Goal: Task Accomplishment & Management: Use online tool/utility

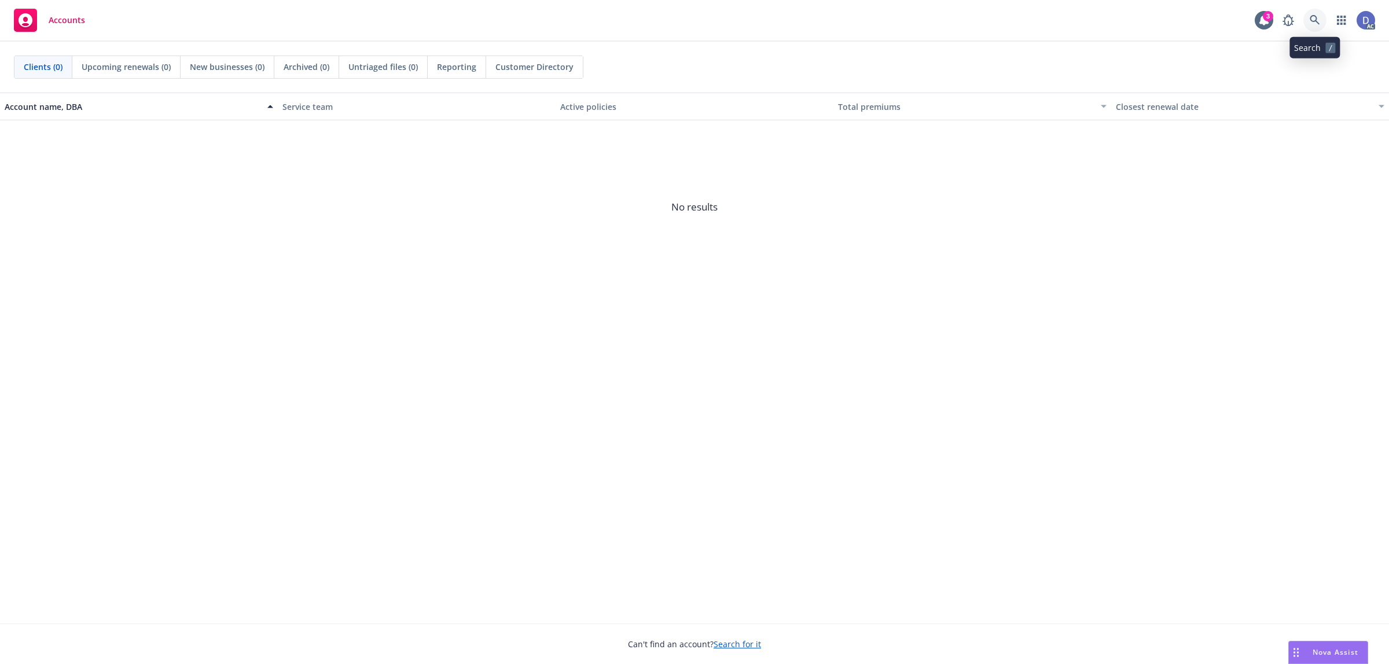
click at [1306, 13] on link at bounding box center [1315, 20] width 23 height 23
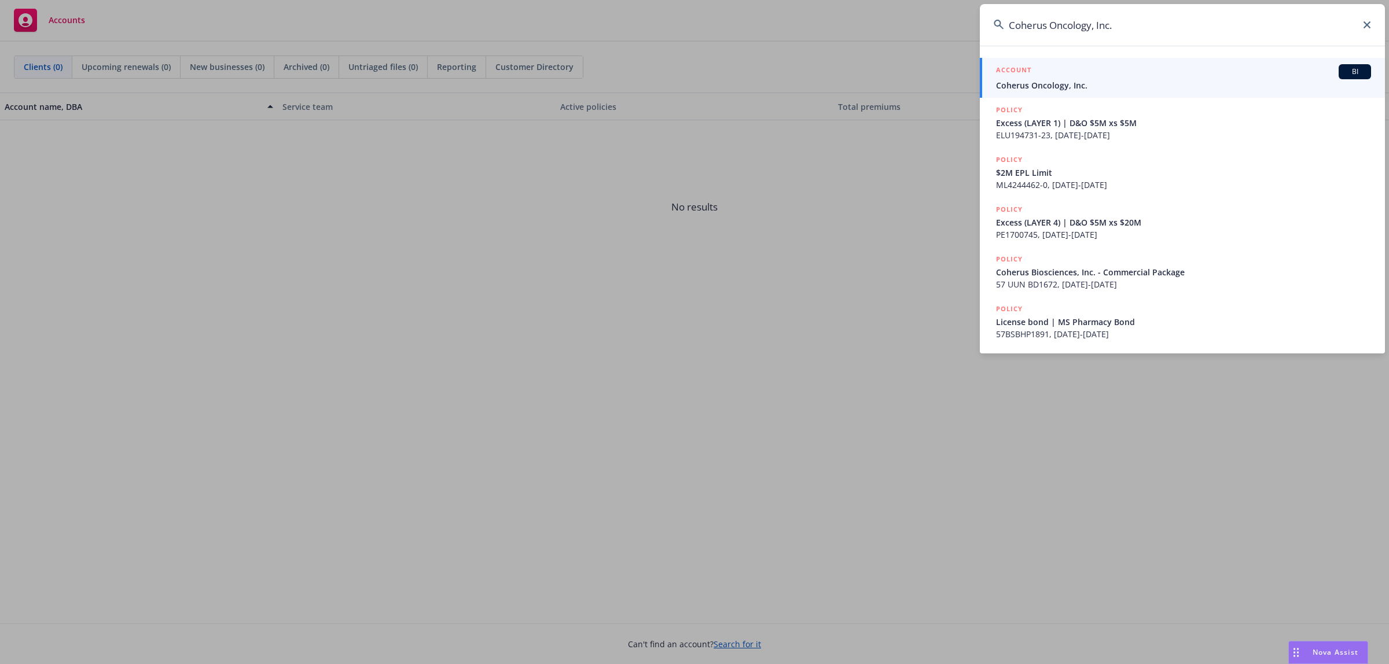
type input "Coherus Oncology, Inc."
click at [1114, 85] on span "Coherus Oncology, Inc." at bounding box center [1183, 85] width 375 height 12
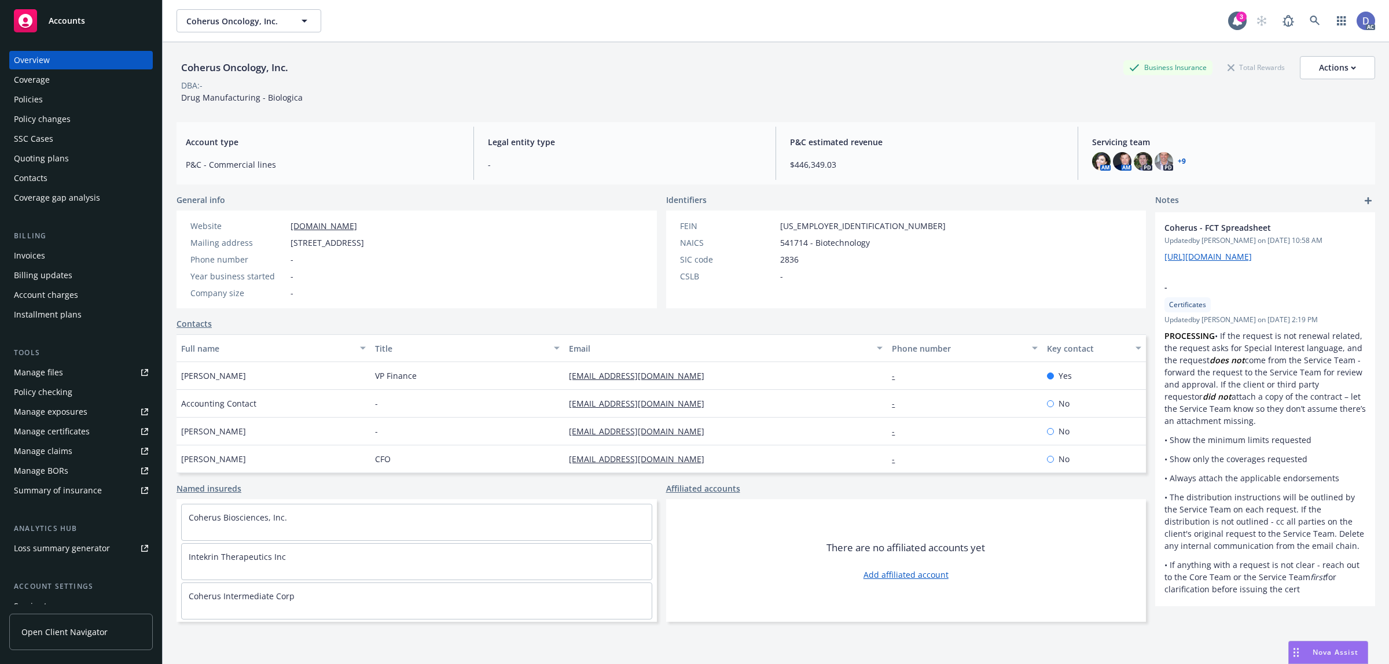
click at [57, 453] on div "Manage claims" at bounding box center [43, 451] width 58 height 19
drag, startPoint x: 50, startPoint y: 373, endPoint x: 134, endPoint y: 340, distance: 90.7
click at [50, 372] on div "Manage files" at bounding box center [38, 373] width 49 height 19
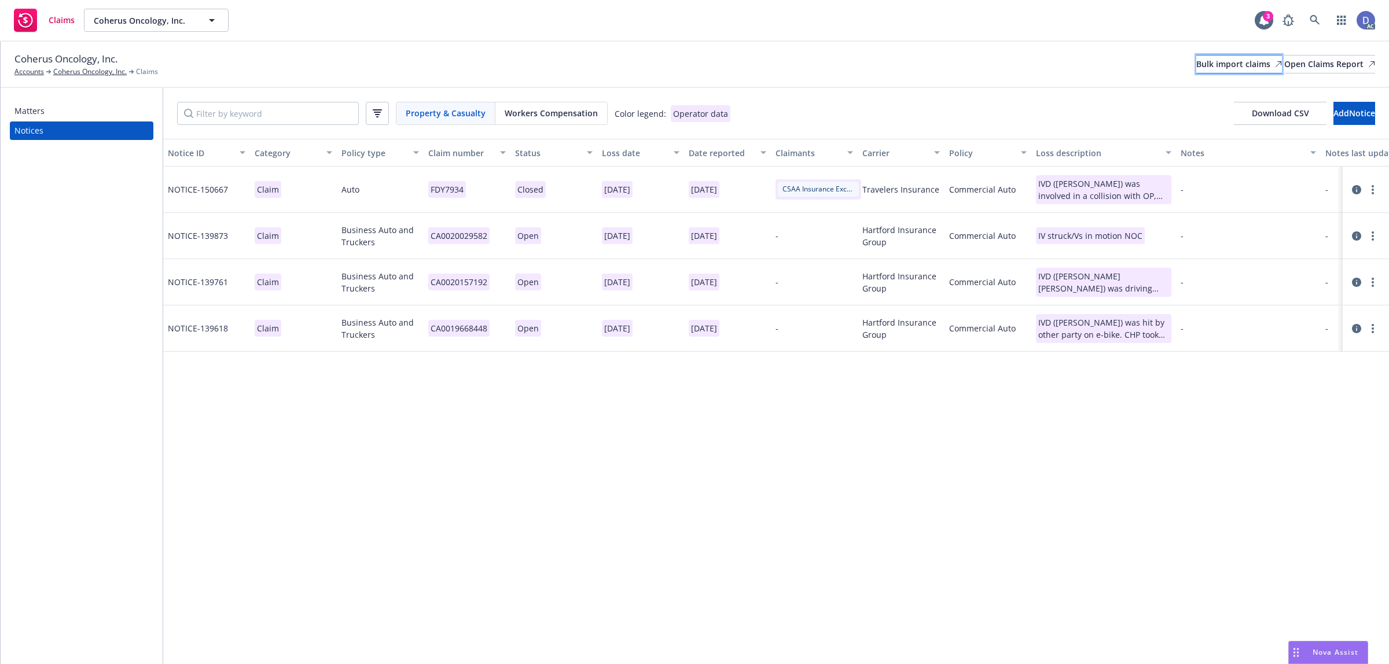
click at [1196, 57] on div "Bulk import claims" at bounding box center [1239, 64] width 86 height 17
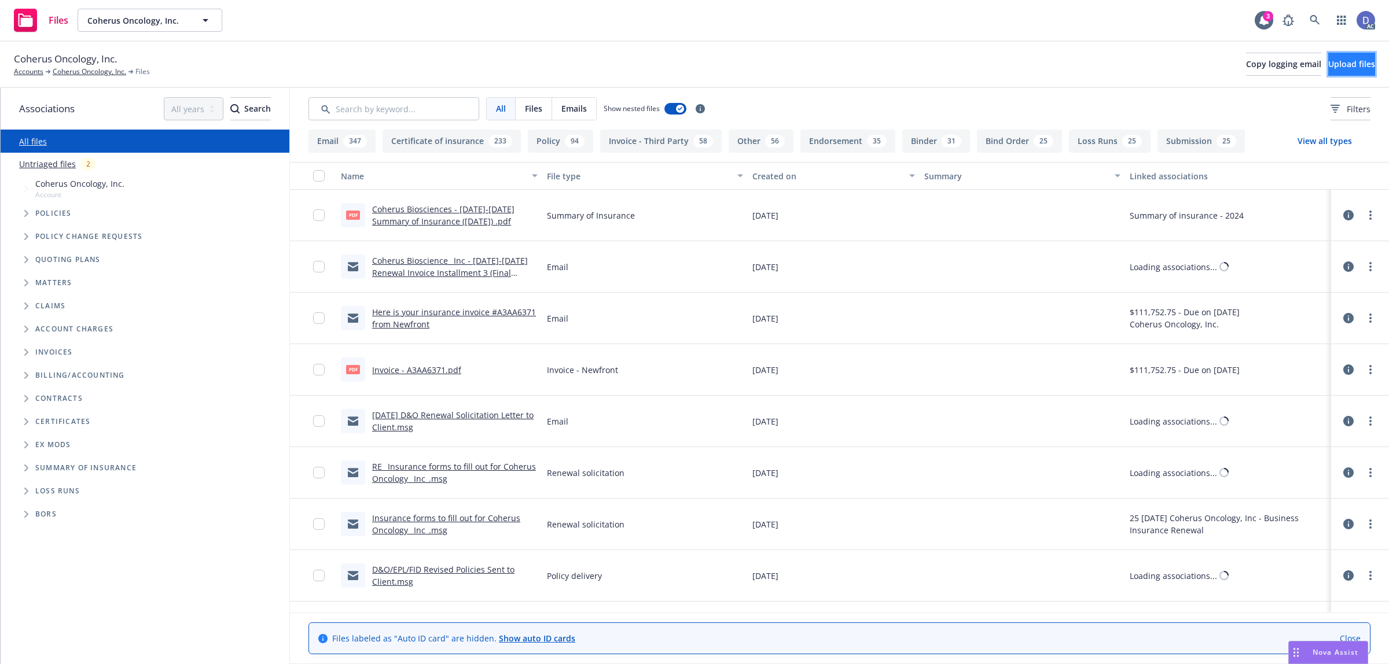
click at [1355, 63] on span "Upload files" at bounding box center [1351, 63] width 47 height 11
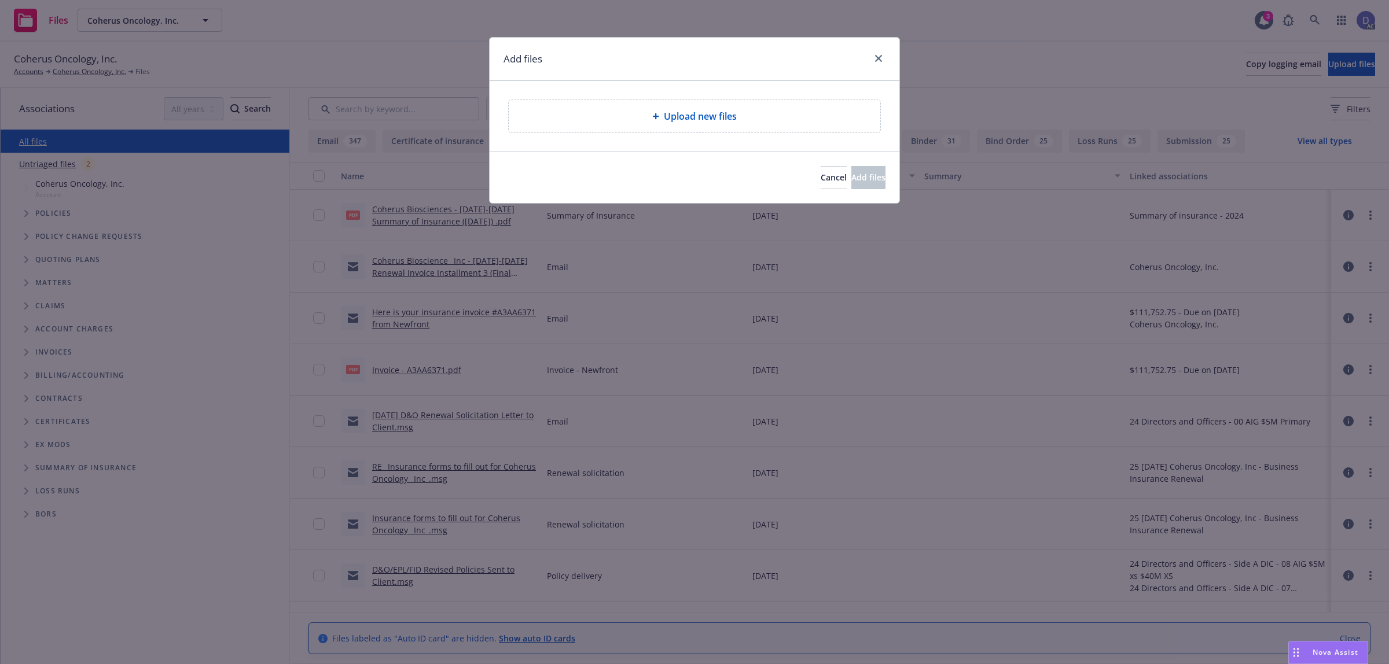
click at [680, 123] on span "Upload new files" at bounding box center [700, 116] width 73 height 14
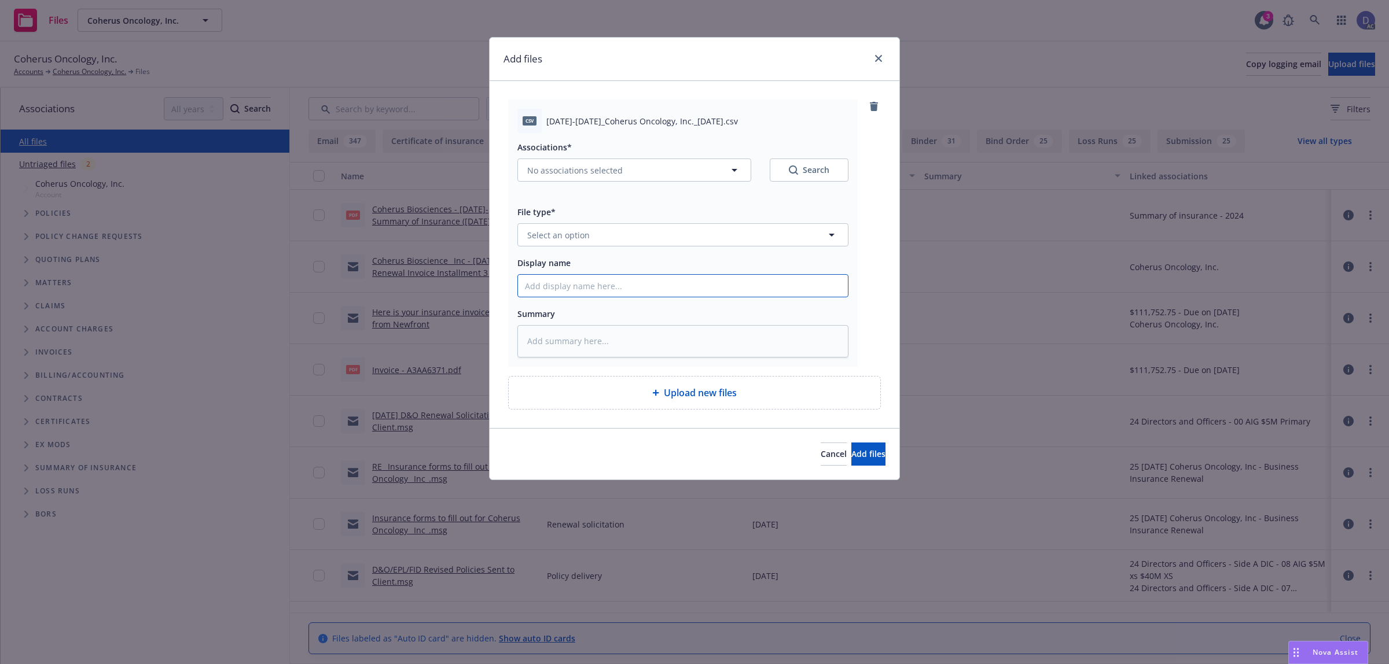
click at [716, 291] on input "Display name" at bounding box center [683, 286] width 330 height 22
paste input "2020-2023_Coherus Oncology, Inc._9-22-2024"
type input "2020-2023_Coherus Oncology, Inc._9-22-2024"
type textarea "x"
type input "2020-2023_Coherus Oncology, Inc._9-22-2024"
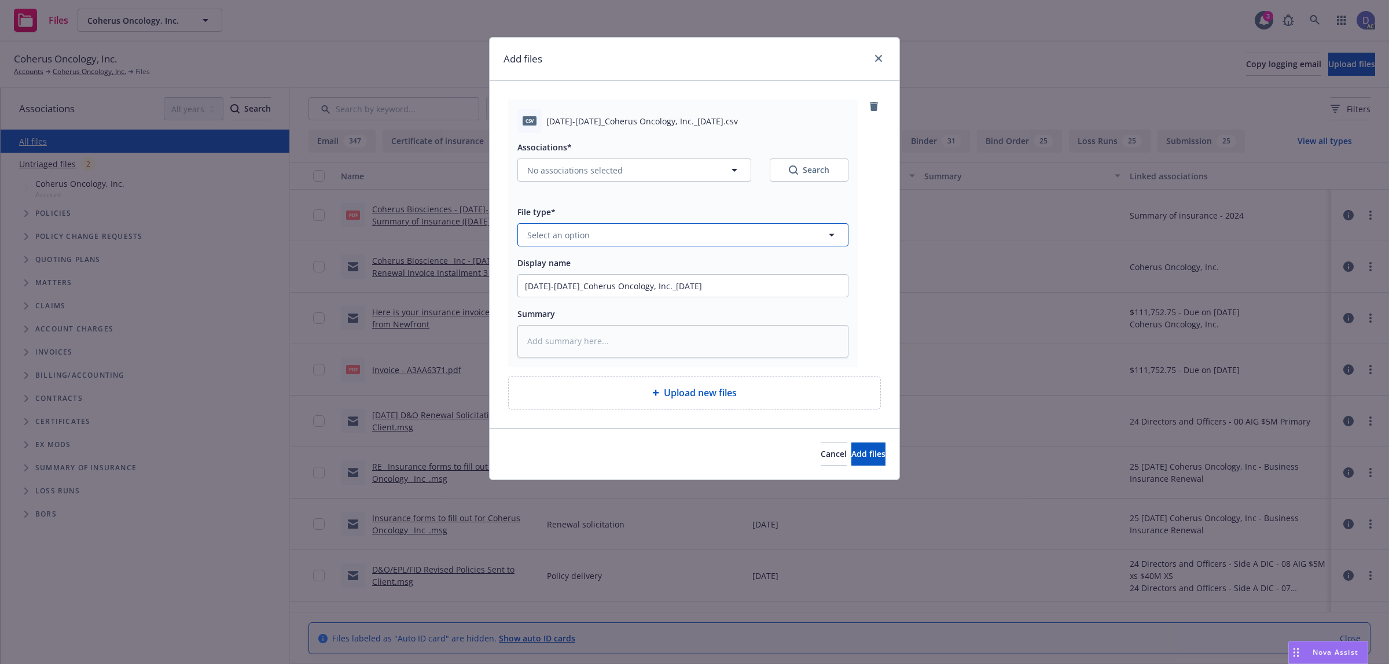
click at [733, 227] on button "Select an option" at bounding box center [682, 234] width 331 height 23
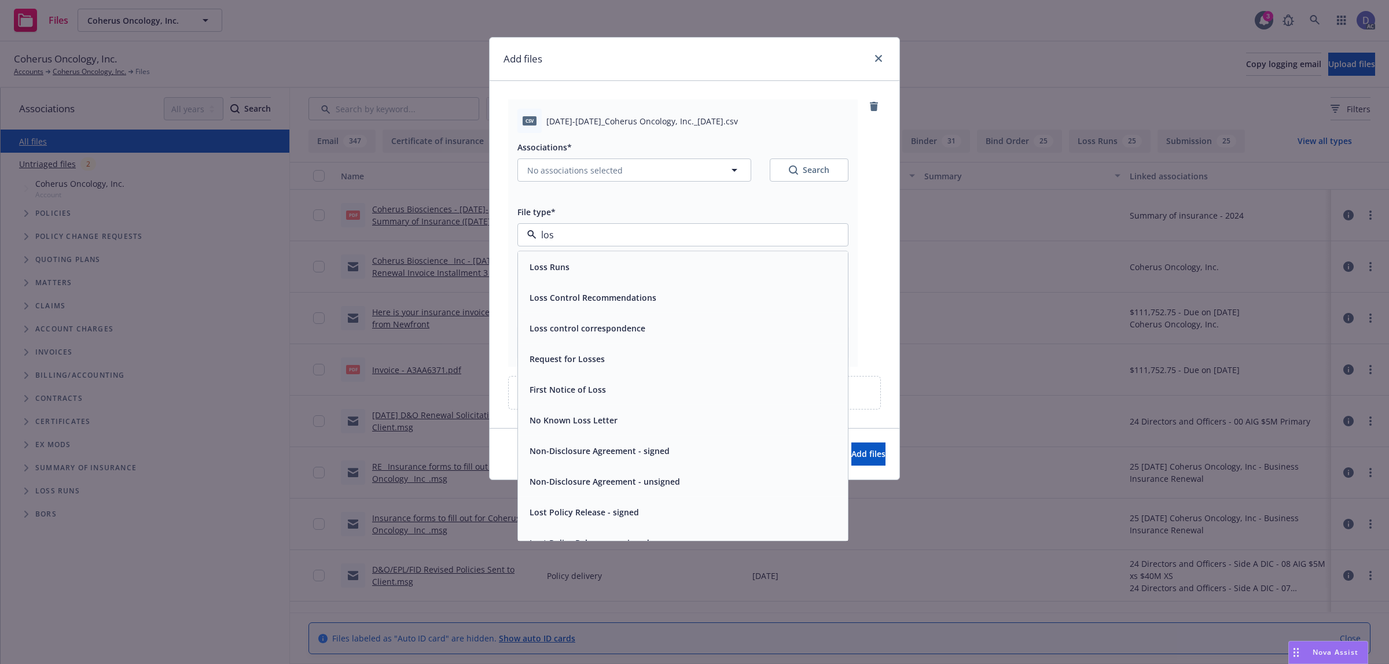
type input "loss"
click at [710, 256] on div "Loss Runs" at bounding box center [683, 267] width 330 height 31
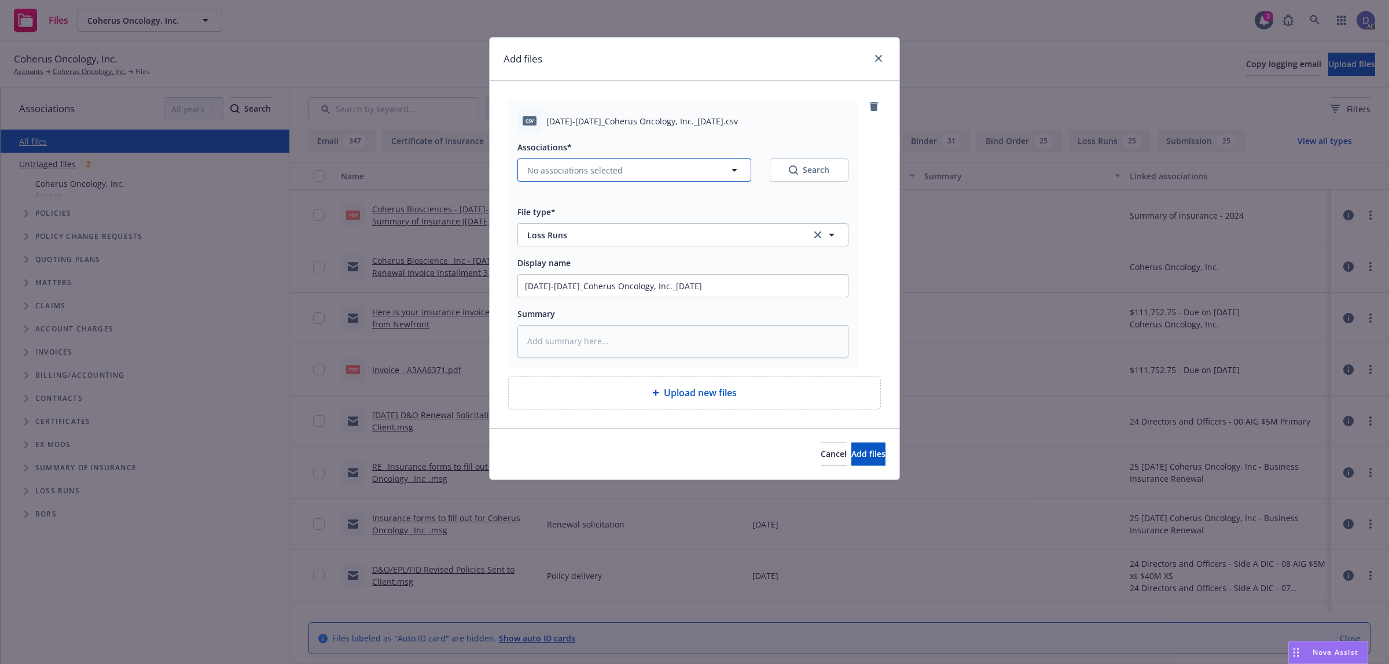
click at [560, 180] on button "No associations selected" at bounding box center [634, 170] width 234 height 23
type textarea "x"
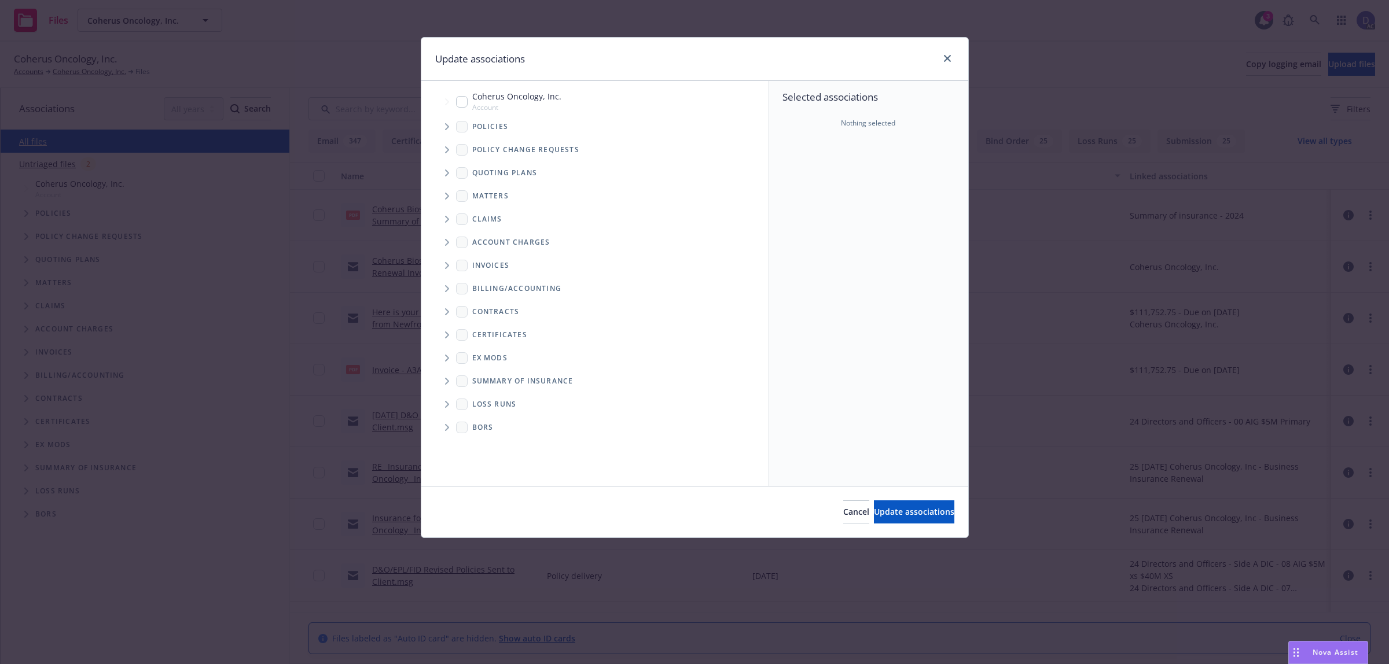
click at [440, 128] on span "Tree Example" at bounding box center [447, 127] width 19 height 19
click at [710, 187] on div "Matters" at bounding box center [600, 196] width 335 height 23
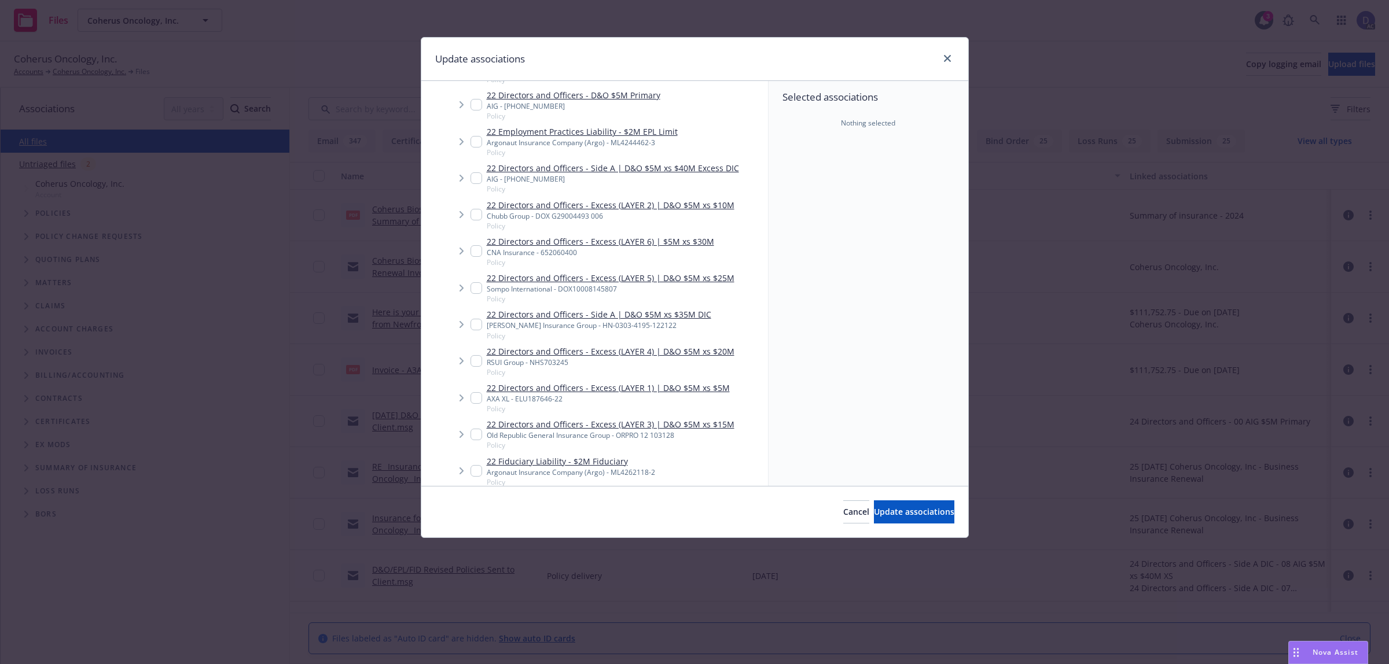
scroll to position [2458, 0]
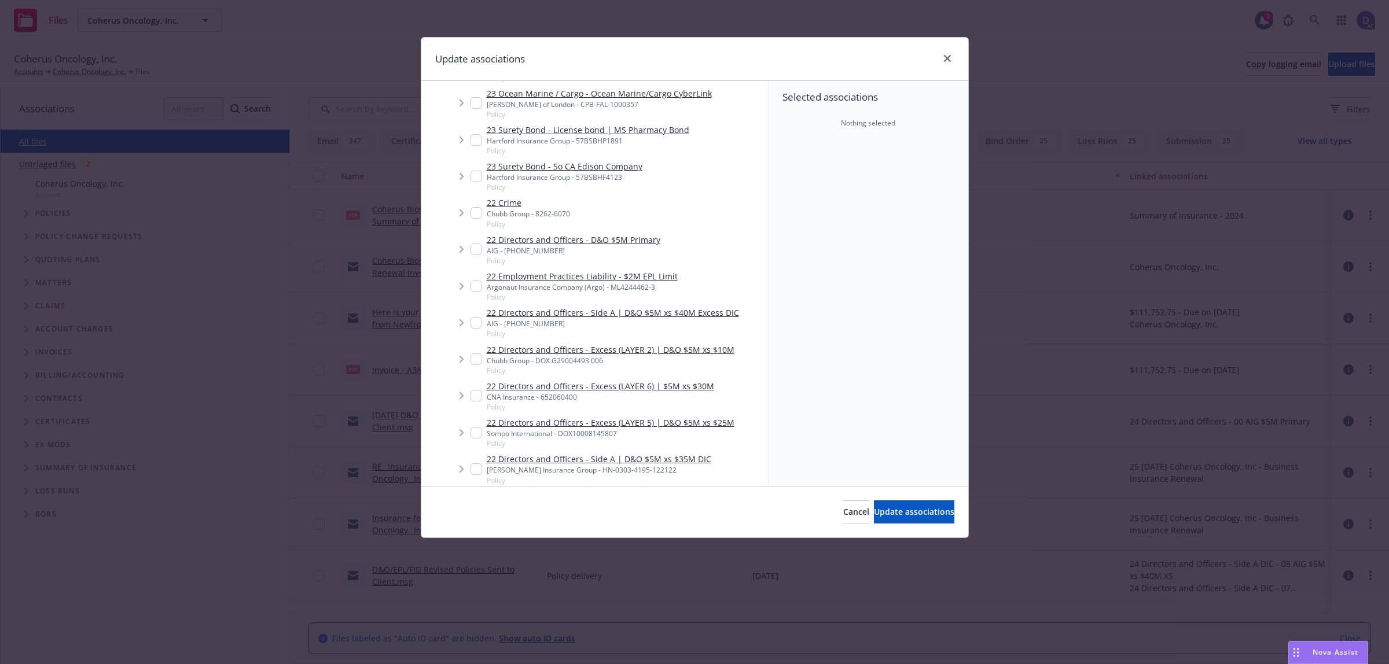
click at [563, 292] on span "Policy" at bounding box center [582, 297] width 191 height 10
click at [597, 270] on link "22 Employment Practices Liability - $2M EPL Limit" at bounding box center [582, 276] width 191 height 12
click at [475, 279] on div "22 Employment Practices Liability - $2M EPL Limit Argonaut Insurance Company (A…" at bounding box center [574, 286] width 207 height 32
click at [475, 281] on input "Tree Example" at bounding box center [477, 287] width 12 height 12
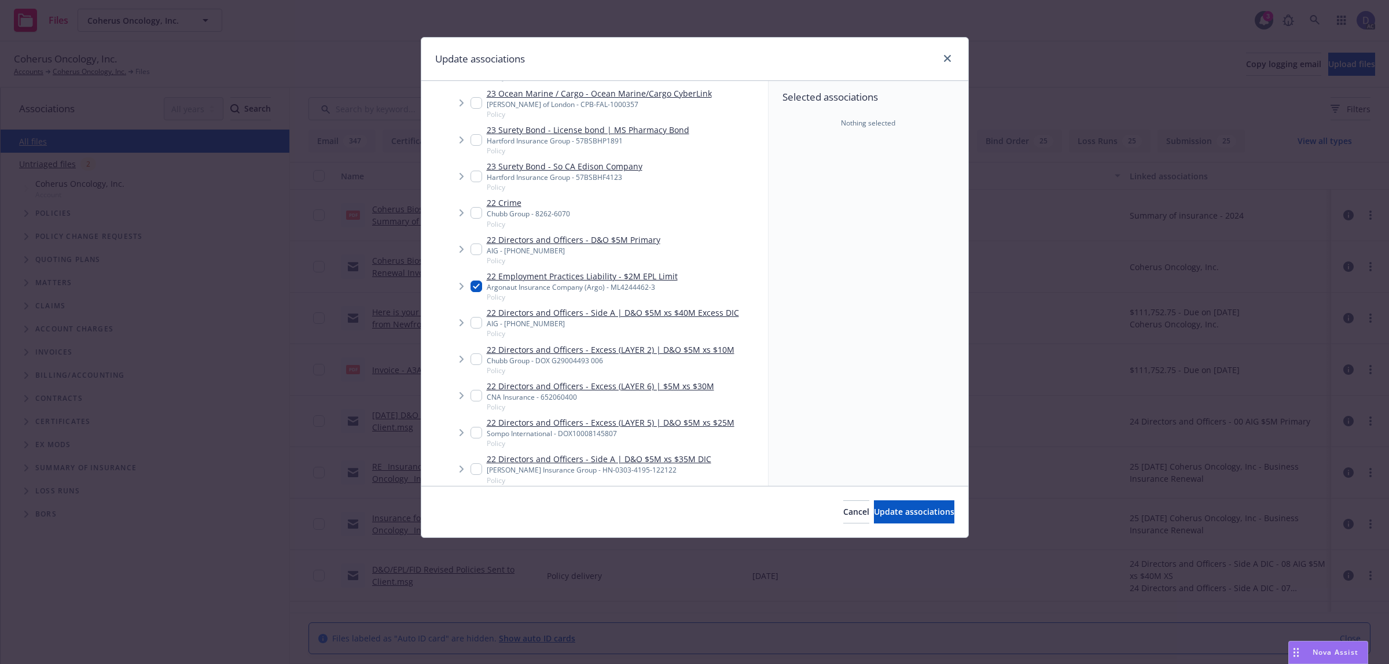
checkbox input "true"
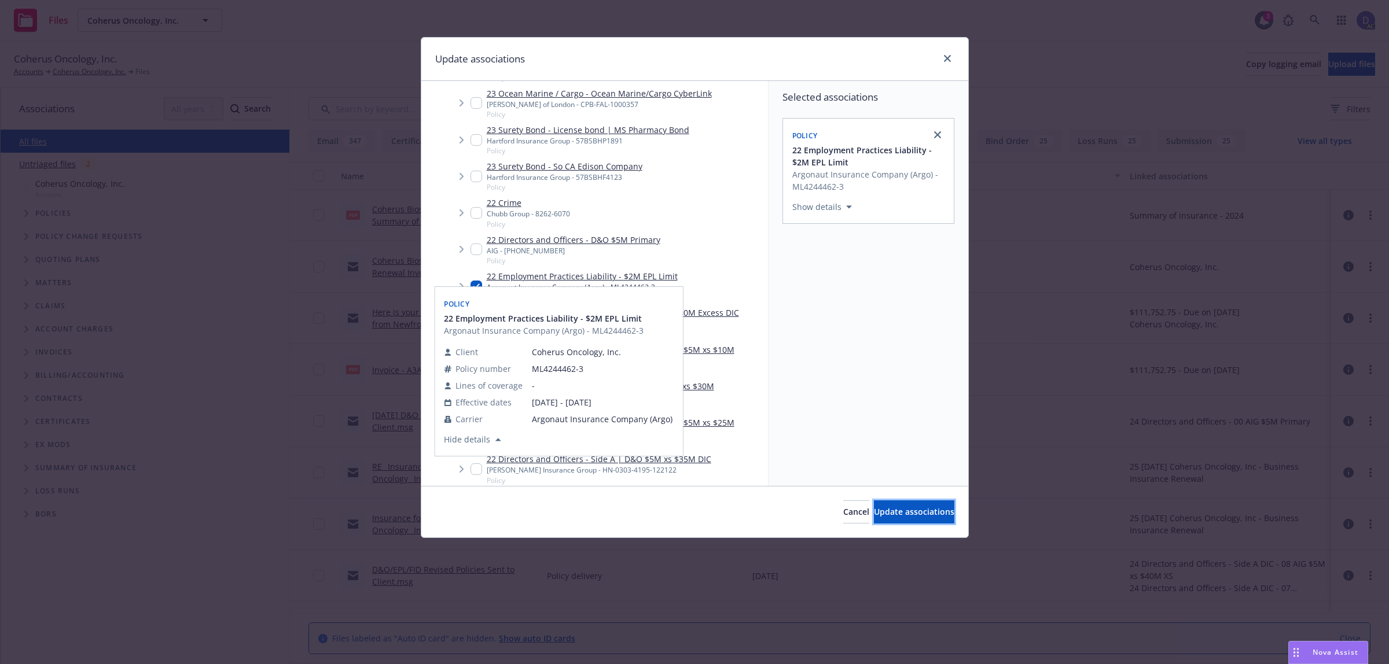
click at [949, 508] on button "Update associations" at bounding box center [914, 512] width 80 height 23
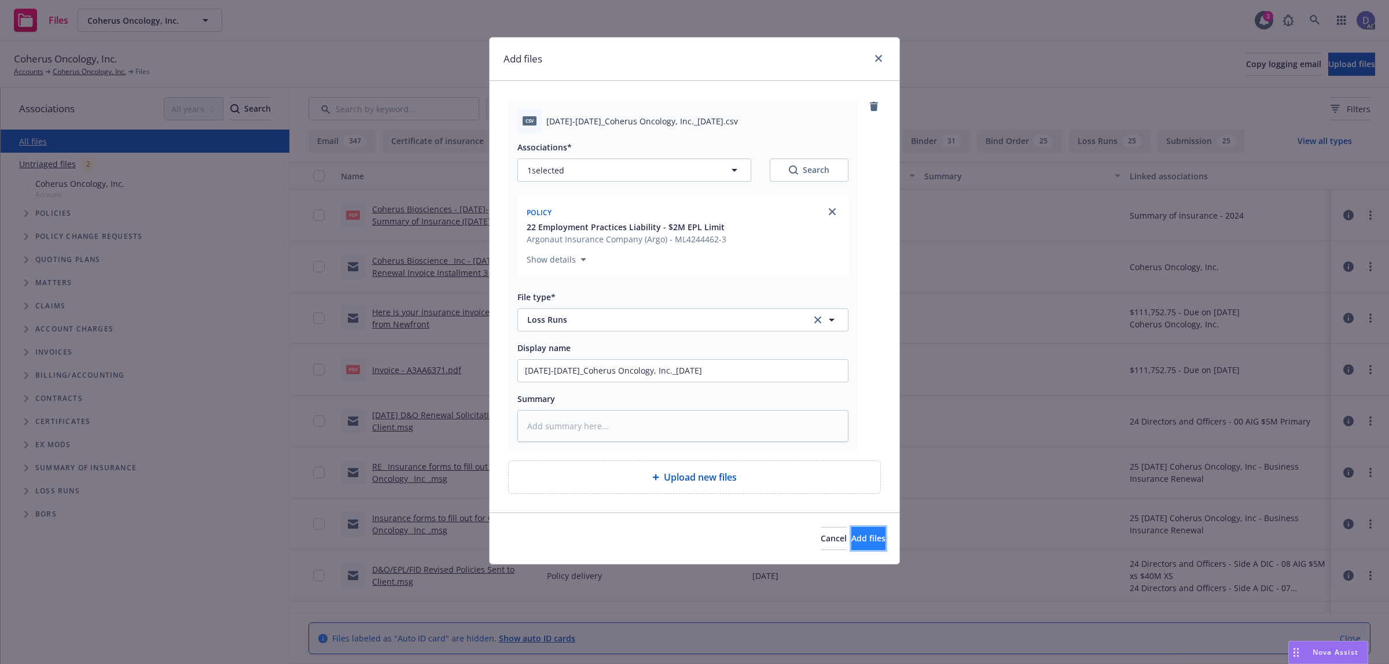
click at [868, 536] on button "Add files" at bounding box center [868, 538] width 34 height 23
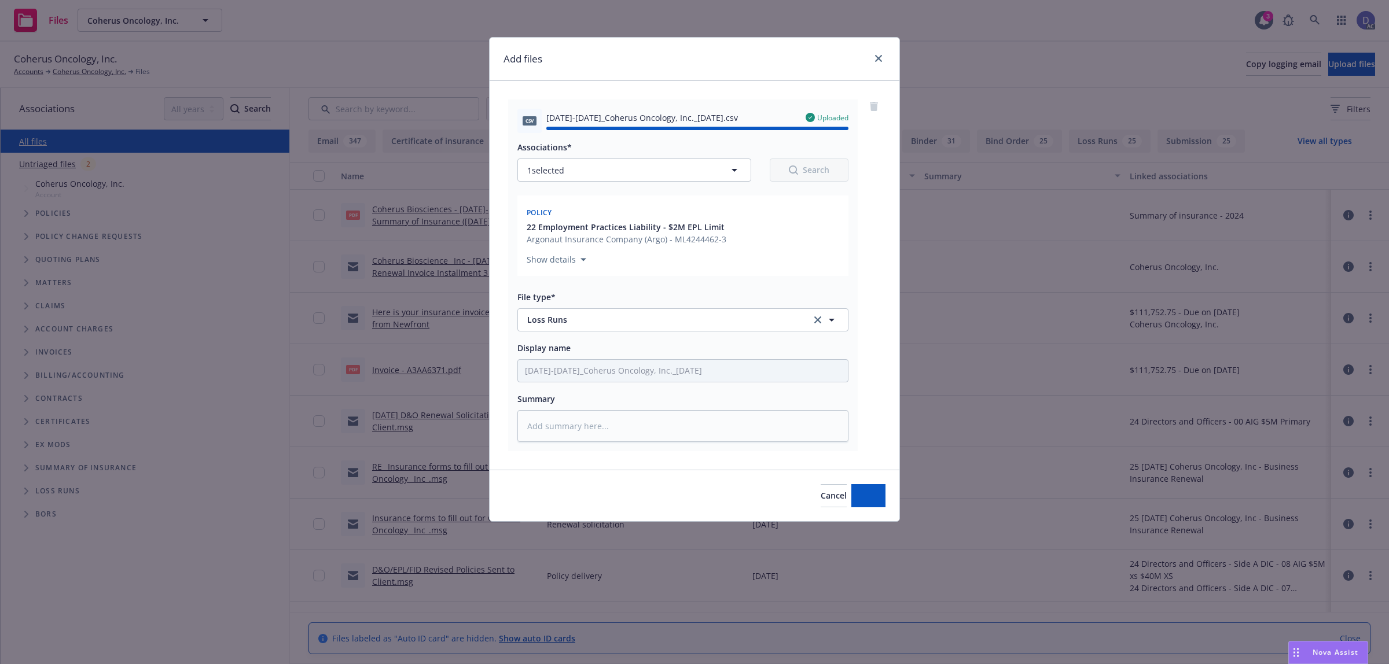
type textarea "x"
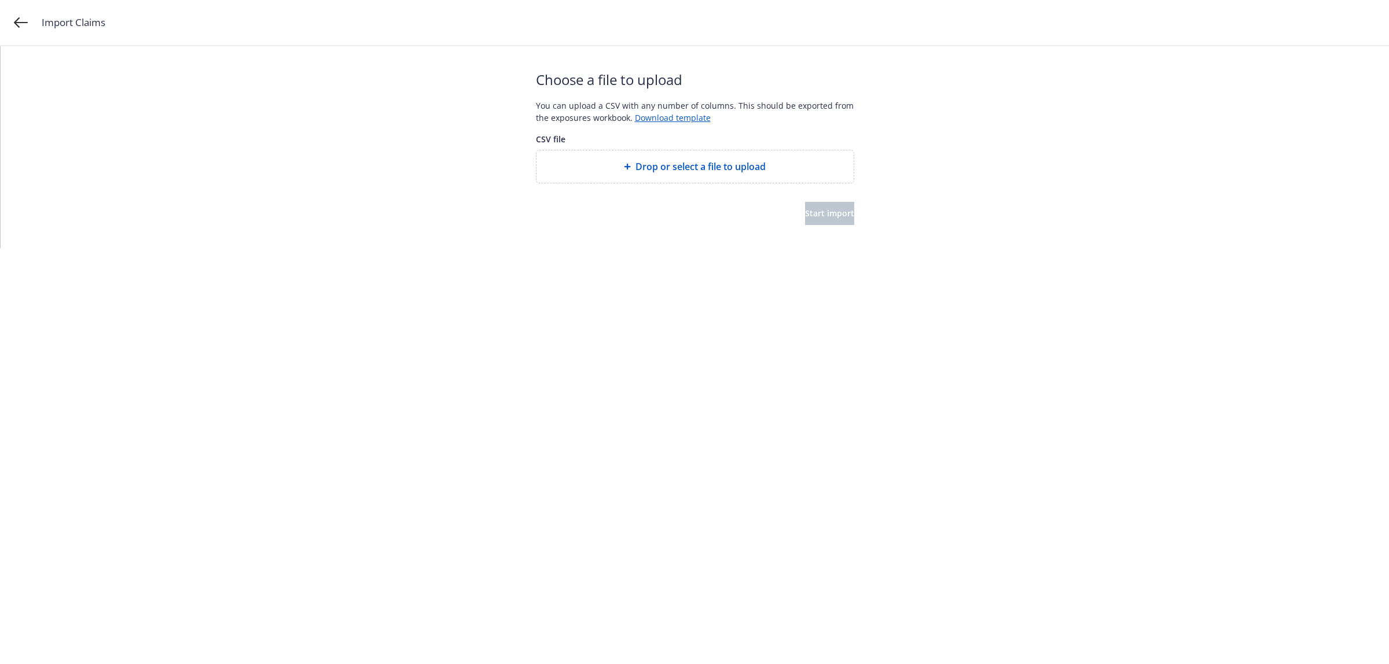
click at [710, 164] on span "Drop or select a file to upload" at bounding box center [701, 167] width 130 height 14
click at [838, 223] on button "Start import" at bounding box center [829, 213] width 49 height 23
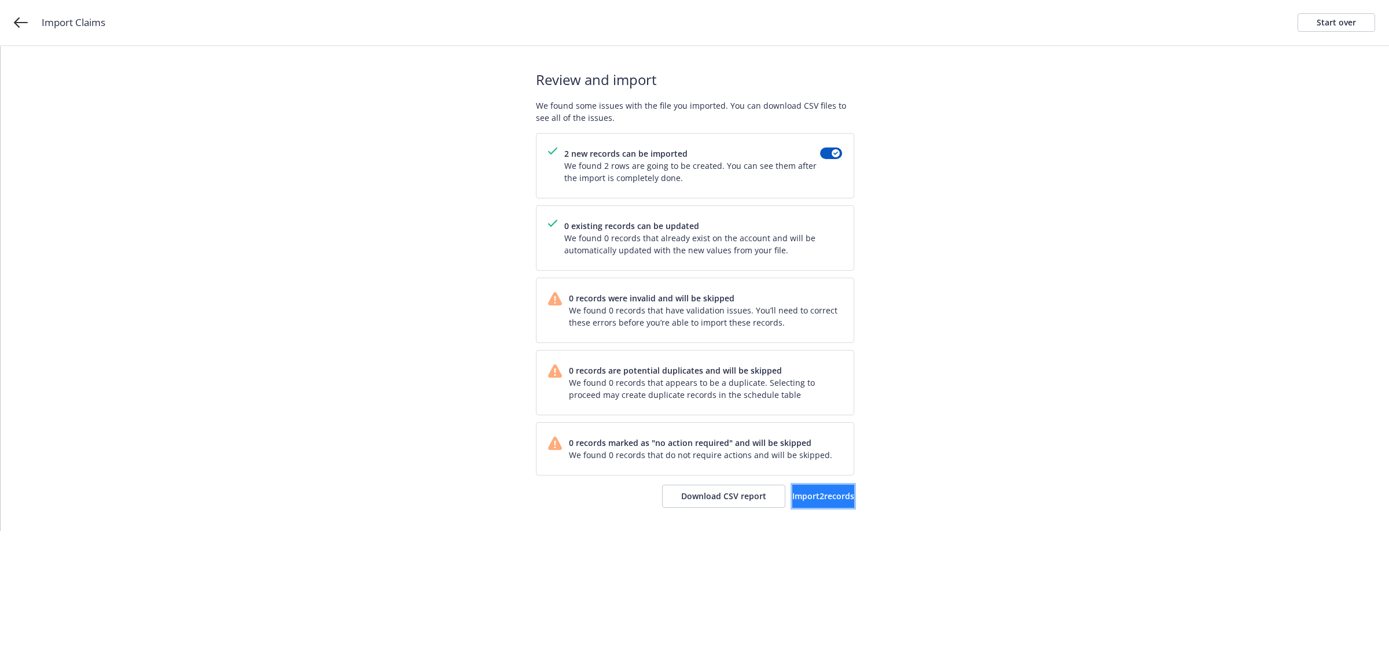
click at [805, 505] on button "Import 2 records" at bounding box center [823, 496] width 62 height 23
click at [812, 501] on span "View accounts" at bounding box center [807, 496] width 57 height 11
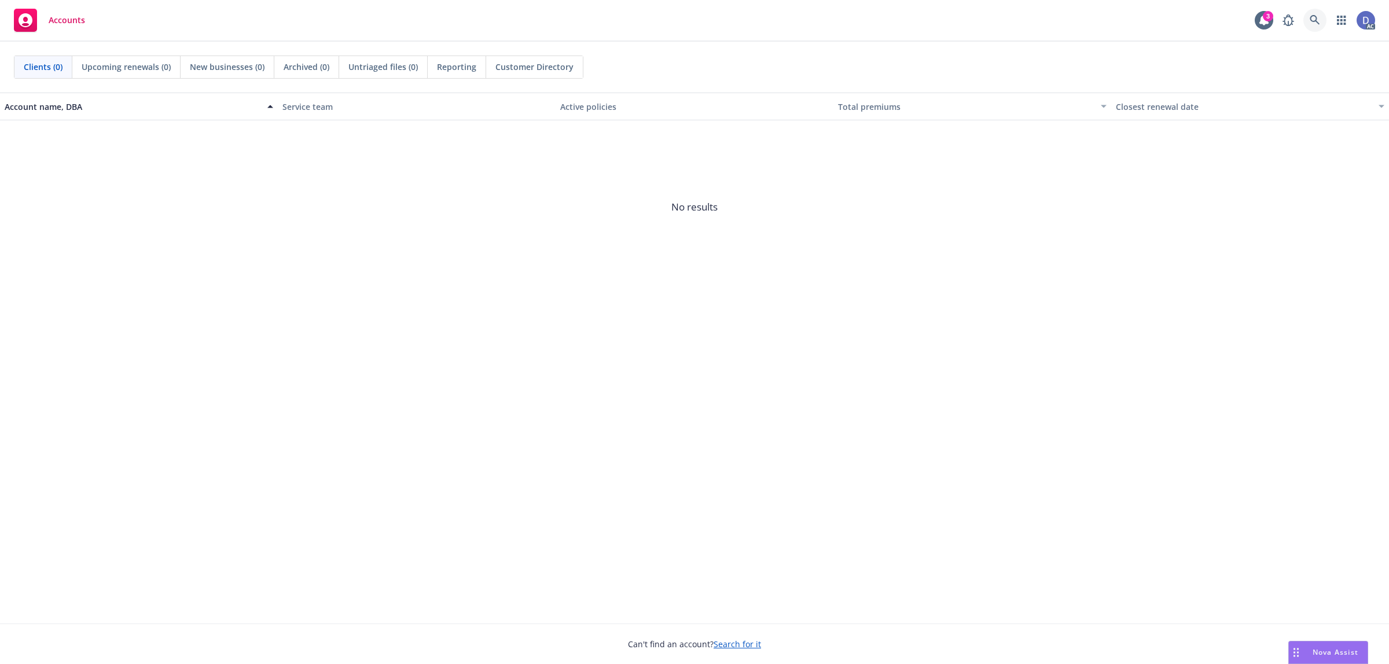
click at [1311, 12] on link at bounding box center [1315, 20] width 23 height 23
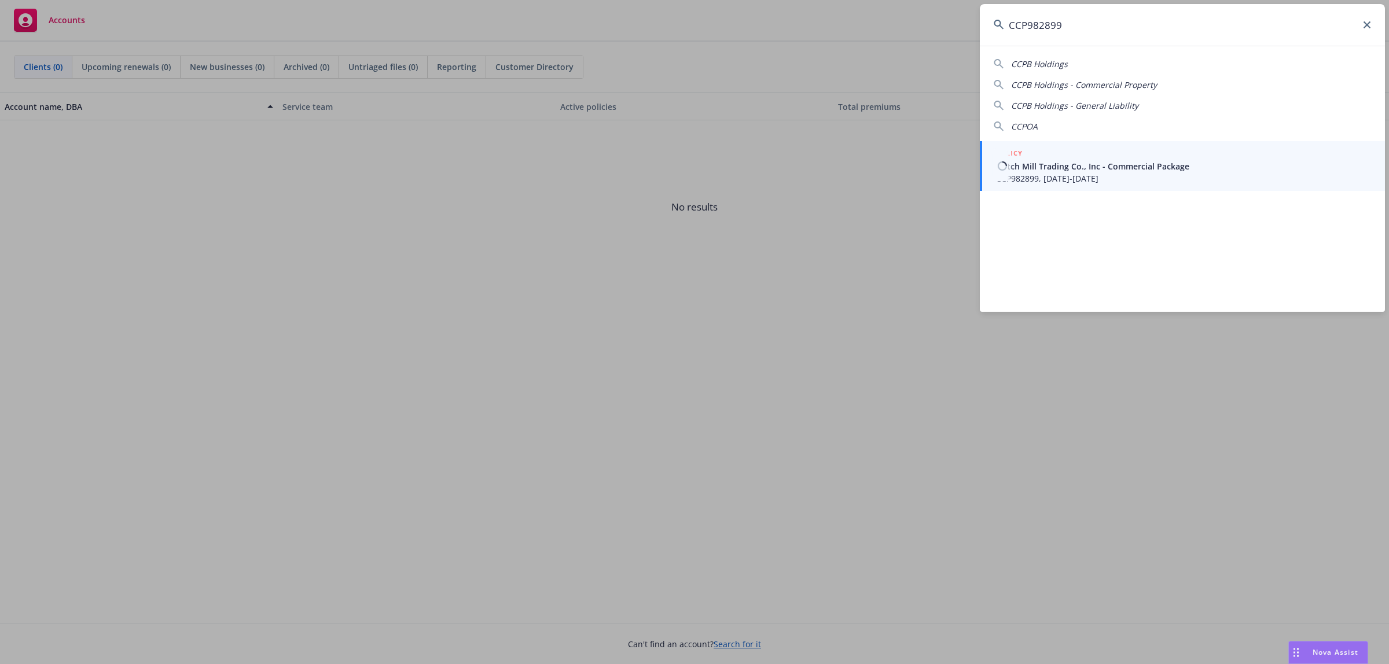
type input "CCP982899"
click at [1040, 155] on div "POLICY" at bounding box center [1183, 154] width 375 height 13
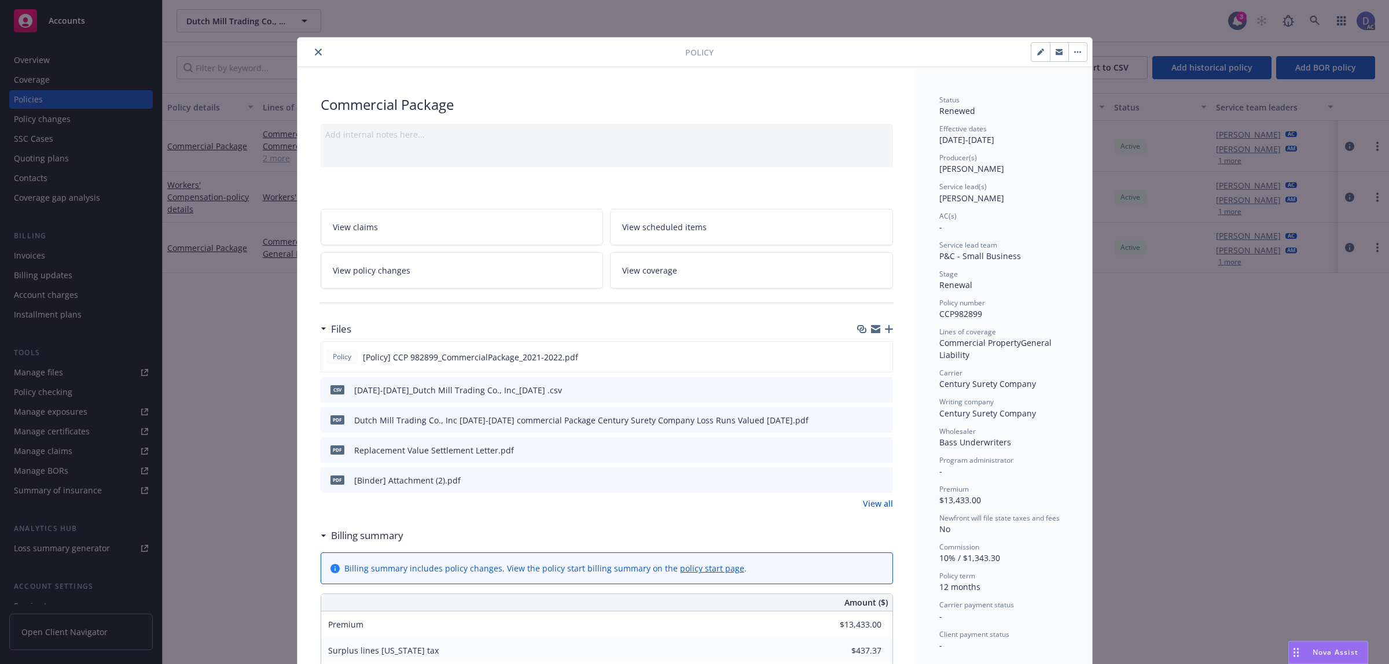
click at [227, 331] on div "Policy Commercial Package Add internal notes here... View claims View scheduled…" at bounding box center [694, 332] width 1389 height 664
click at [315, 55] on icon "close" at bounding box center [318, 52] width 7 height 7
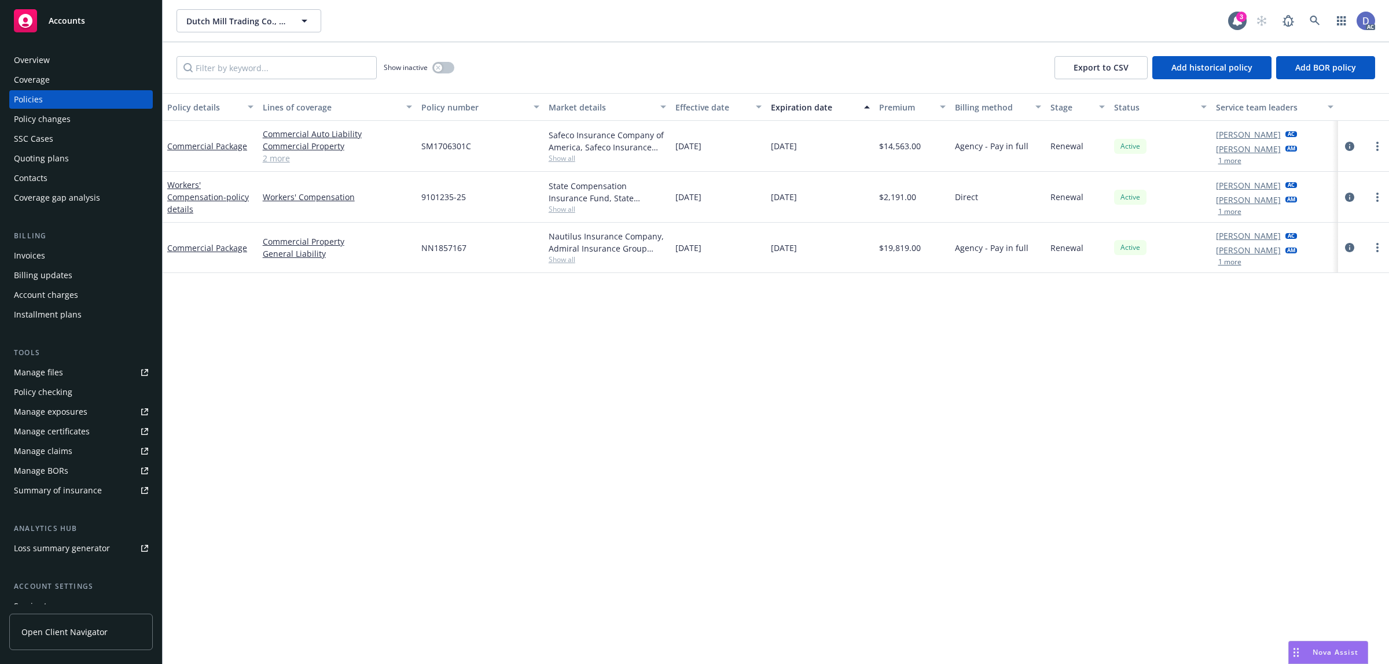
click at [80, 452] on link "Manage claims" at bounding box center [81, 451] width 144 height 19
click at [74, 380] on link "Manage files" at bounding box center [81, 373] width 144 height 19
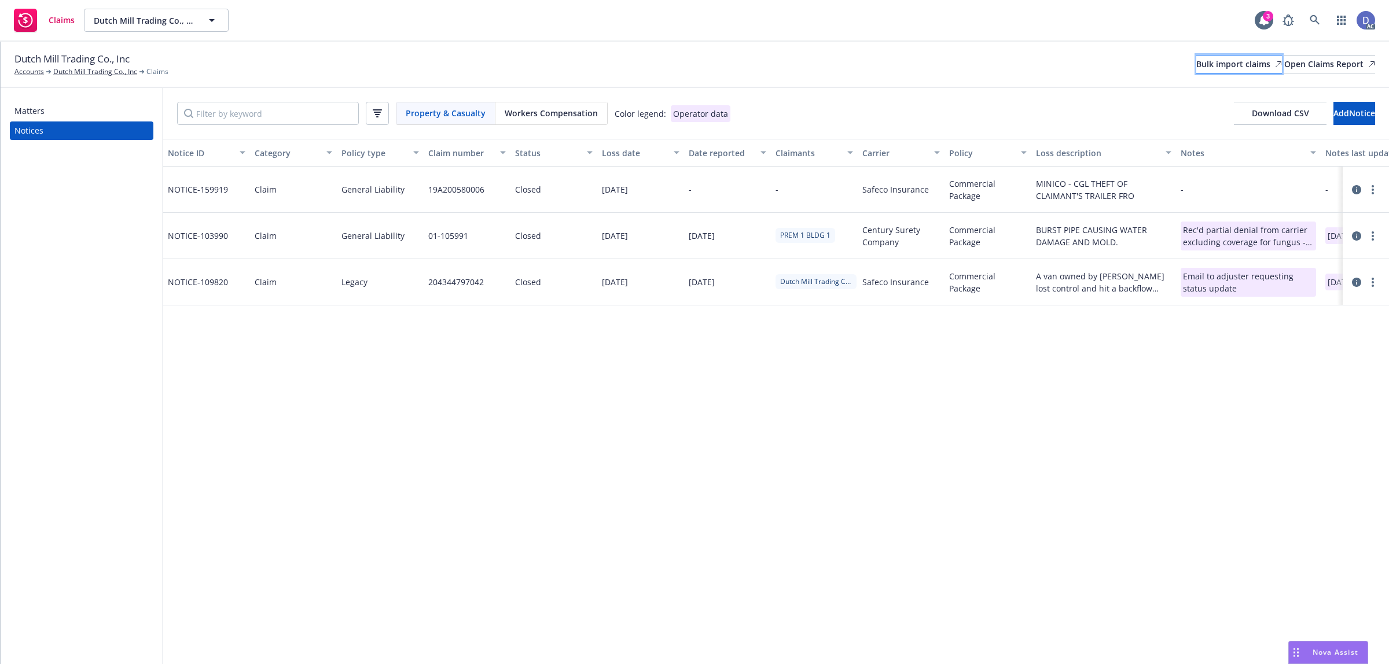
click at [1196, 65] on div "Bulk import claims" at bounding box center [1239, 64] width 86 height 17
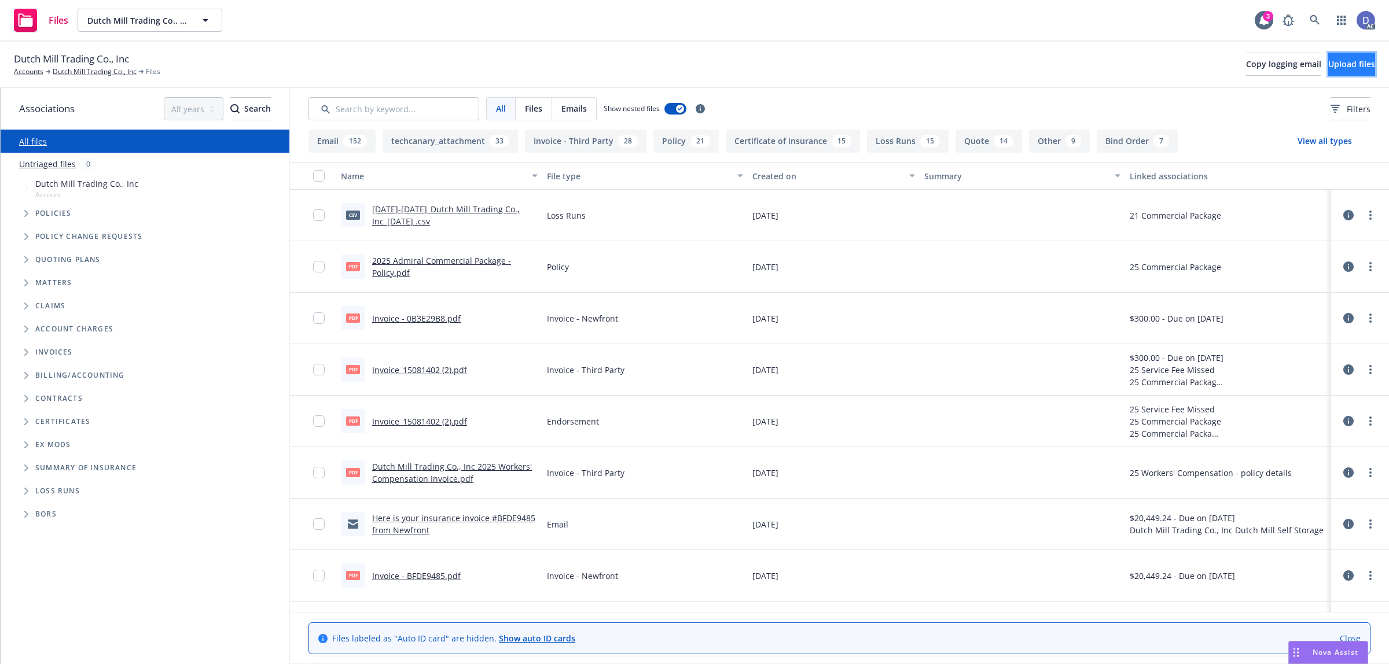
click at [1360, 60] on button "Upload files" at bounding box center [1351, 64] width 47 height 23
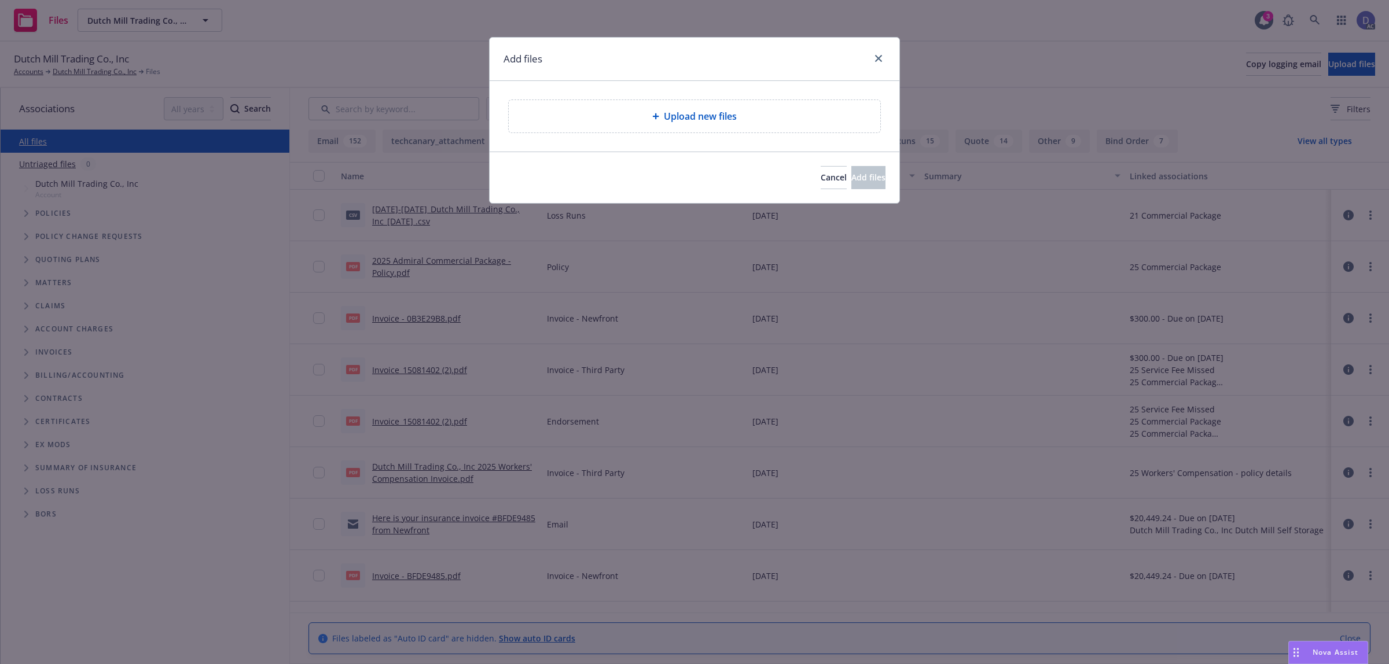
click at [675, 105] on div "Upload new files" at bounding box center [695, 116] width 372 height 32
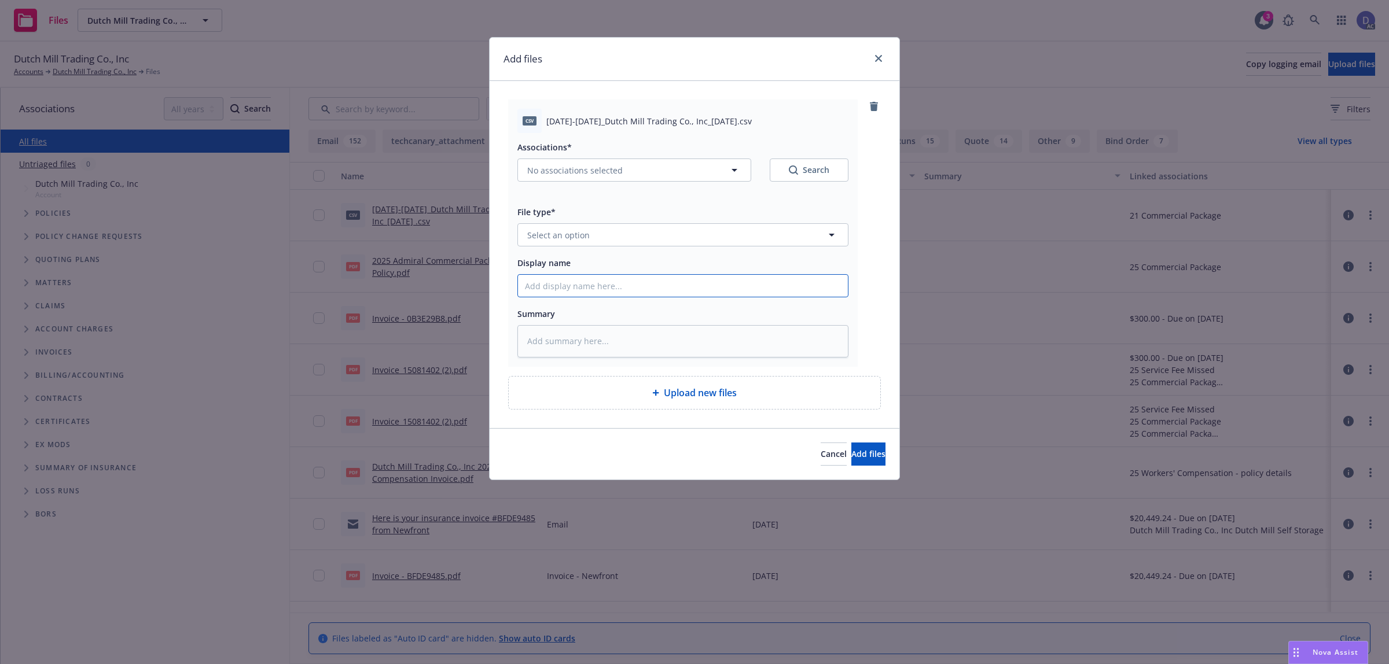
click at [708, 290] on input "Display name" at bounding box center [683, 286] width 330 height 22
paste input "2021-2022_Dutch Mill Trading Co., Inc_9-20-2024"
type input "2021-2022_Dutch Mill Trading Co., Inc_9-20-2024"
type textarea "x"
type input "2021-2022_Dutch Mill Trading Co., Inc_9-20-2024"
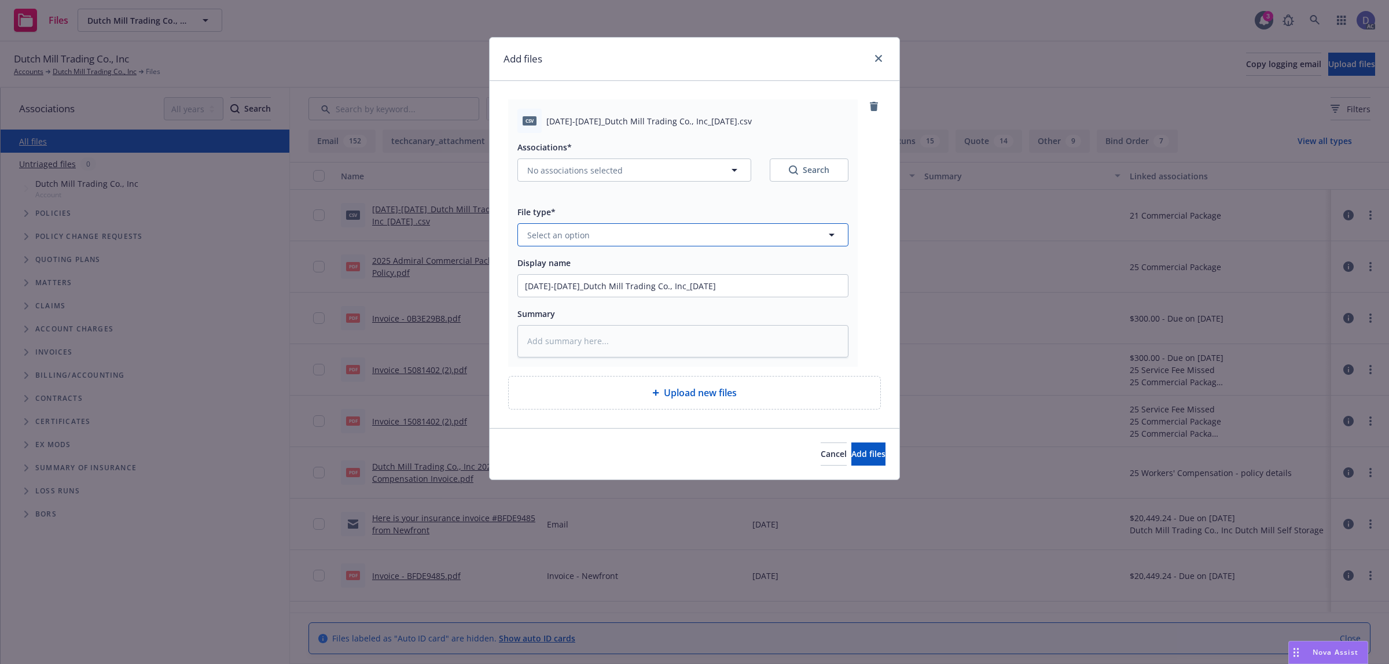
click at [750, 244] on button "Select an option" at bounding box center [682, 234] width 331 height 23
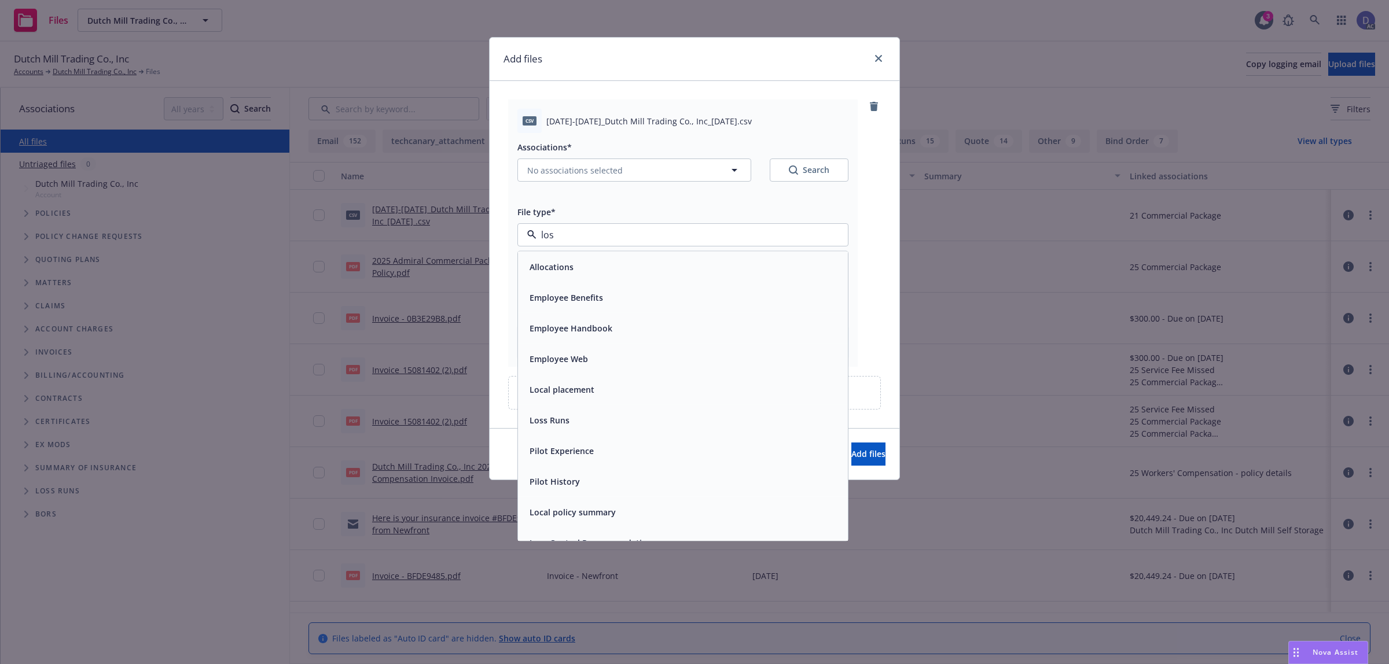
type input "loss"
click at [745, 256] on div "Loss Runs" at bounding box center [683, 267] width 330 height 31
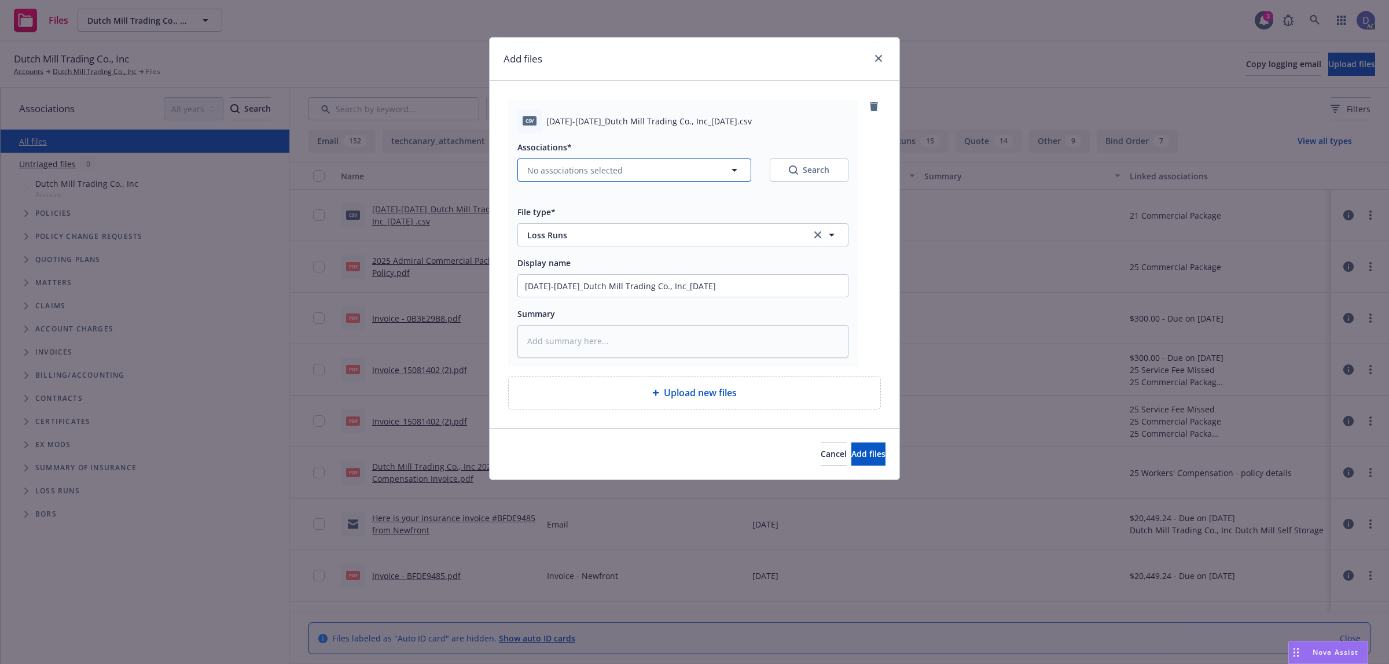
click at [674, 174] on button "No associations selected" at bounding box center [634, 170] width 234 height 23
type textarea "x"
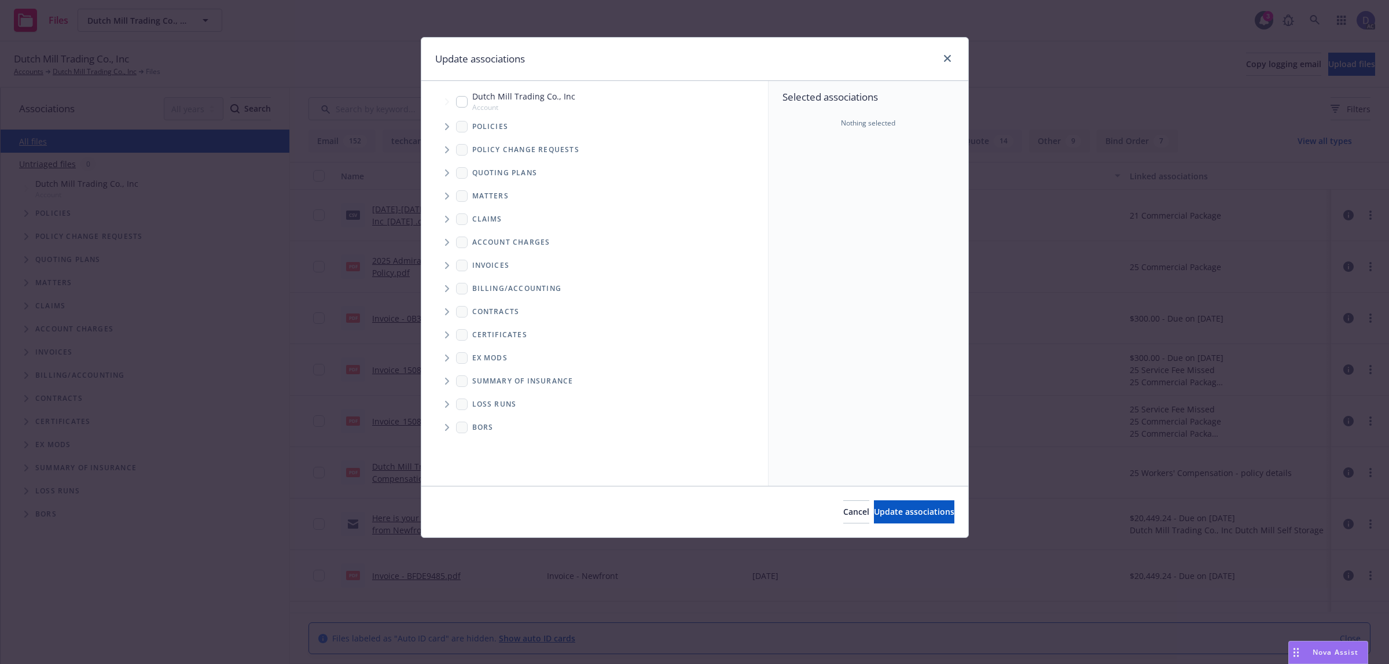
click at [449, 131] on span "Tree Example" at bounding box center [447, 127] width 19 height 19
click at [849, 203] on div "Selected associations Nothing selected" at bounding box center [869, 283] width 200 height 405
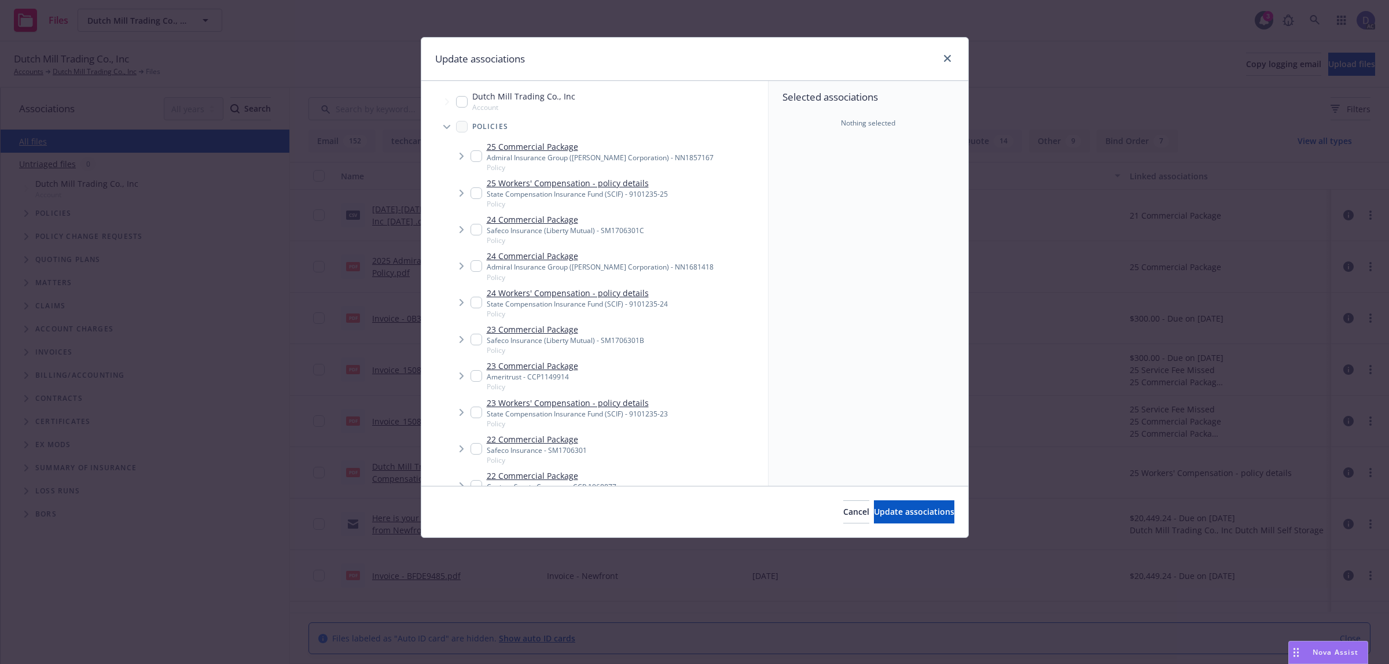
scroll to position [348, 0]
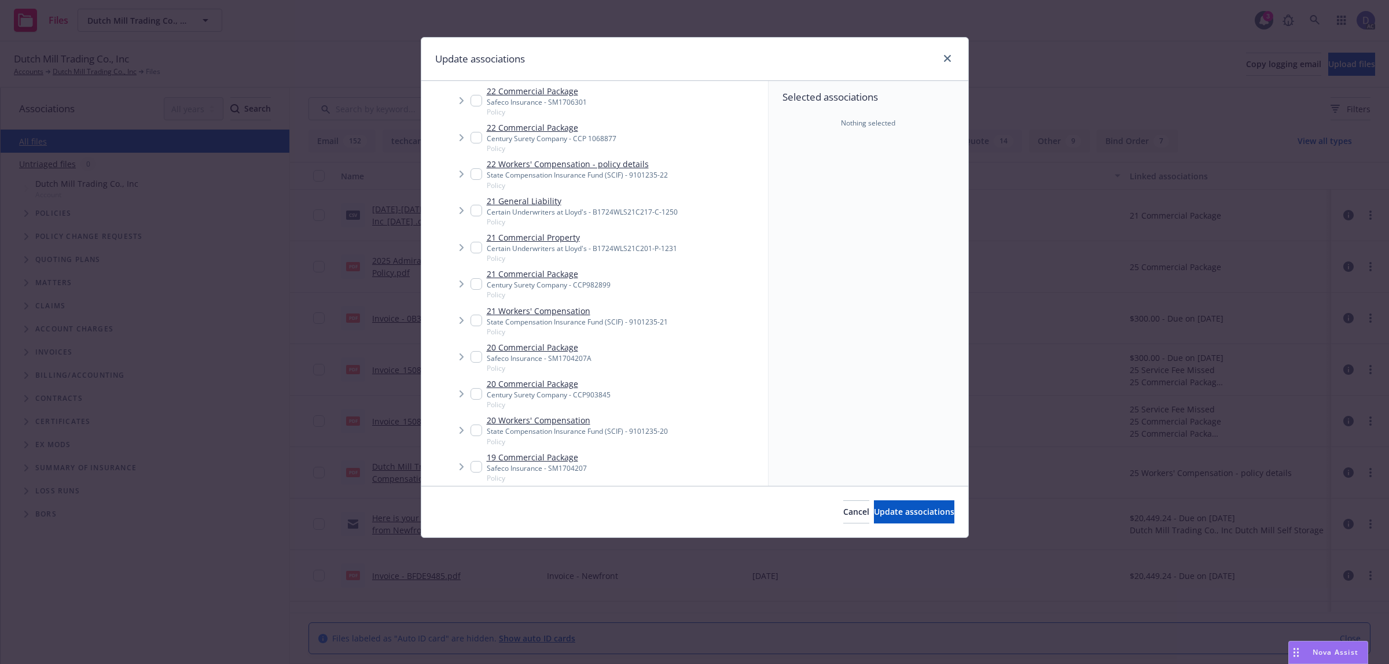
click at [567, 292] on span "Policy" at bounding box center [549, 295] width 124 height 10
checkbox input "true"
click at [890, 513] on span "Update associations" at bounding box center [914, 511] width 80 height 11
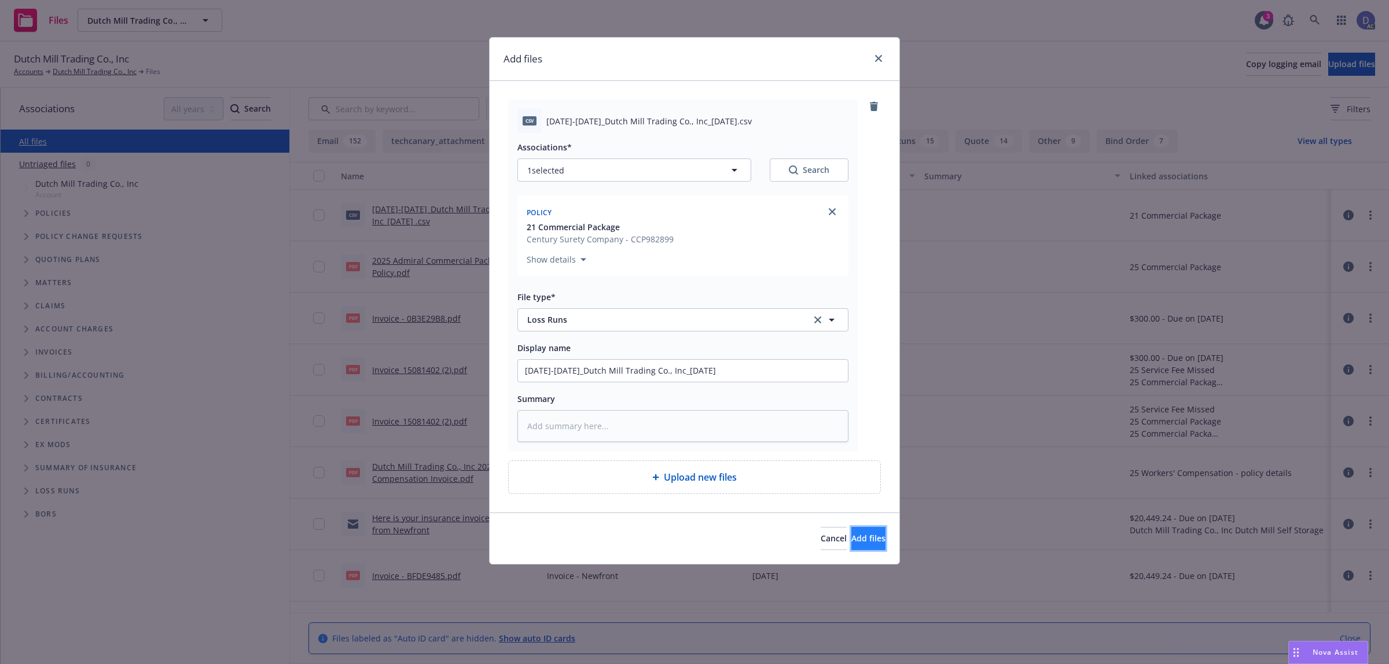
click at [858, 539] on span "Add files" at bounding box center [868, 538] width 34 height 11
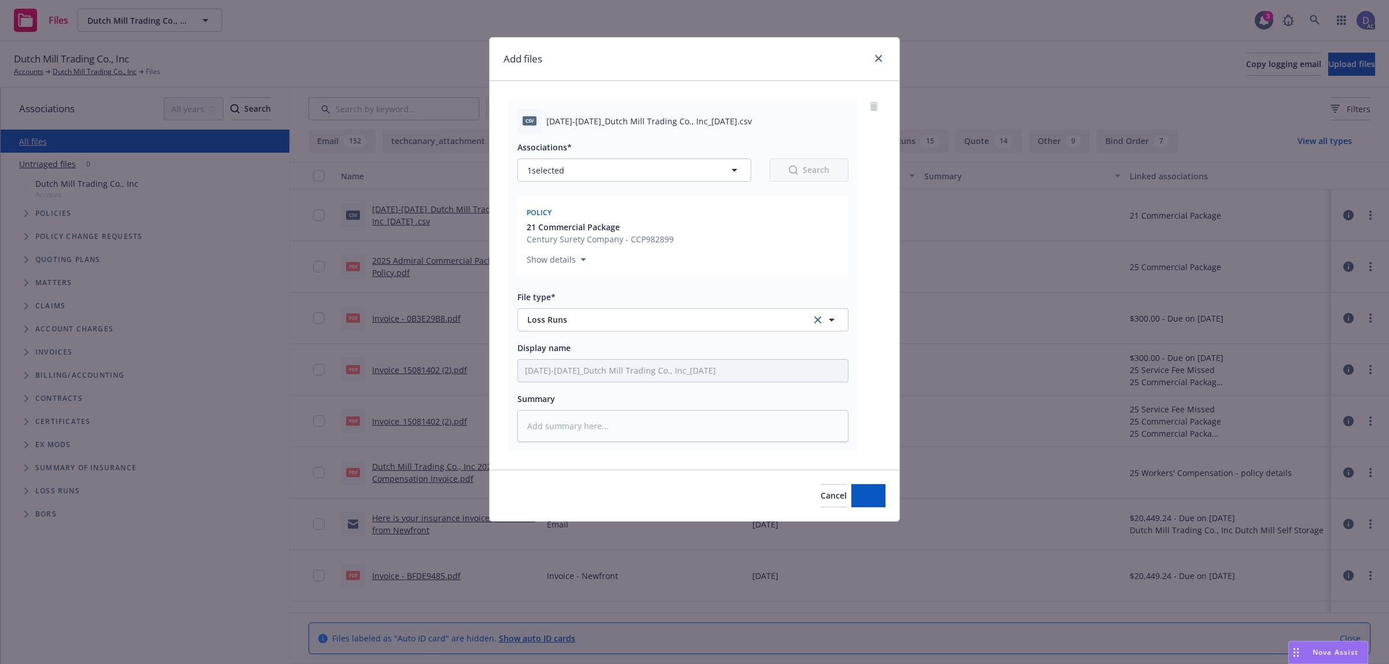
type textarea "x"
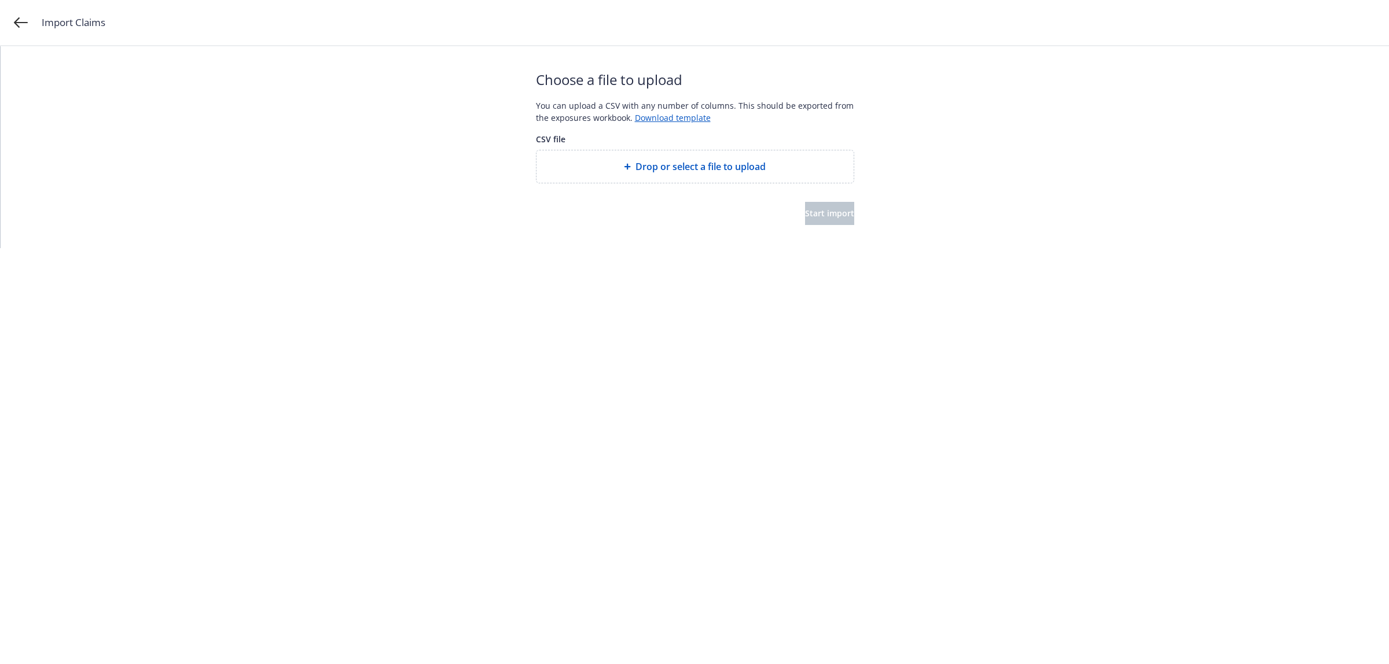
click at [698, 162] on span "Drop or select a file to upload" at bounding box center [701, 167] width 130 height 14
click at [823, 225] on button "Start import" at bounding box center [829, 213] width 49 height 23
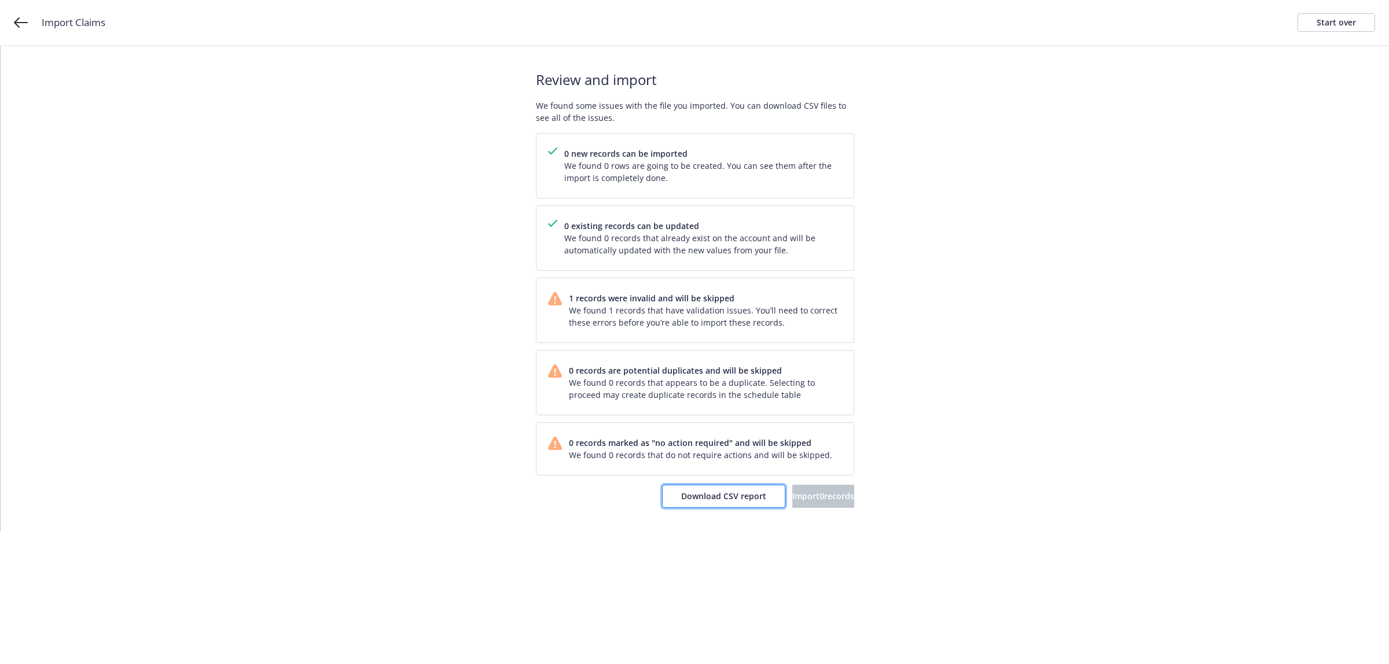
click at [692, 501] on span "Download CSV report" at bounding box center [723, 496] width 85 height 11
click at [1371, 26] on link "Start over" at bounding box center [1337, 22] width 78 height 19
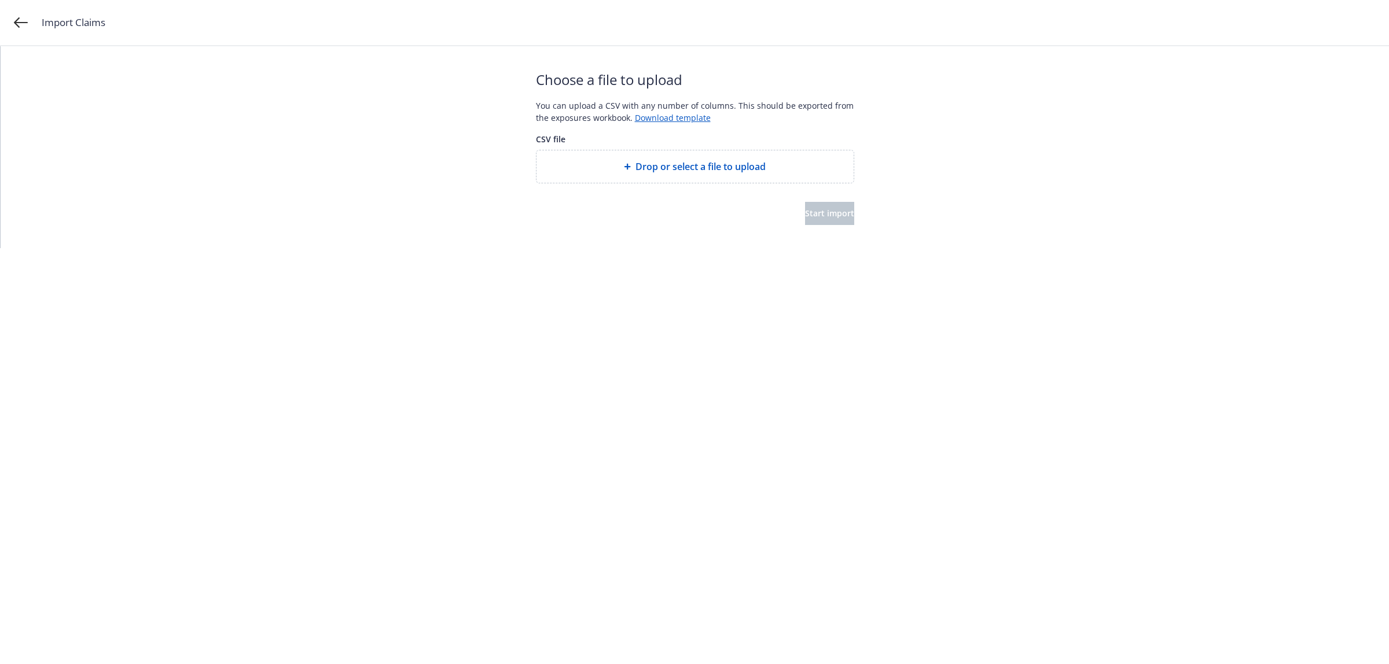
click at [713, 163] on span "Drop or select a file to upload" at bounding box center [701, 167] width 130 height 14
click at [848, 209] on button "Start import" at bounding box center [829, 213] width 49 height 23
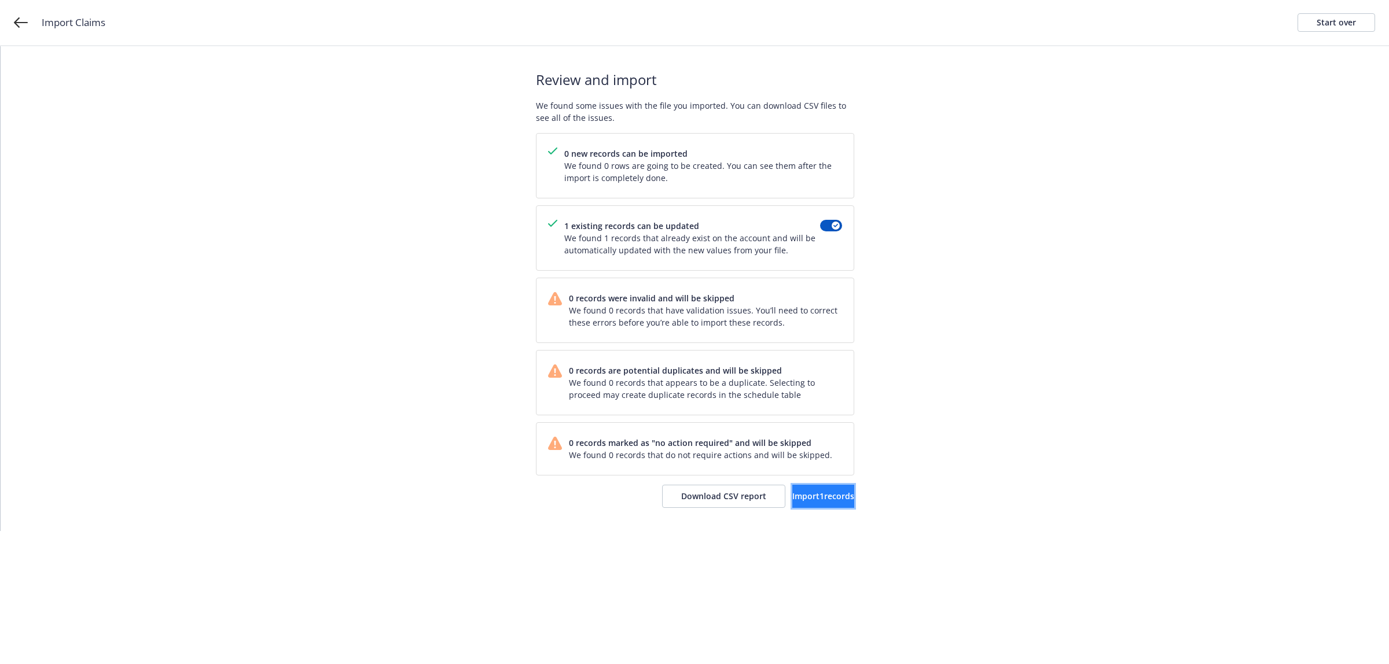
click at [801, 502] on span "Import 1 records" at bounding box center [823, 496] width 62 height 11
click at [819, 492] on span "View accounts" at bounding box center [807, 496] width 57 height 11
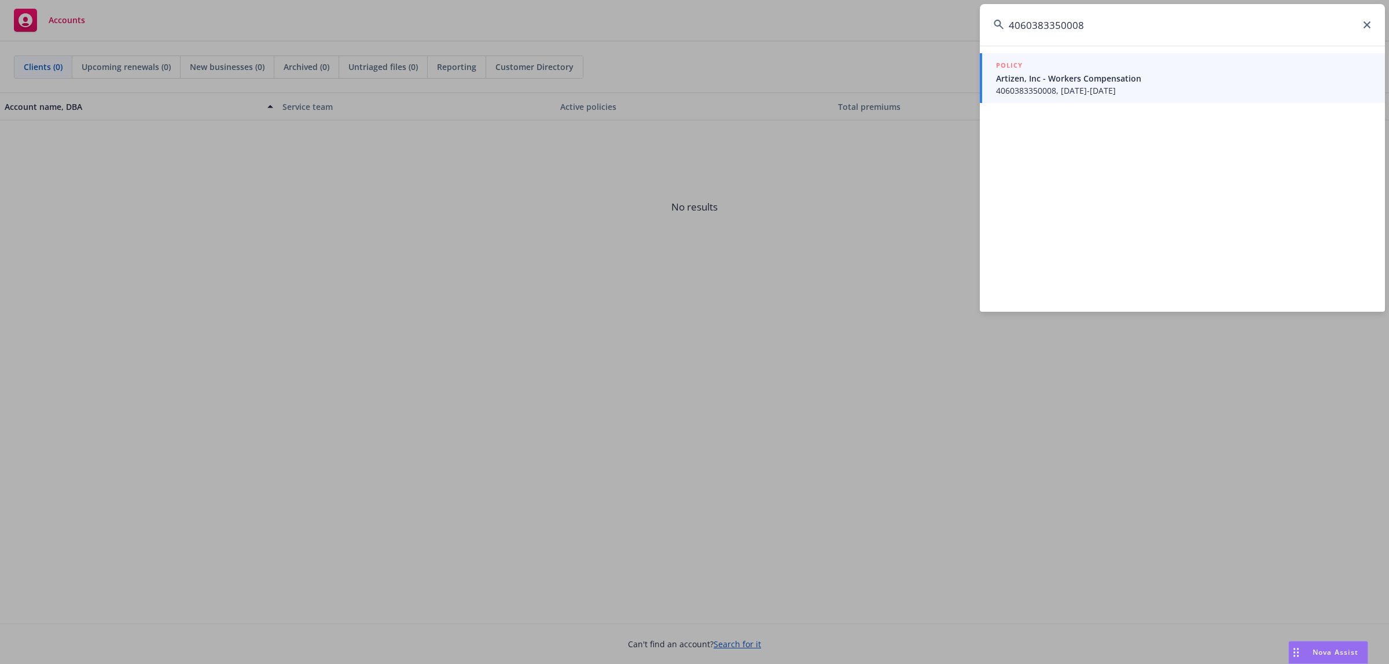
type input "4060383350008"
click at [1203, 69] on div "POLICY" at bounding box center [1183, 66] width 375 height 13
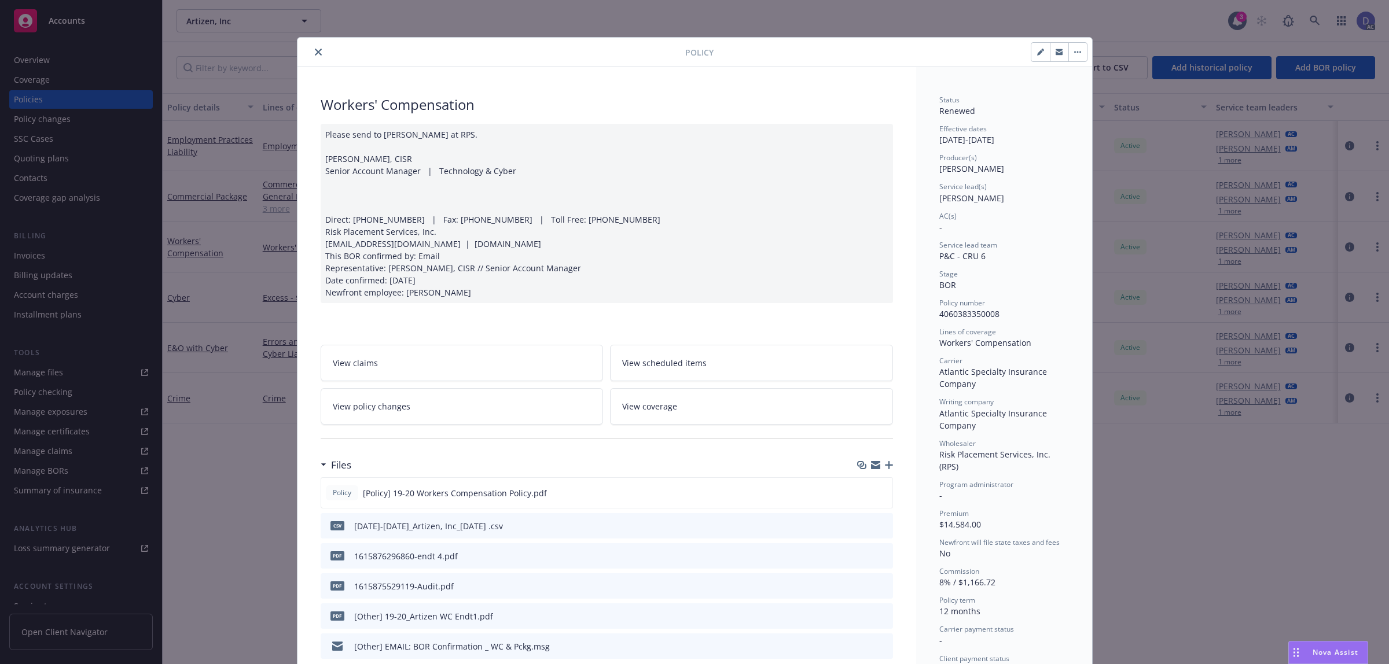
click at [315, 56] on icon "close" at bounding box center [318, 52] width 7 height 7
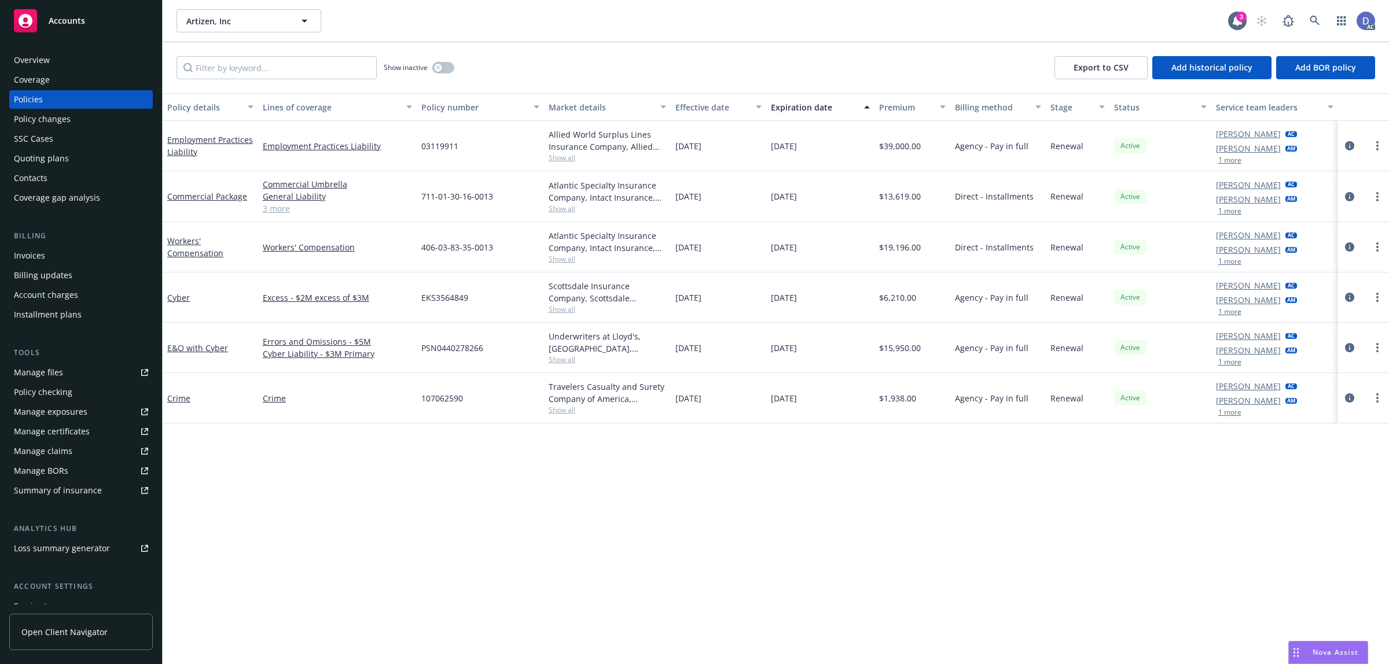
click at [64, 456] on div "Manage claims" at bounding box center [43, 451] width 58 height 19
click at [60, 364] on div "Manage files" at bounding box center [38, 373] width 49 height 19
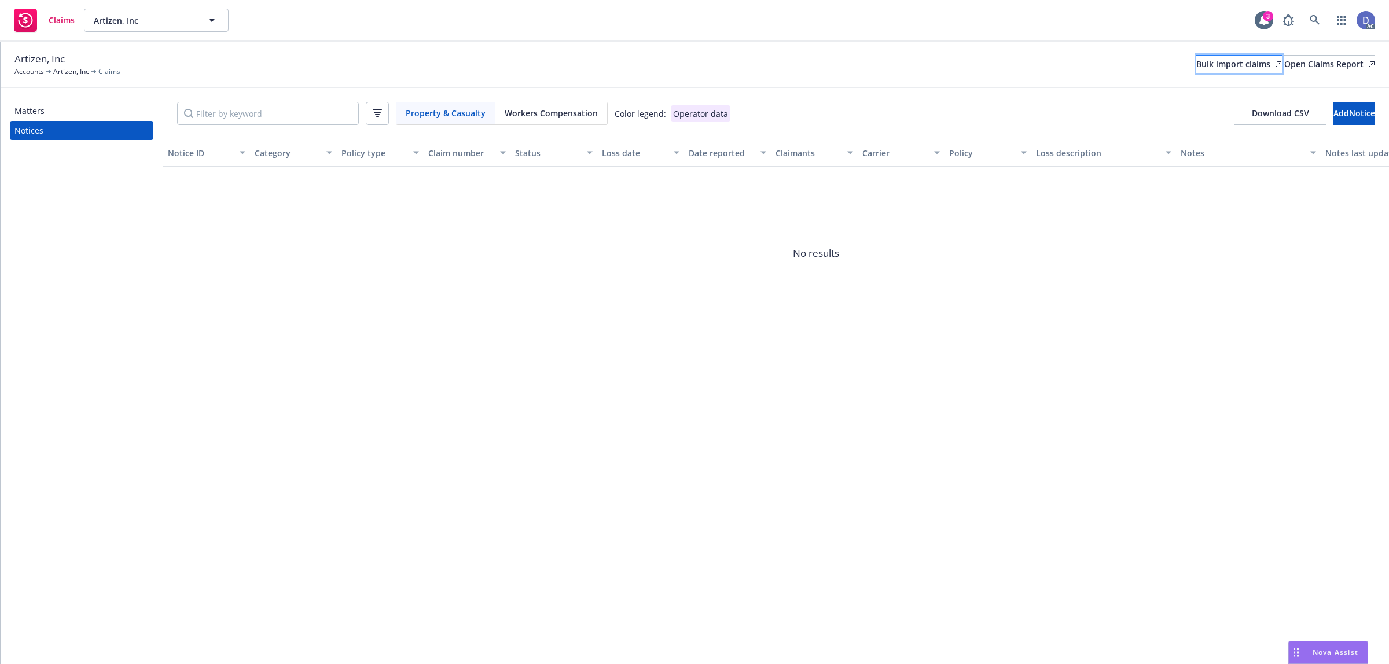
click at [1196, 71] on div "Bulk import claims" at bounding box center [1239, 64] width 86 height 17
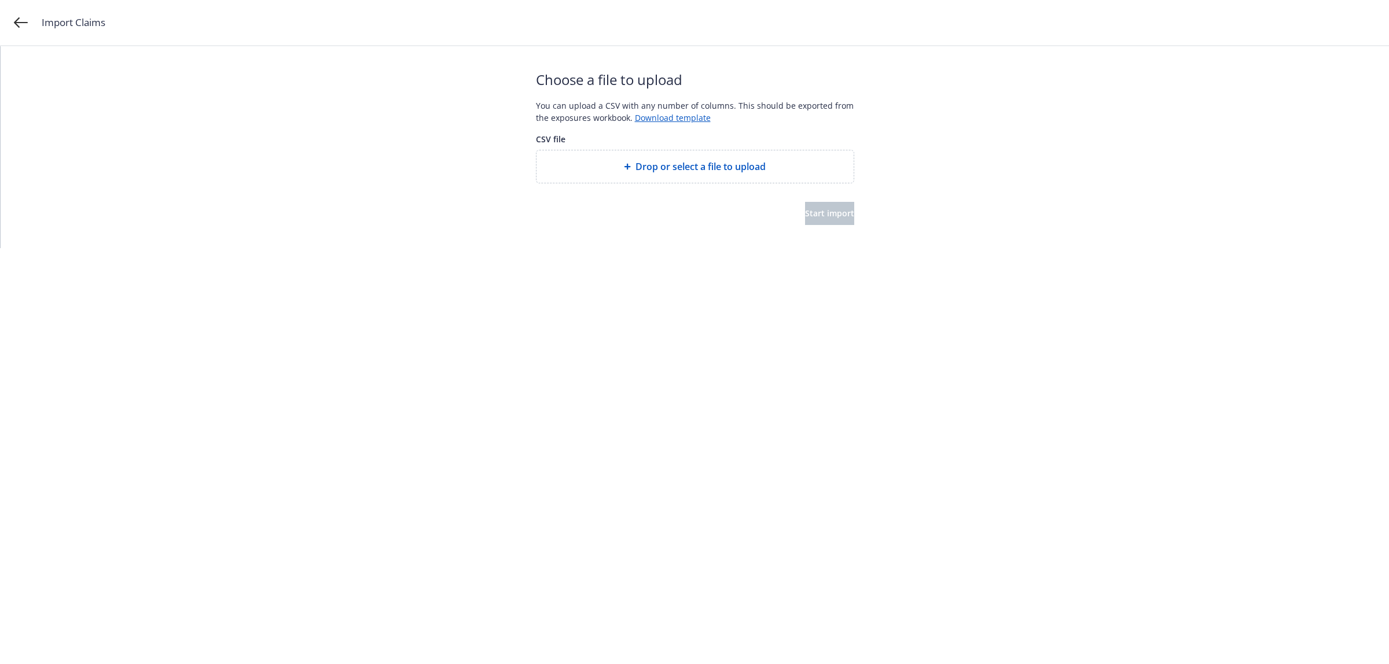
click at [669, 162] on span "Drop or select a file to upload" at bounding box center [701, 167] width 130 height 14
click at [815, 215] on span "Start import" at bounding box center [829, 213] width 49 height 11
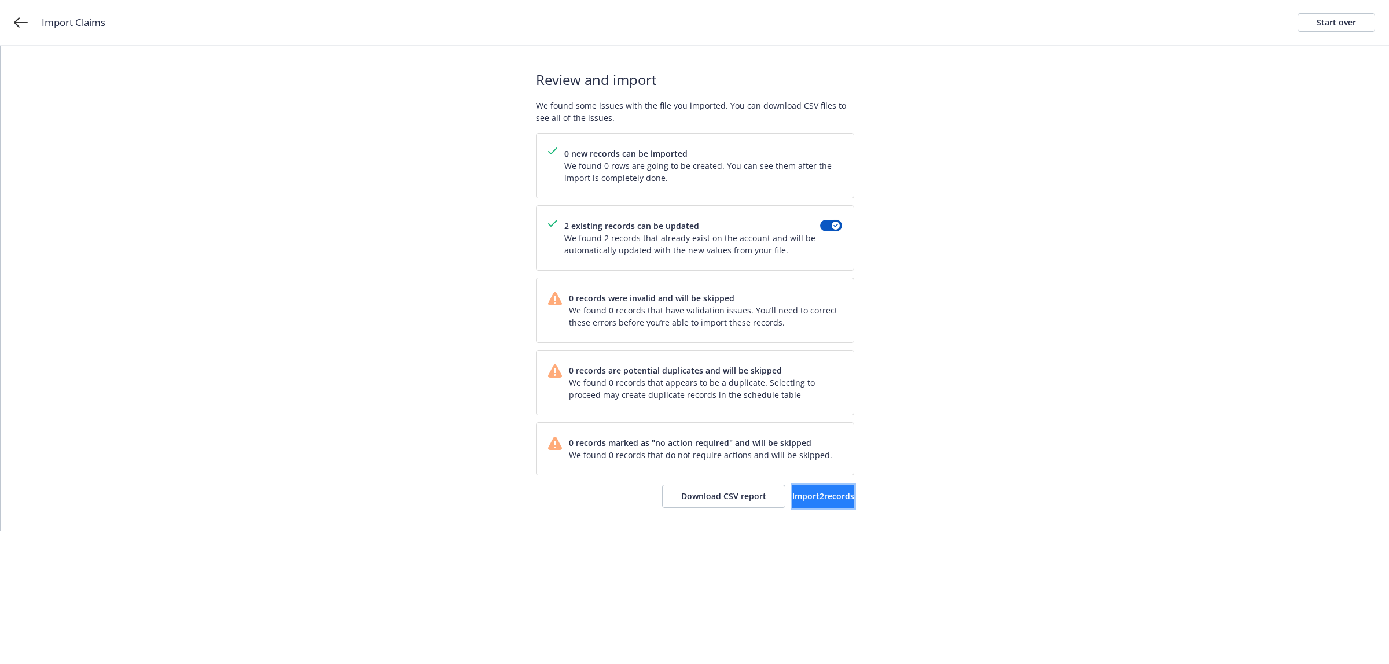
click at [792, 487] on button "Import 2 records" at bounding box center [823, 496] width 62 height 23
click at [802, 498] on span "View accounts" at bounding box center [807, 496] width 57 height 11
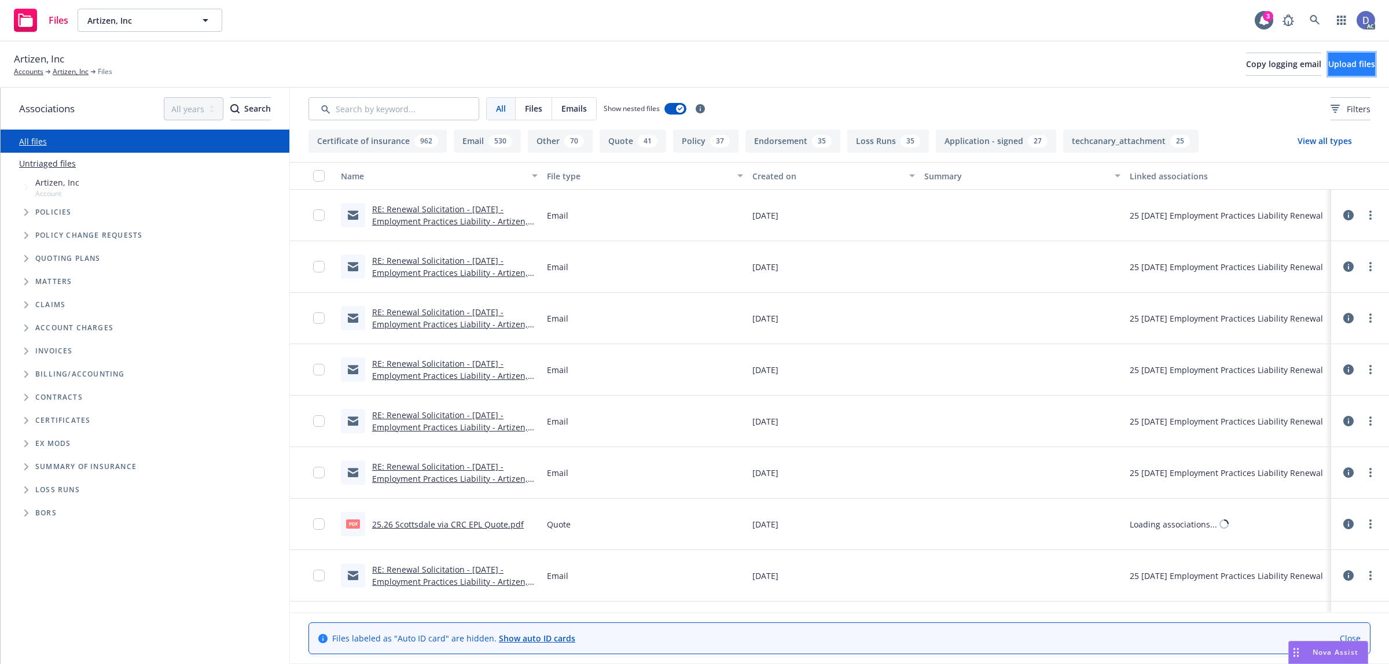
click at [1328, 59] on button "Upload files" at bounding box center [1351, 64] width 47 height 23
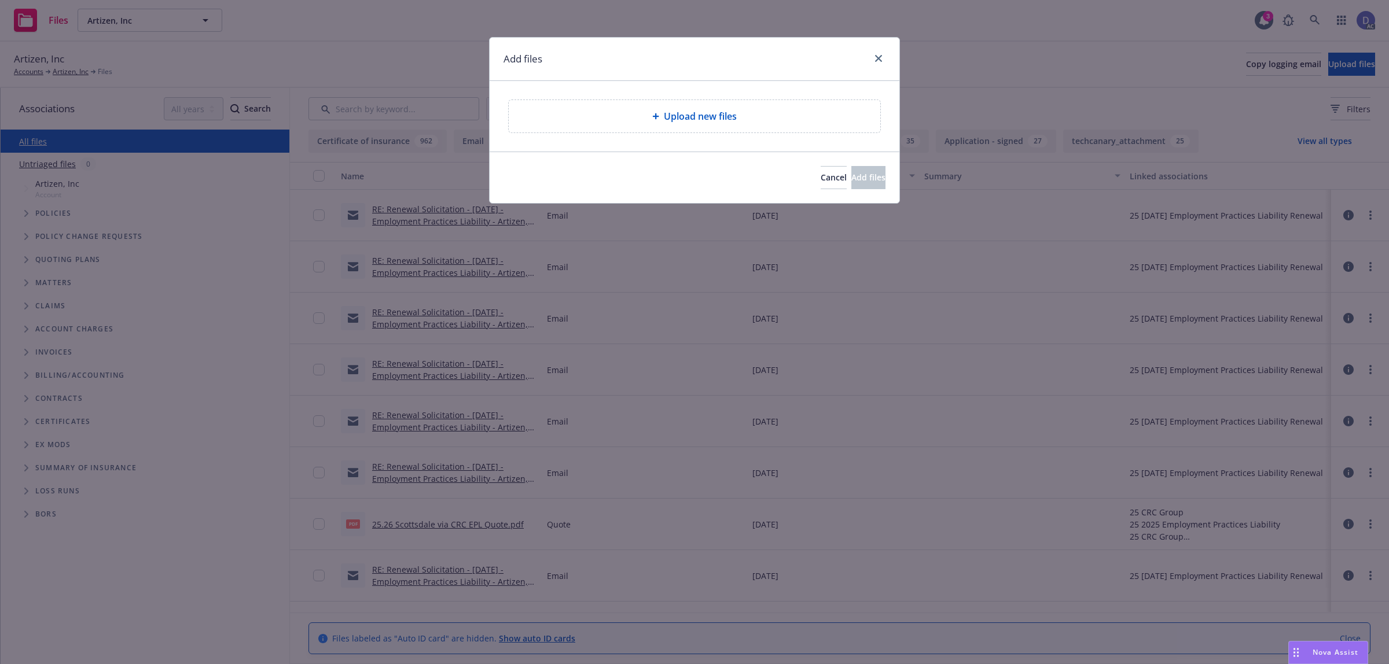
click at [718, 130] on div "Upload new files" at bounding box center [695, 116] width 372 height 32
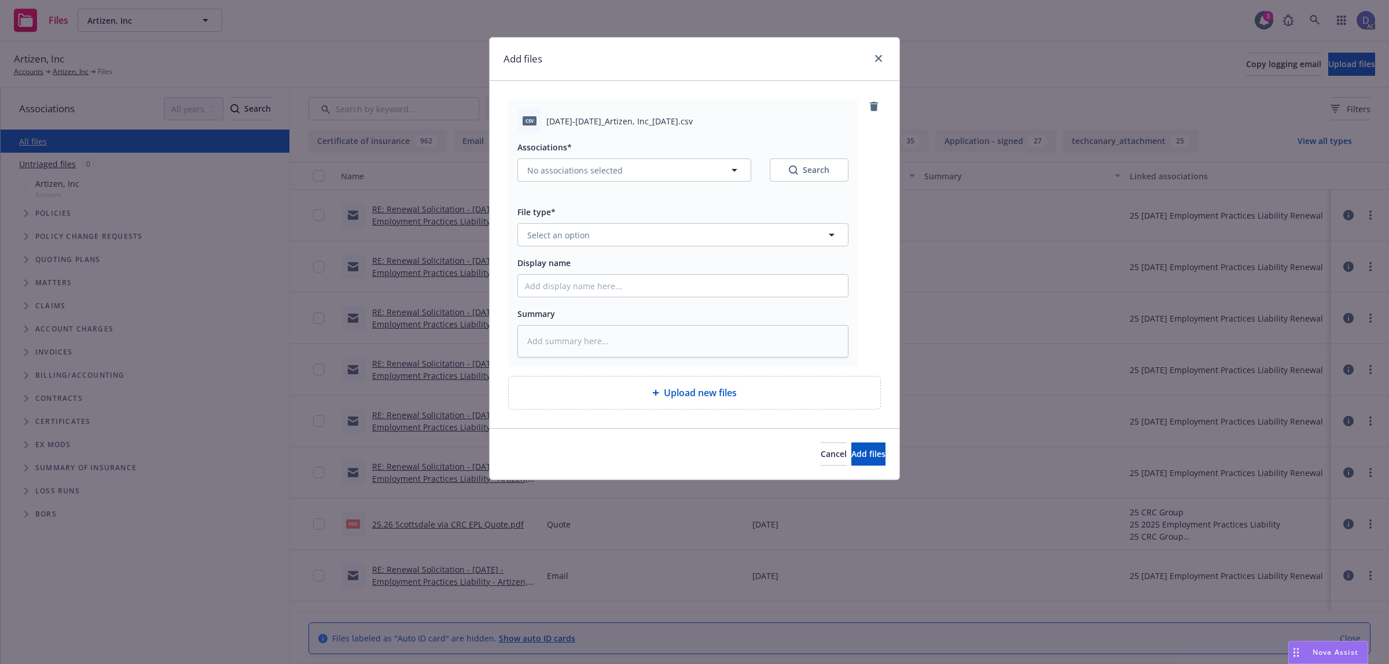
click at [699, 301] on div "Associations* No associations selected Search File type* Select an option Displ…" at bounding box center [682, 245] width 331 height 225
drag, startPoint x: 702, startPoint y: 295, endPoint x: 733, endPoint y: 242, distance: 61.7
click at [702, 295] on input "Display name" at bounding box center [683, 286] width 330 height 22
paste input "2019-2023_Artizen, Inc_9-16-2024"
type input "2019-2023_Artizen, Inc_9-16-2024"
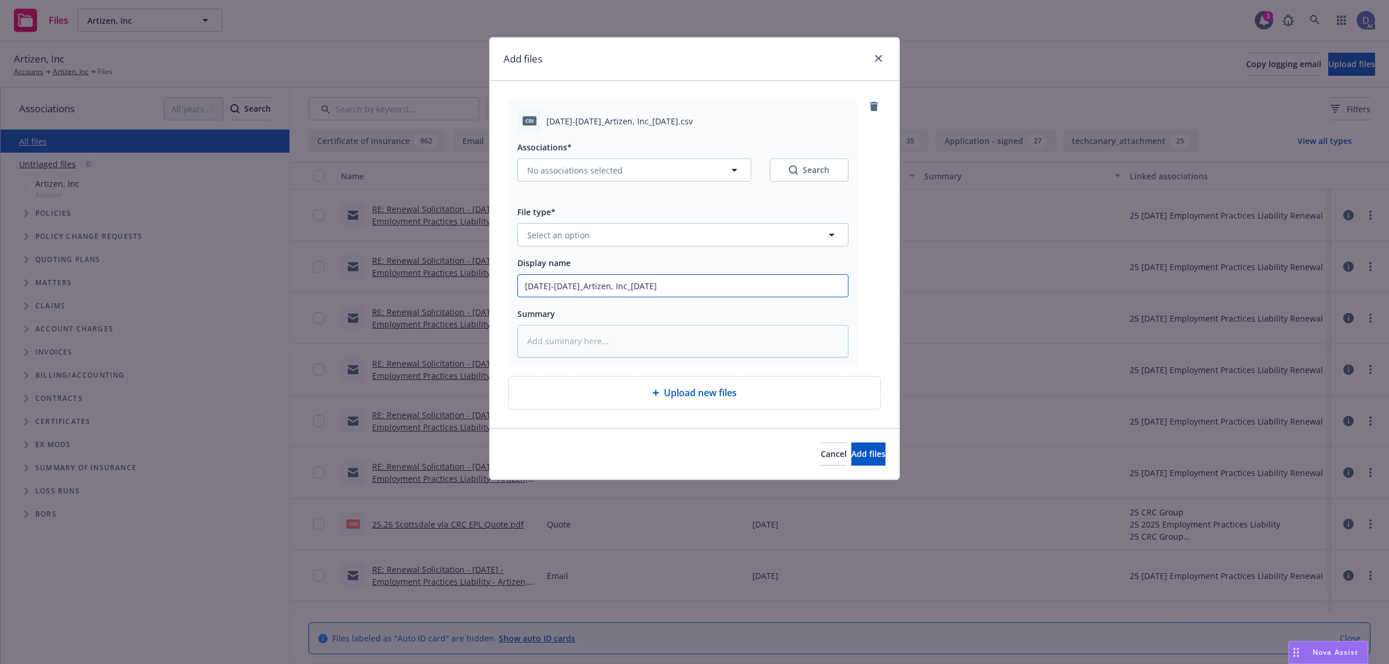
type textarea "x"
type input "2019-2023_Artizen, Inc_9-16-2024"
click at [733, 242] on button "Select an option" at bounding box center [682, 234] width 331 height 23
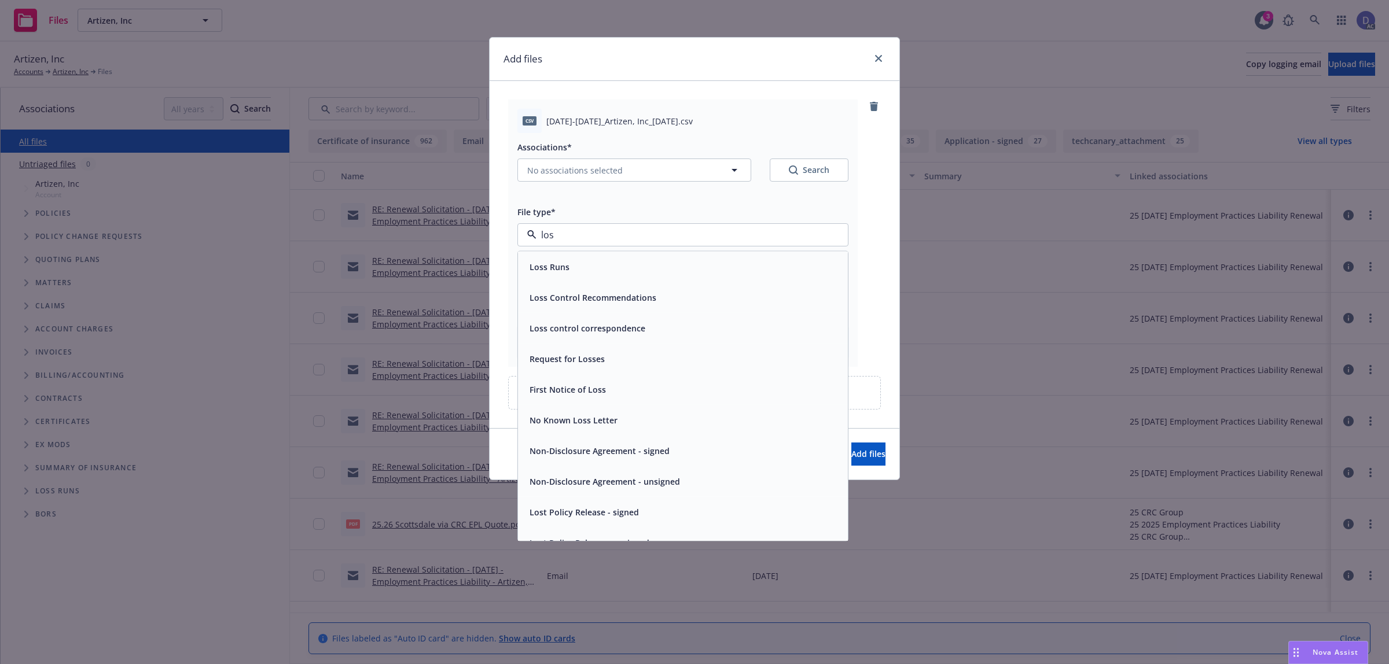
type input "loss"
click at [699, 263] on div "Loss Runs" at bounding box center [683, 267] width 316 height 17
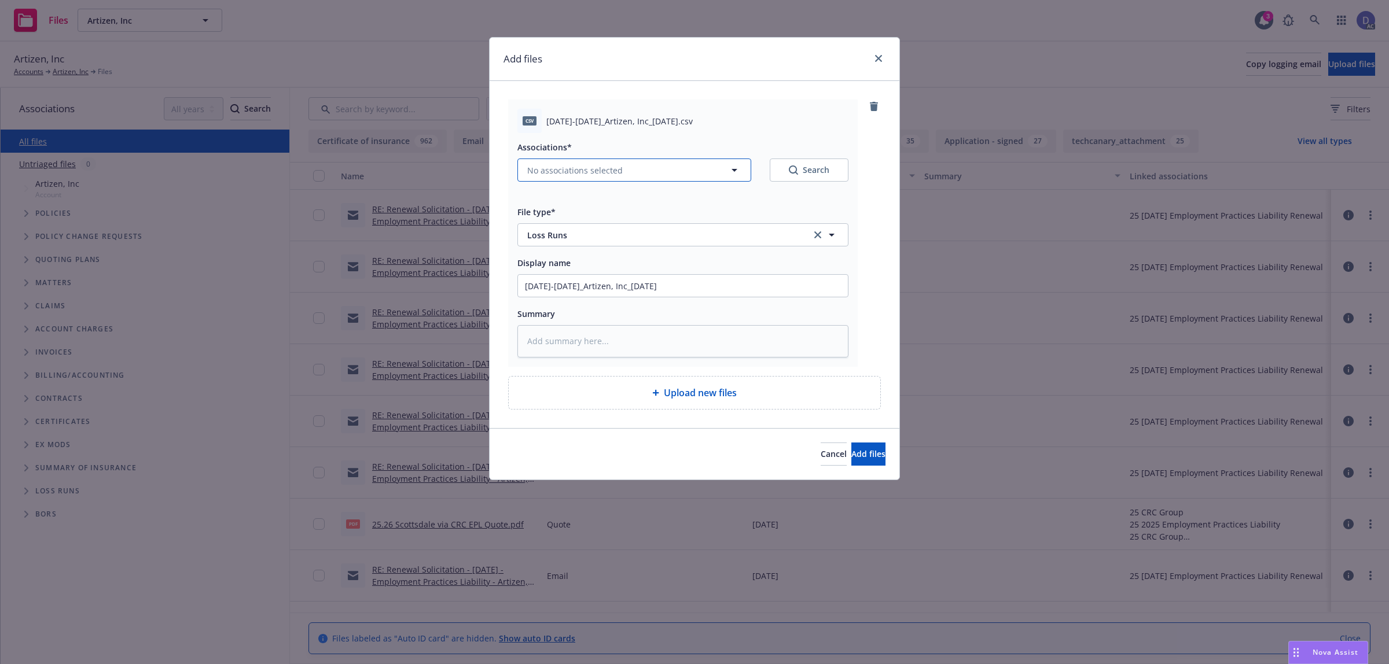
click at [719, 178] on button "No associations selected" at bounding box center [634, 170] width 234 height 23
type textarea "x"
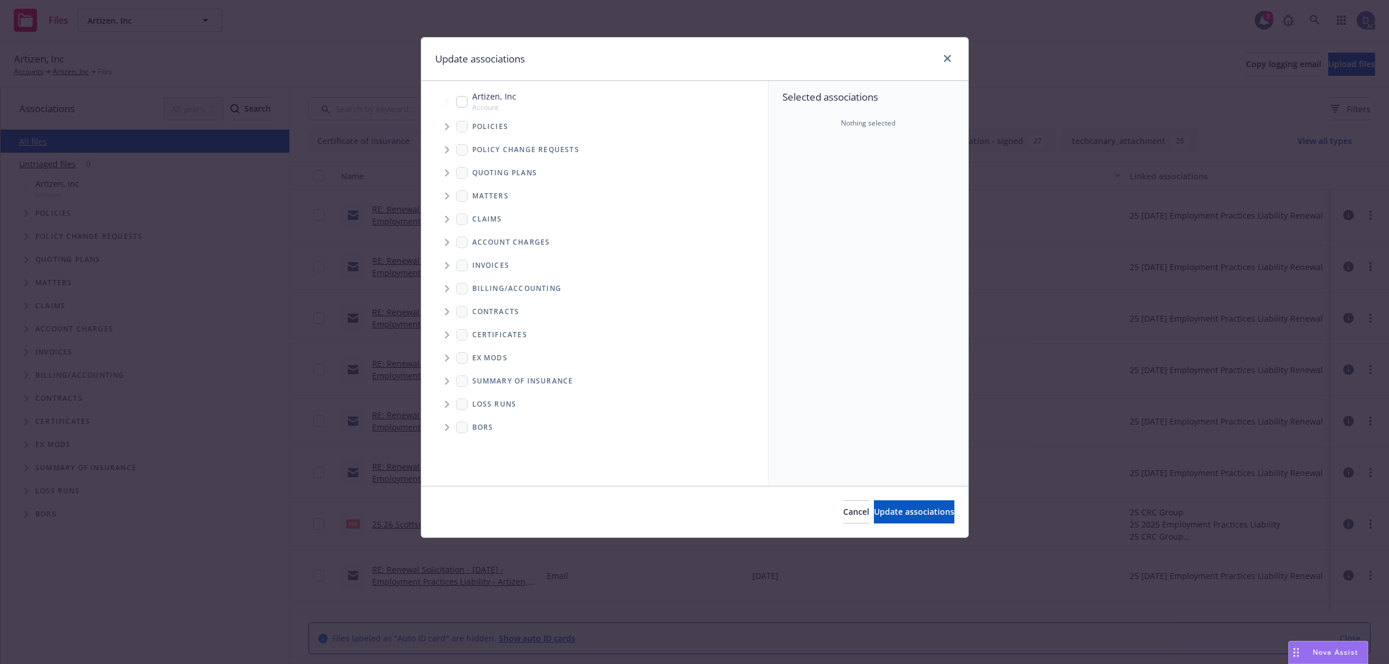
click at [449, 130] on span "Tree Example" at bounding box center [447, 127] width 19 height 19
click at [850, 219] on div "Selected associations Nothing selected" at bounding box center [869, 283] width 200 height 405
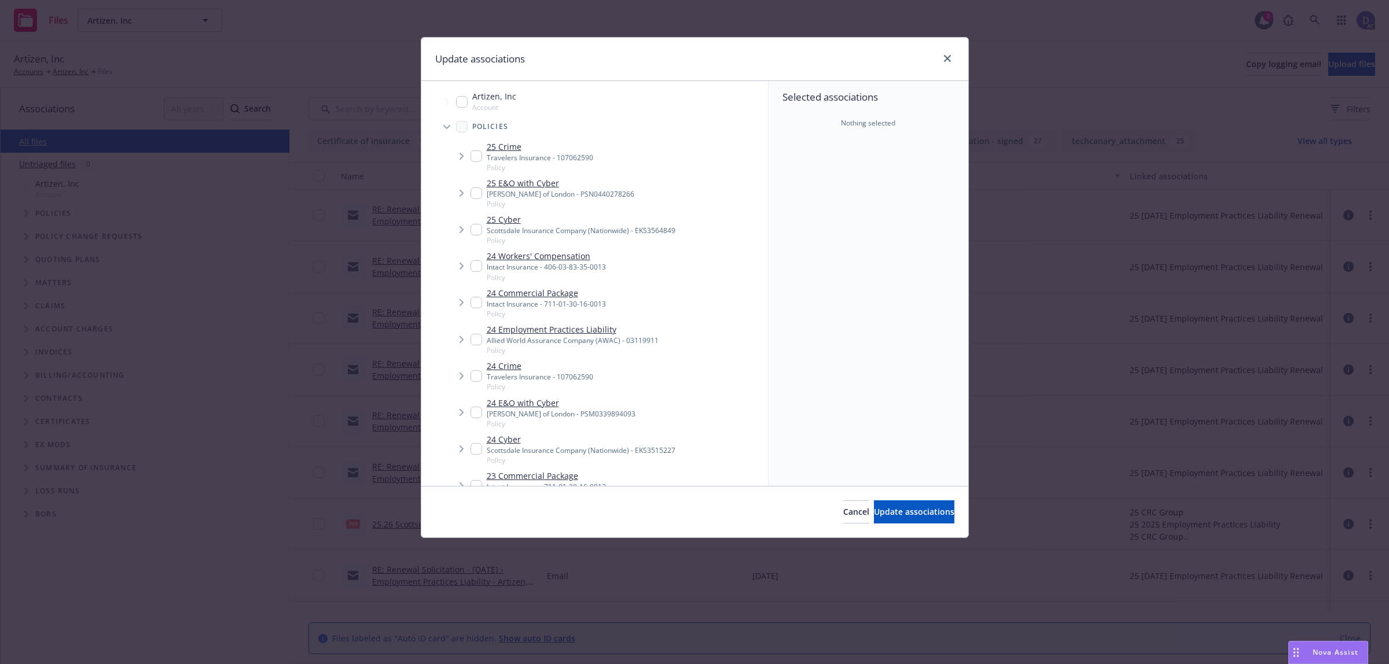
scroll to position [421, 0]
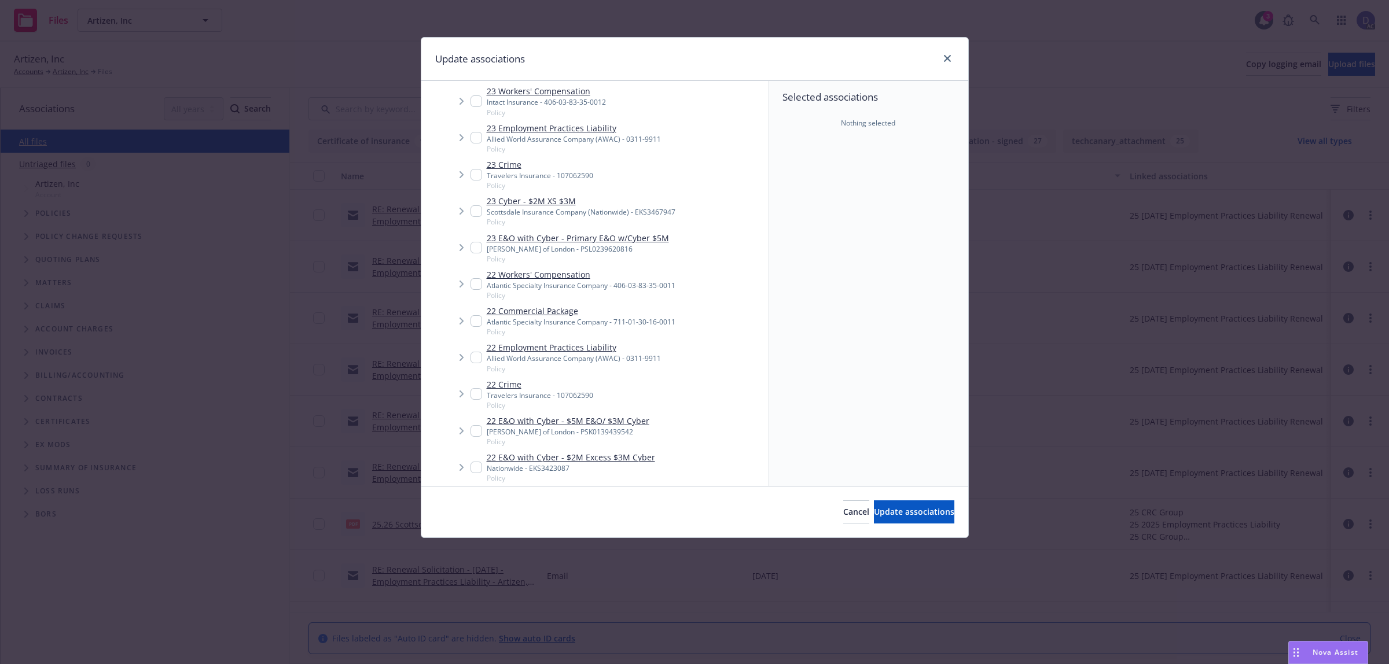
click at [654, 291] on span "Policy" at bounding box center [581, 296] width 189 height 10
checkbox input "true"
click at [907, 512] on span "Update associations" at bounding box center [914, 511] width 80 height 11
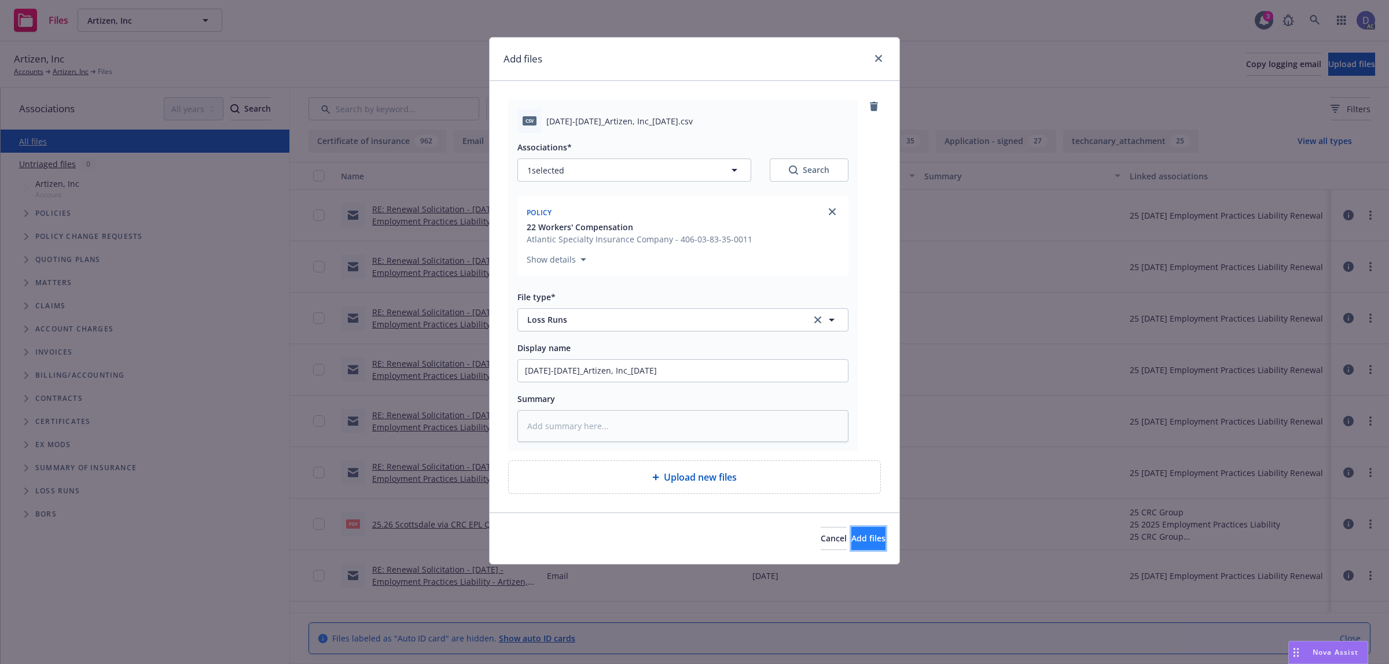
click at [851, 542] on span "Add files" at bounding box center [868, 538] width 34 height 11
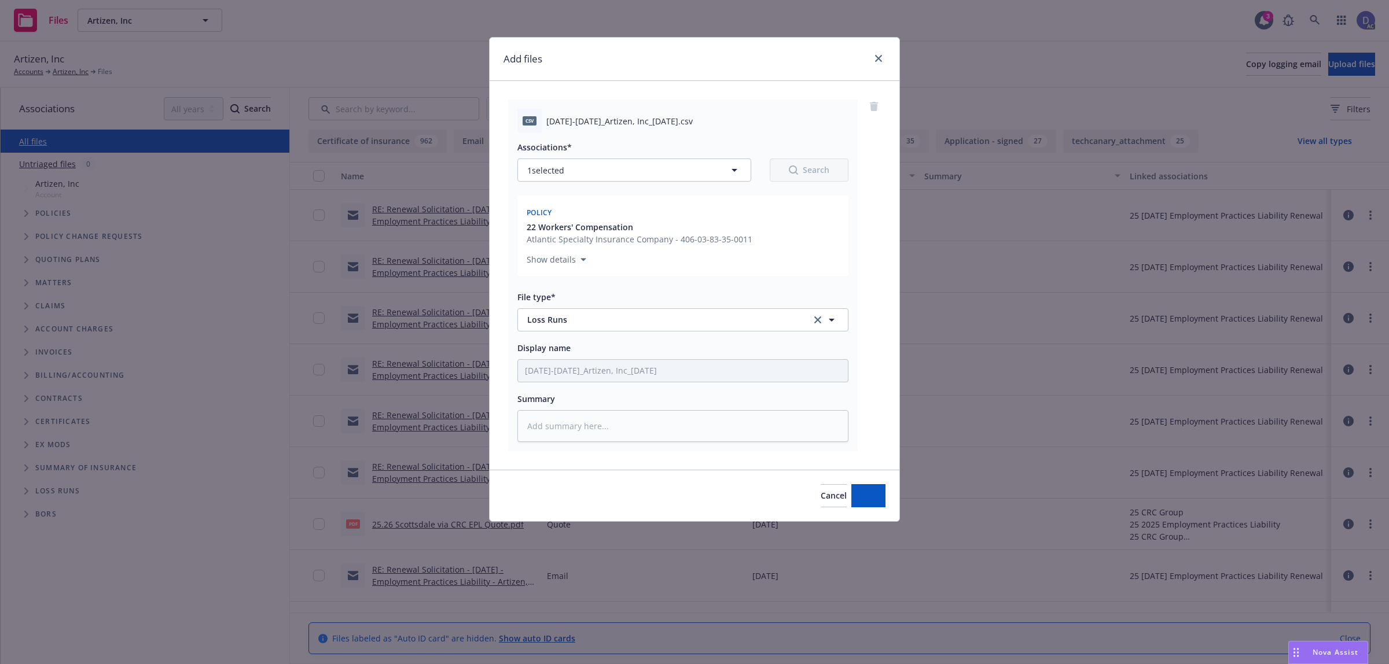
type textarea "x"
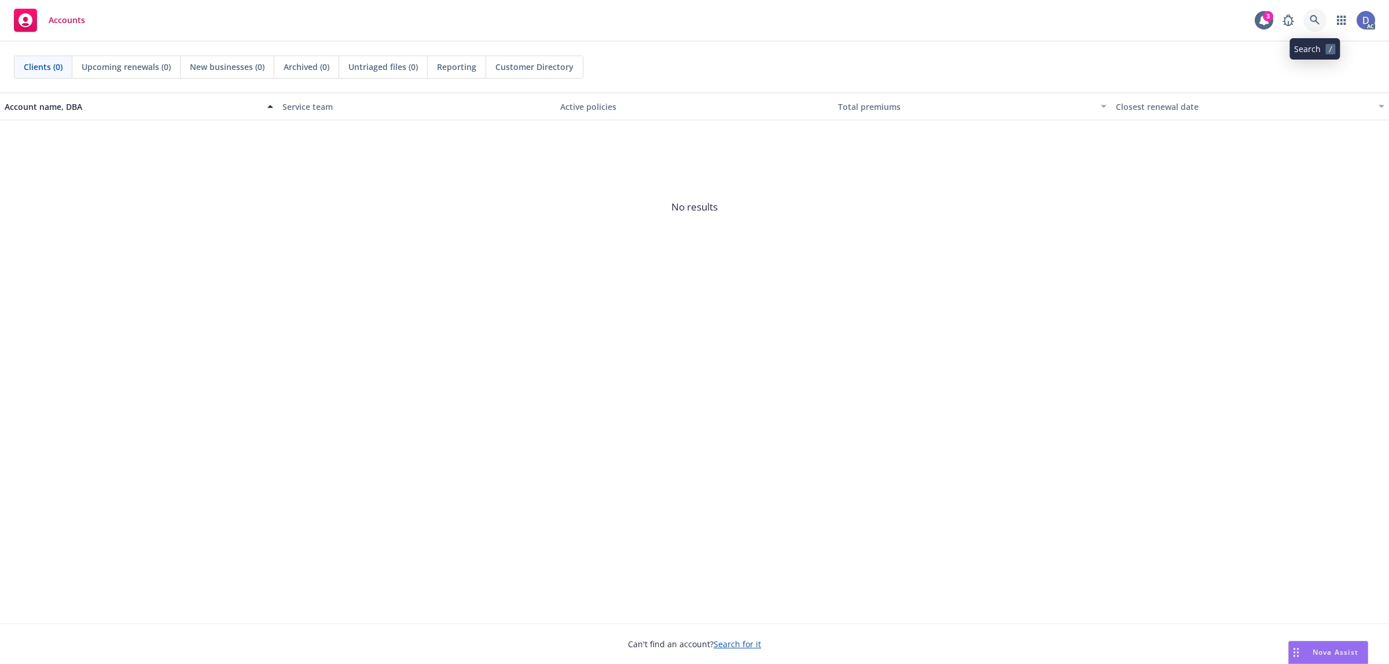
click at [1317, 27] on link at bounding box center [1315, 20] width 23 height 23
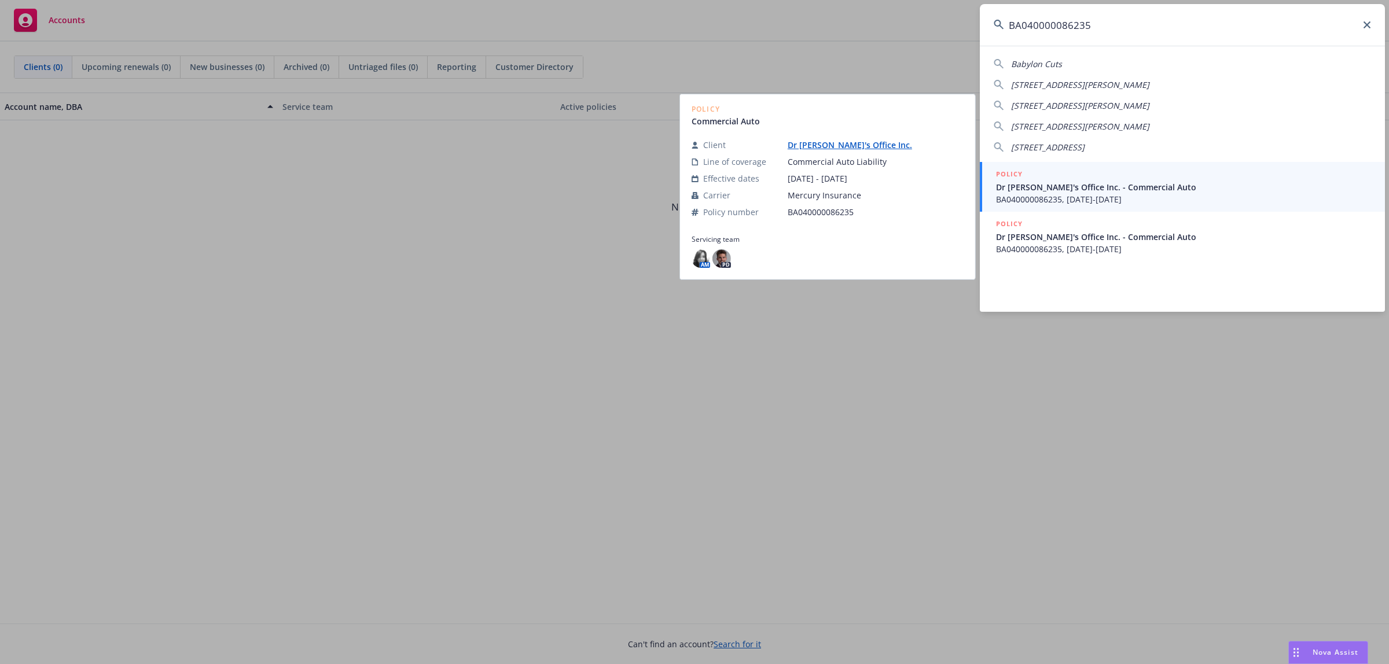
type input "BA040000086235"
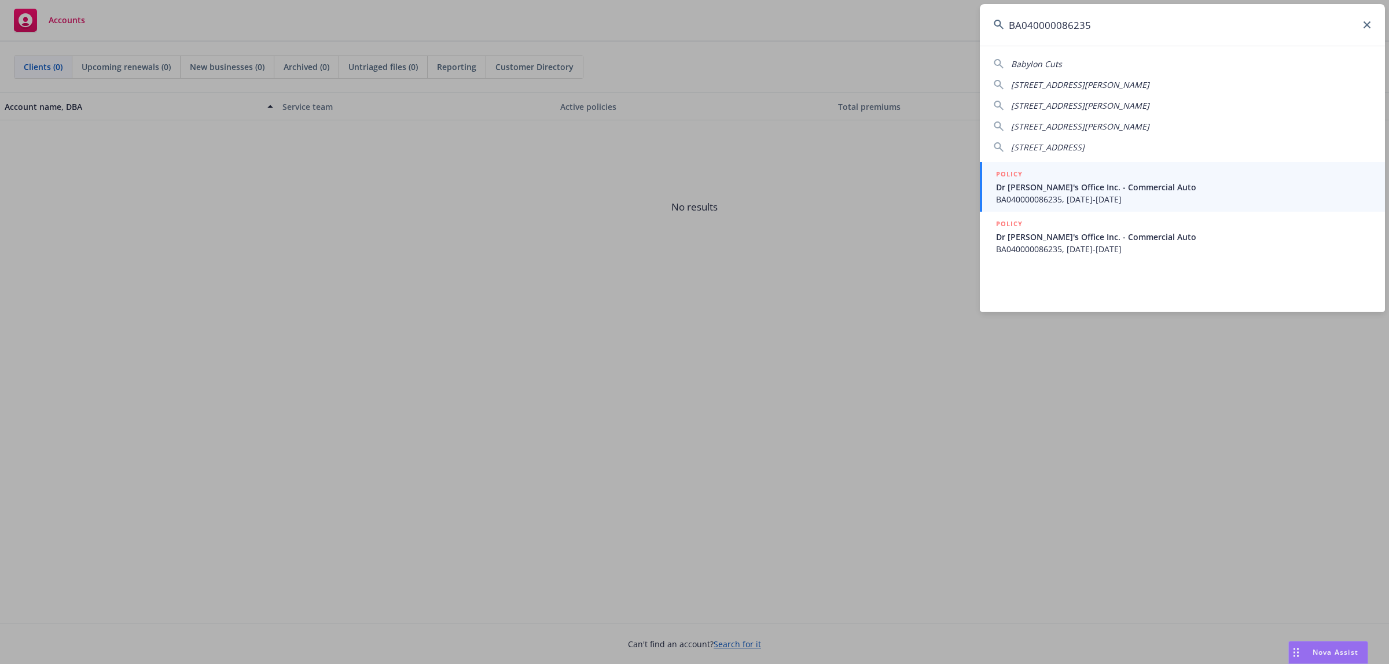
click at [1086, 200] on span "BA040000086235, [DATE]-[DATE]" at bounding box center [1183, 199] width 375 height 12
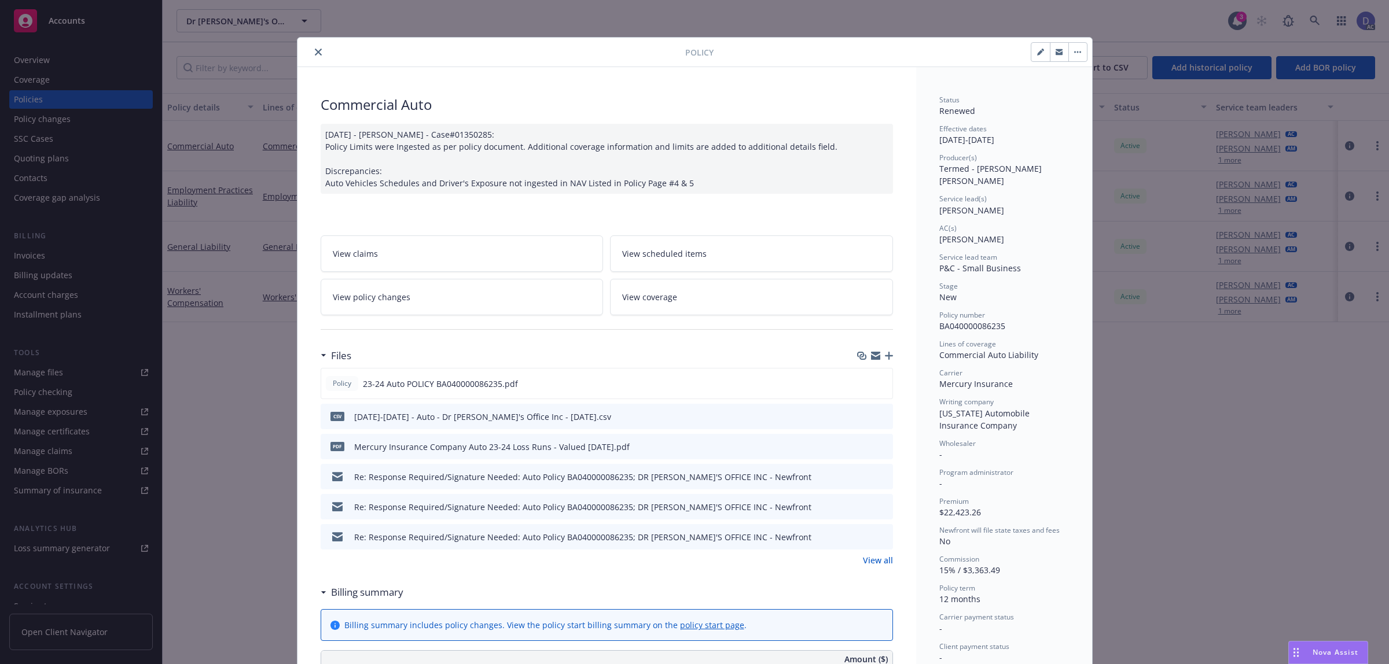
click at [315, 55] on icon "close" at bounding box center [318, 52] width 7 height 7
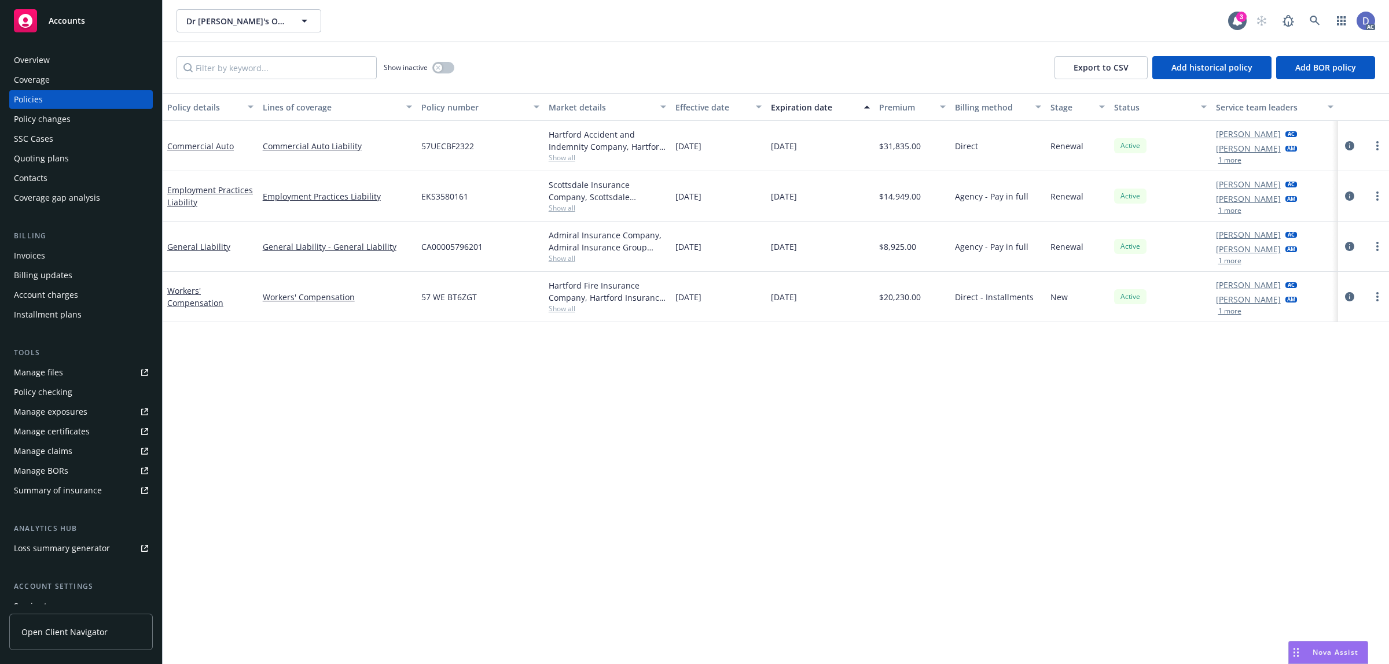
click at [61, 449] on div "Manage claims" at bounding box center [43, 451] width 58 height 19
click at [58, 377] on div "Manage files" at bounding box center [38, 373] width 49 height 19
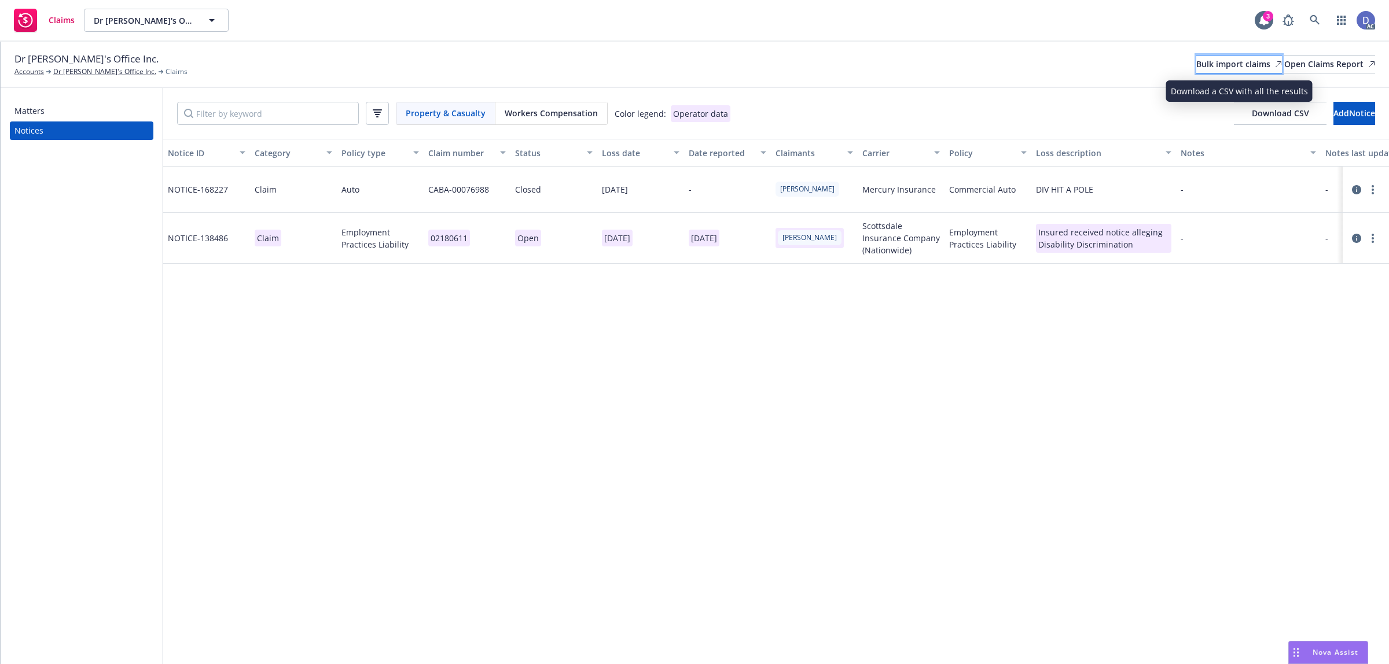
click at [1219, 70] on div "Bulk import claims" at bounding box center [1239, 64] width 86 height 17
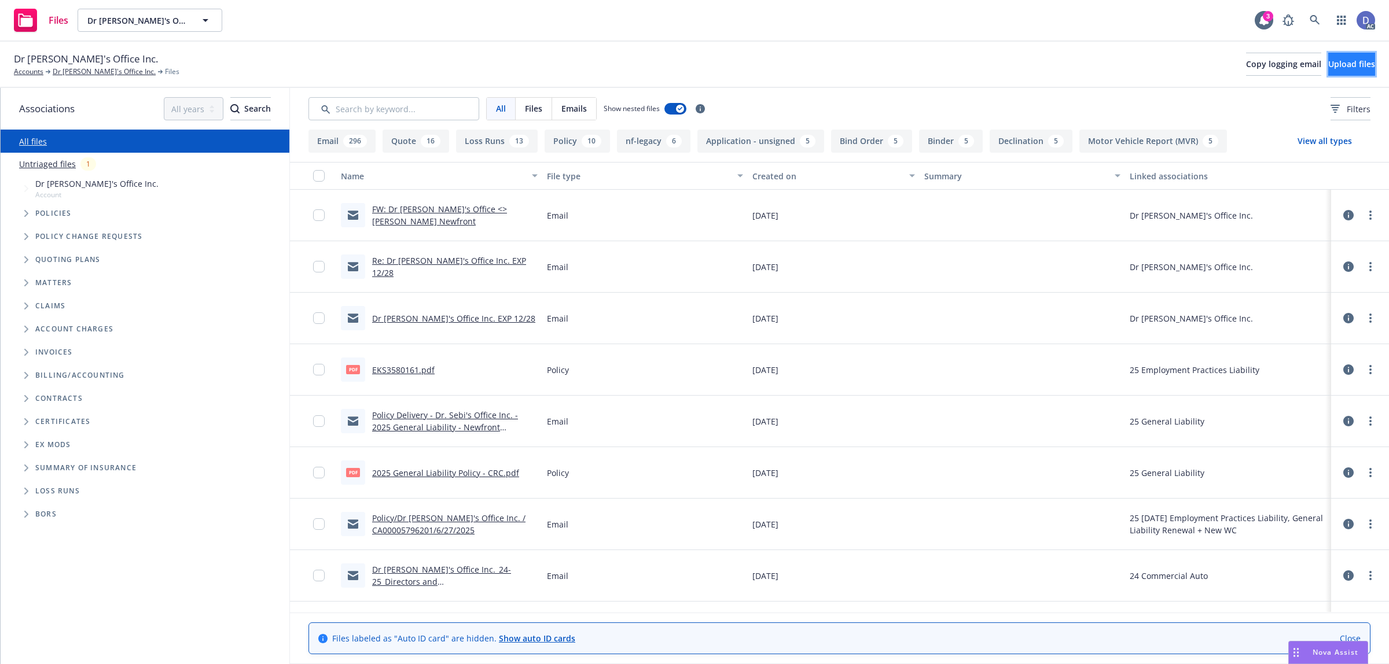
click at [1354, 62] on span "Upload files" at bounding box center [1351, 63] width 47 height 11
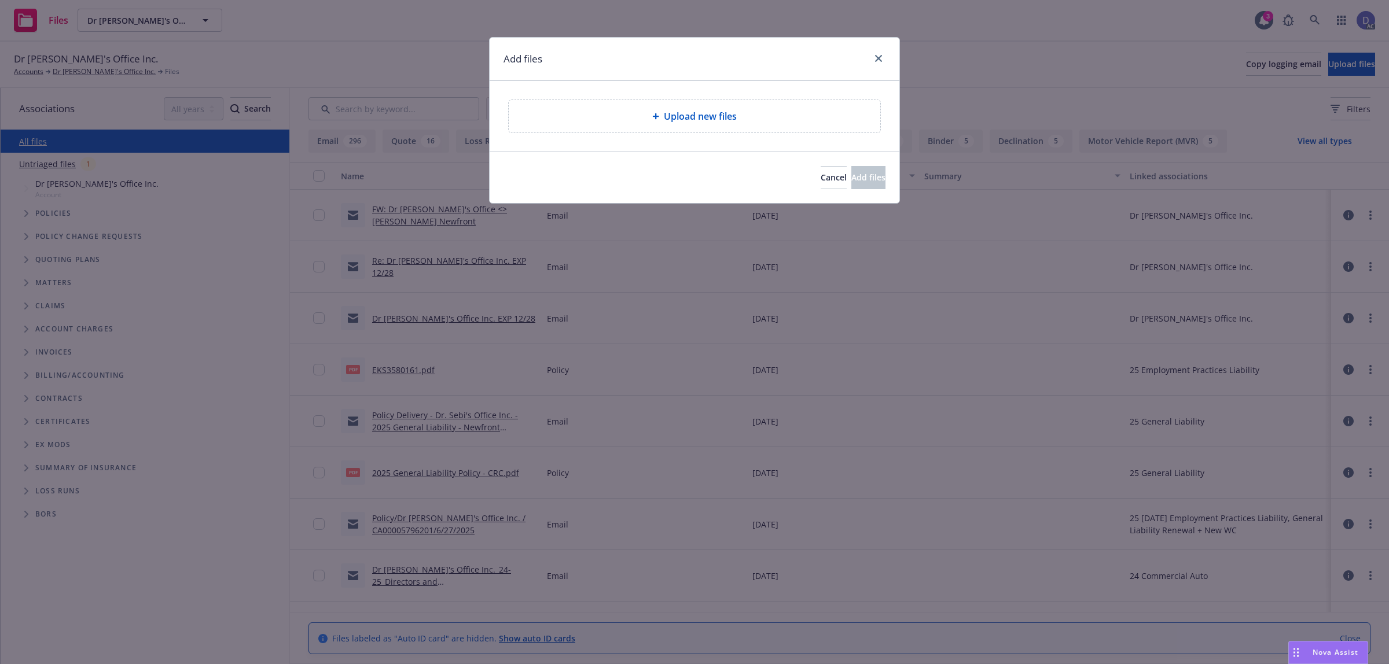
click at [766, 119] on div "Upload new files" at bounding box center [694, 116] width 353 height 14
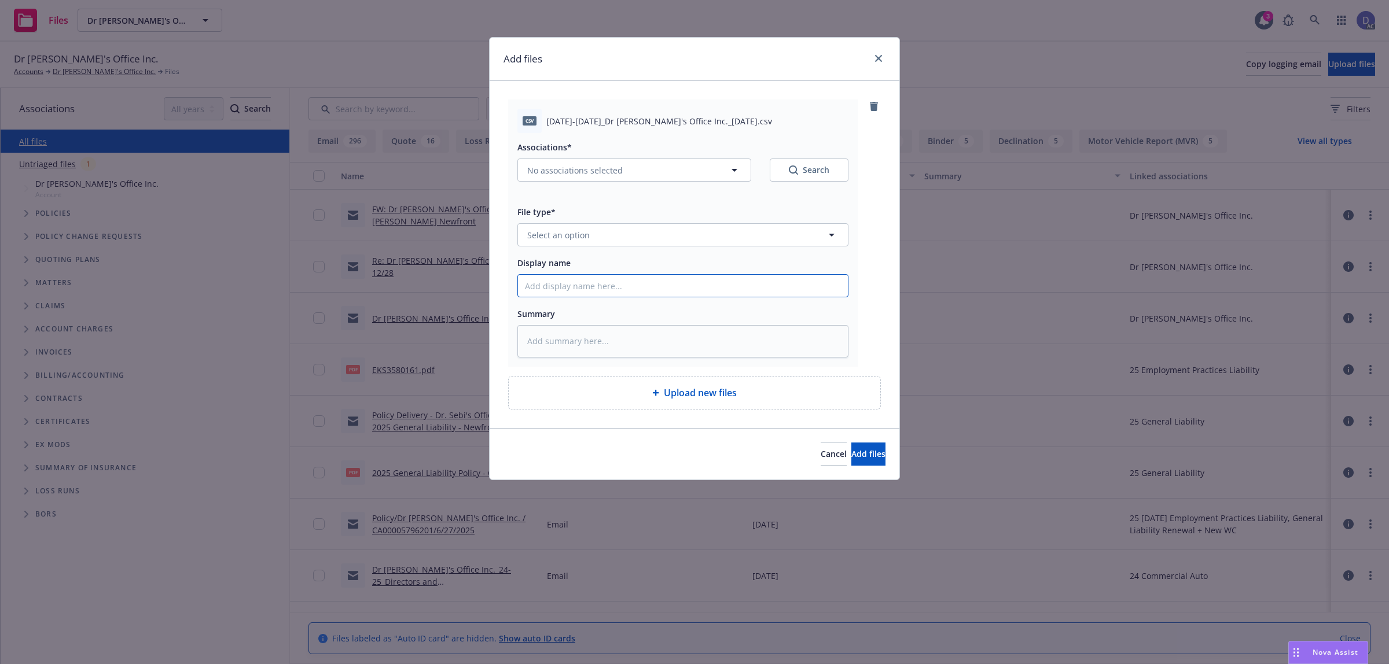
click at [734, 278] on input "Display name" at bounding box center [683, 286] width 330 height 22
paste input "2023-2024_Dr Sebi's Office Inc._9-29-2024"
type input "2023-2024_Dr Sebi's Office Inc._9-29-2024"
type textarea "x"
type input "2023-2024_Dr Sebi's Office Inc._9-29-2024"
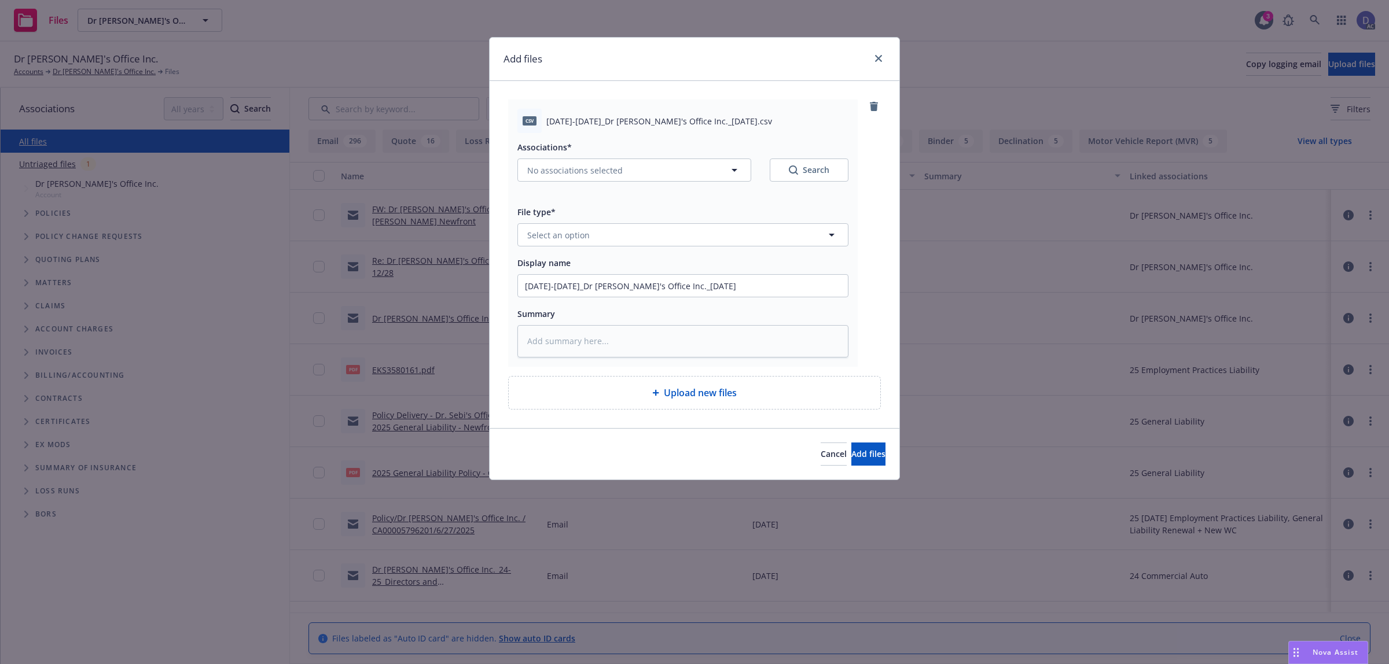
click at [758, 247] on div "Associations* No associations selected Search File type* Select an option Displ…" at bounding box center [682, 245] width 331 height 225
click at [762, 243] on button "Select an option" at bounding box center [682, 234] width 331 height 23
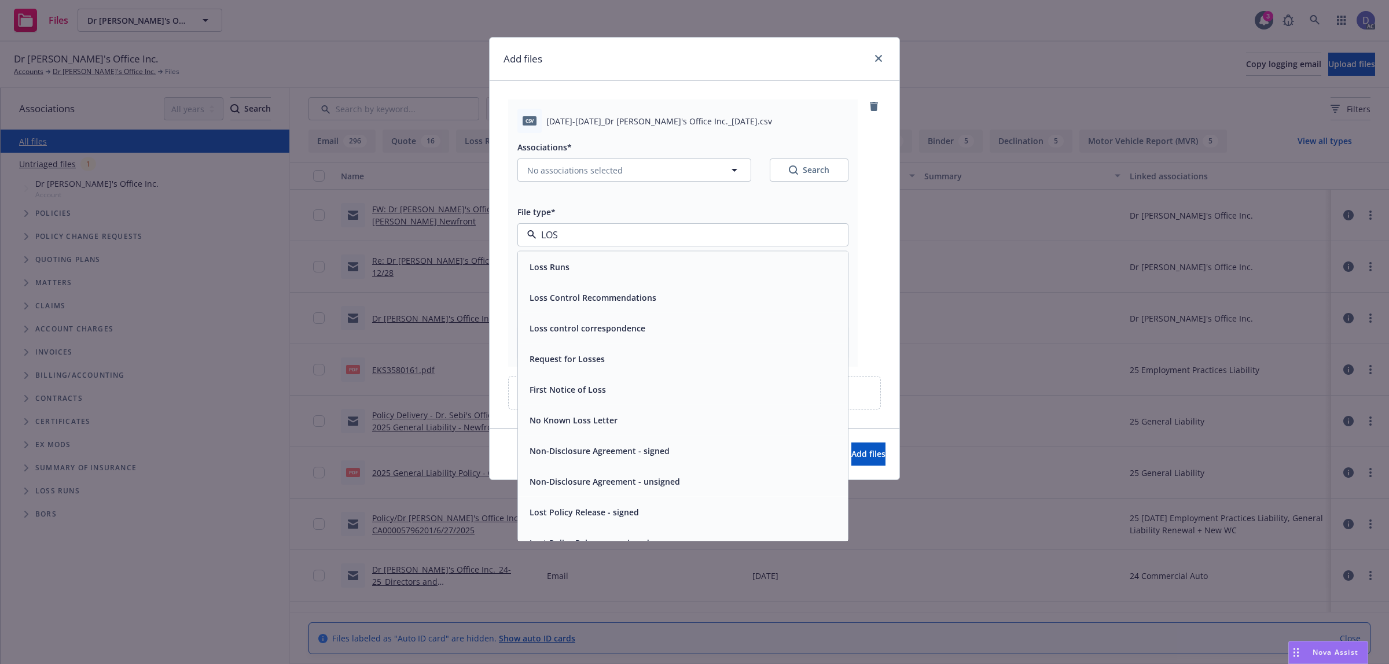
type input "LOSS"
click at [752, 259] on div "Loss Runs" at bounding box center [683, 267] width 316 height 17
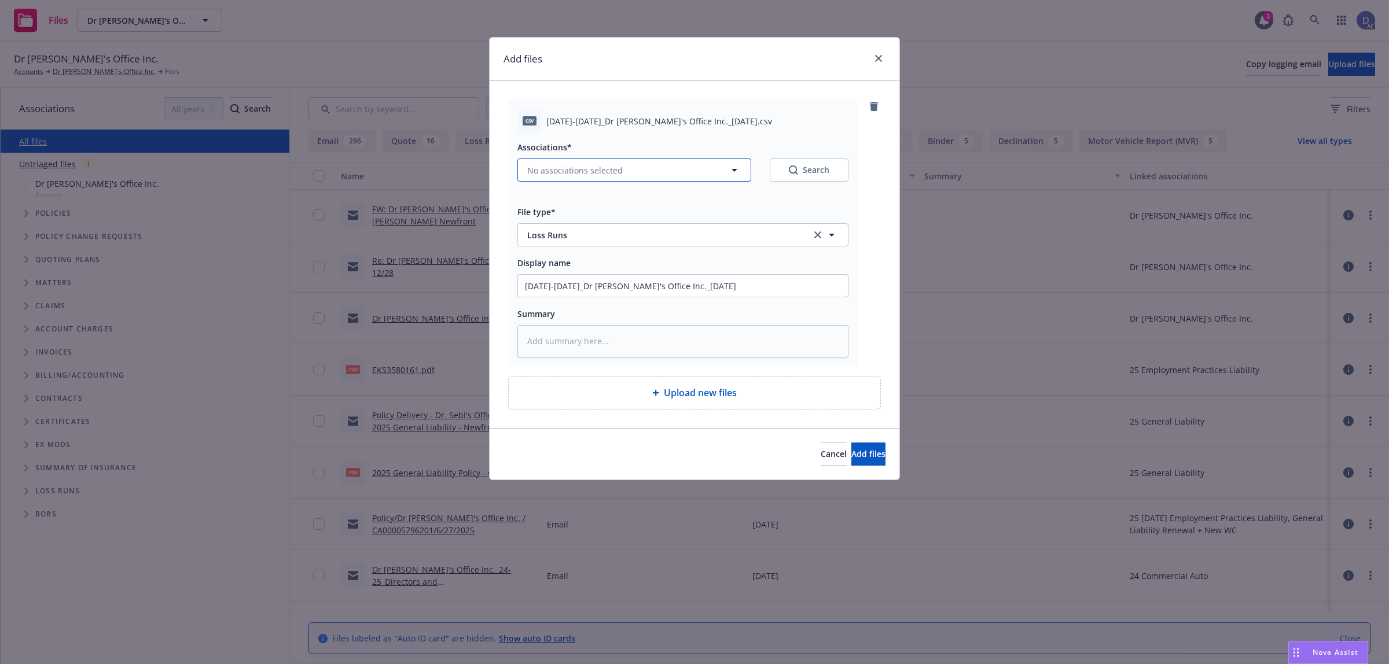
click at [699, 175] on button "No associations selected" at bounding box center [634, 170] width 234 height 23
type textarea "x"
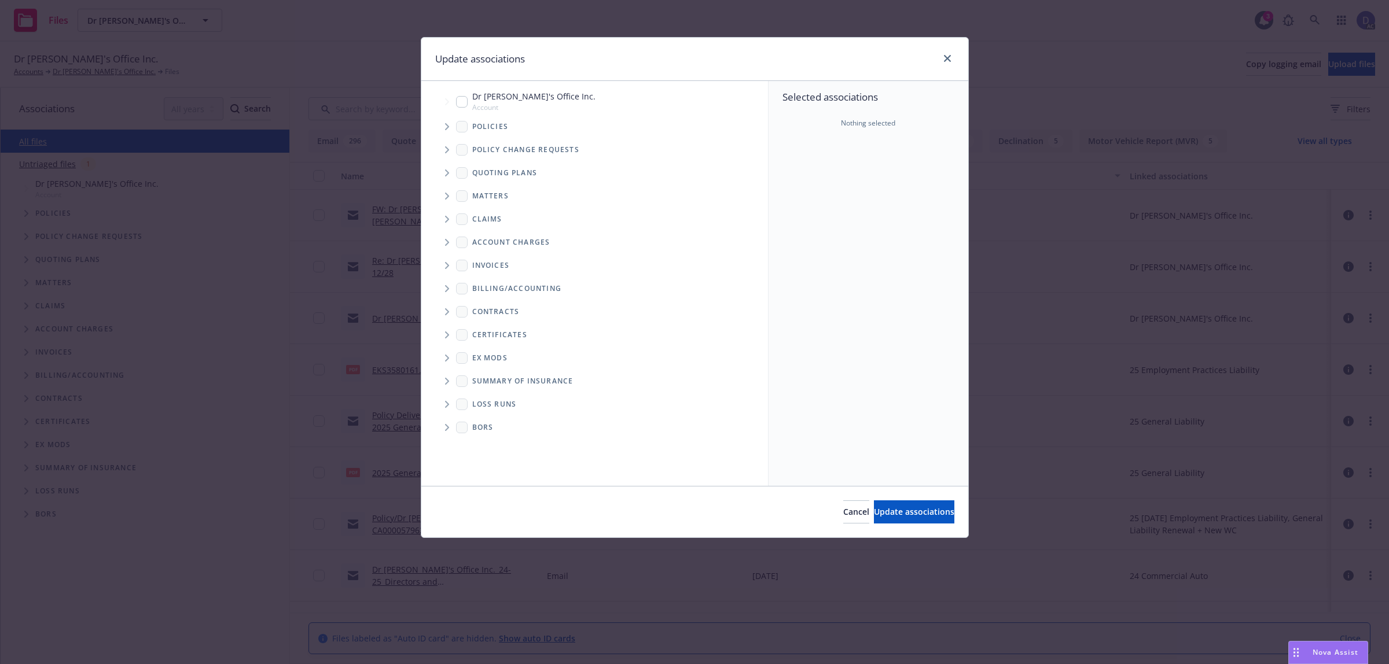
click at [450, 129] on span "Tree Example" at bounding box center [447, 127] width 19 height 19
click at [913, 190] on div "Selected associations Nothing selected" at bounding box center [869, 283] width 200 height 405
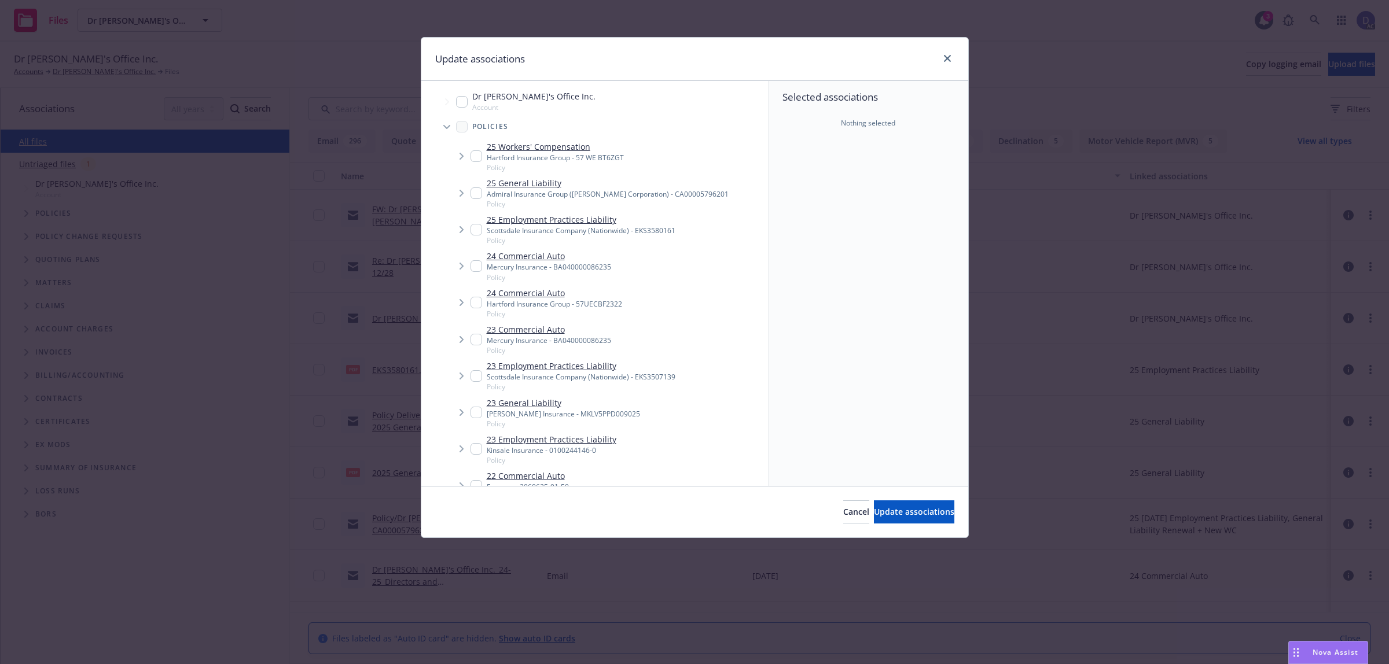
click at [570, 332] on link "23 Commercial Auto" at bounding box center [549, 330] width 124 height 12
checkbox input "true"
click at [931, 515] on span "Update associations" at bounding box center [914, 511] width 80 height 11
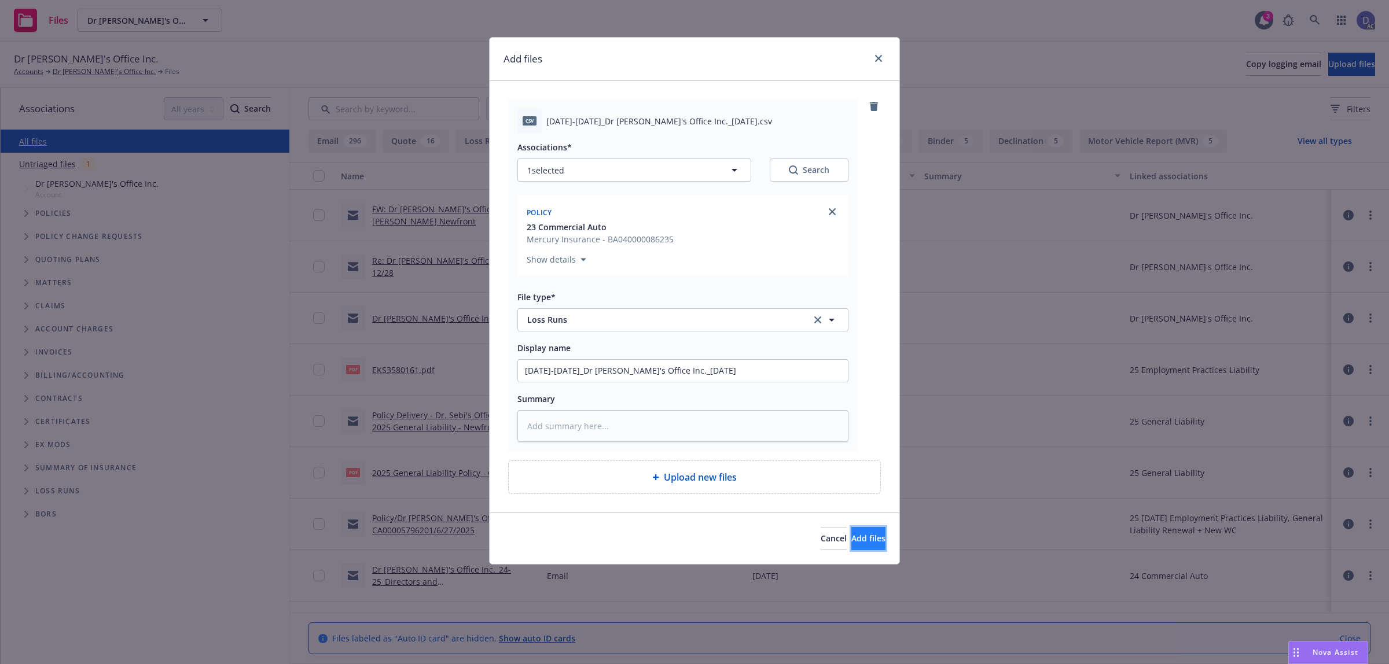
click at [861, 537] on span "Add files" at bounding box center [868, 538] width 34 height 11
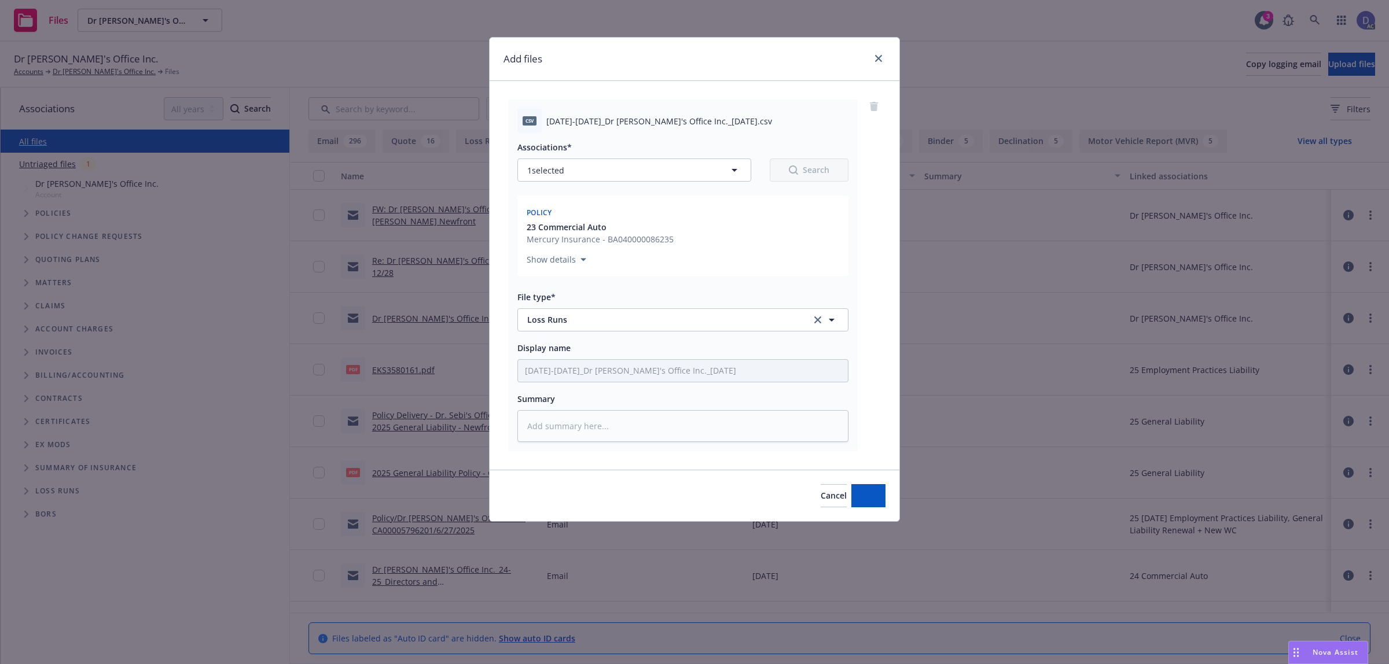
type textarea "x"
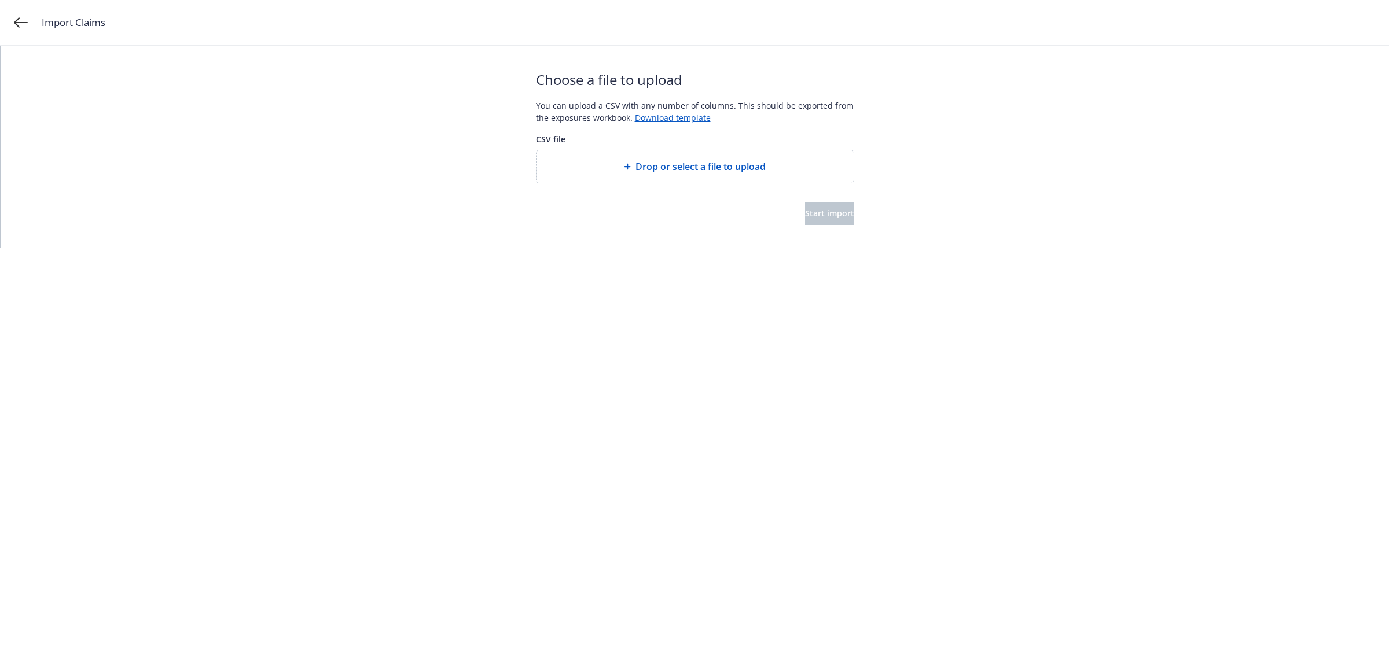
click at [671, 160] on span "Drop or select a file to upload" at bounding box center [701, 167] width 130 height 14
click at [810, 212] on span "Start import" at bounding box center [829, 213] width 49 height 11
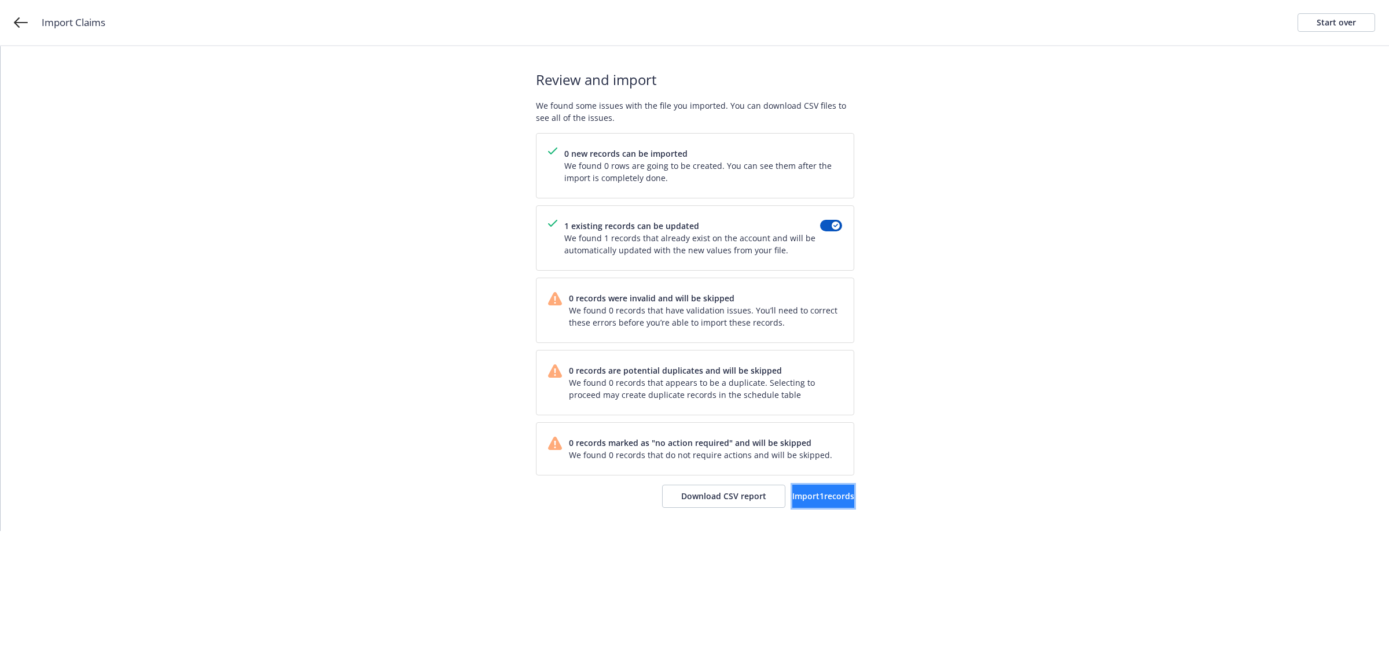
click at [800, 492] on span "Import 1 records" at bounding box center [823, 496] width 62 height 11
click at [800, 492] on span "View accounts" at bounding box center [807, 496] width 57 height 11
